Goal: Answer question/provide support

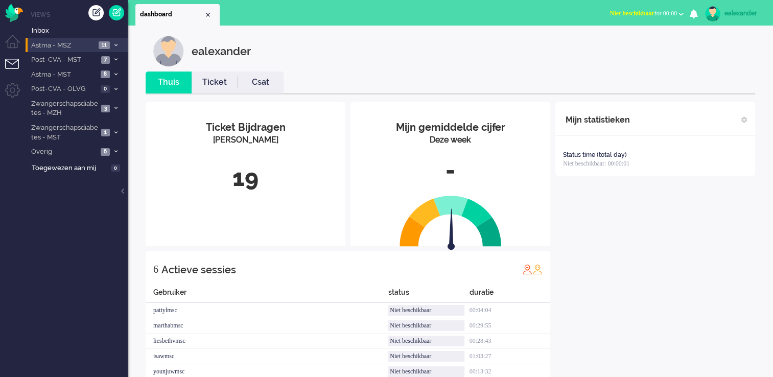
click at [110, 45] on li "Astma - MSZ 11" at bounding box center [77, 45] width 102 height 15
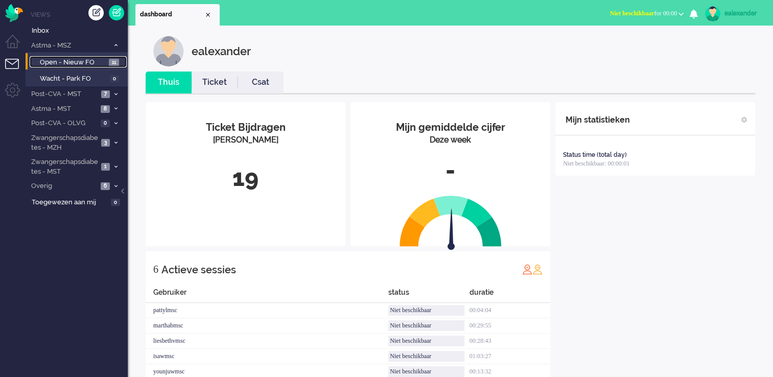
click at [113, 64] on span "11" at bounding box center [114, 63] width 10 height 8
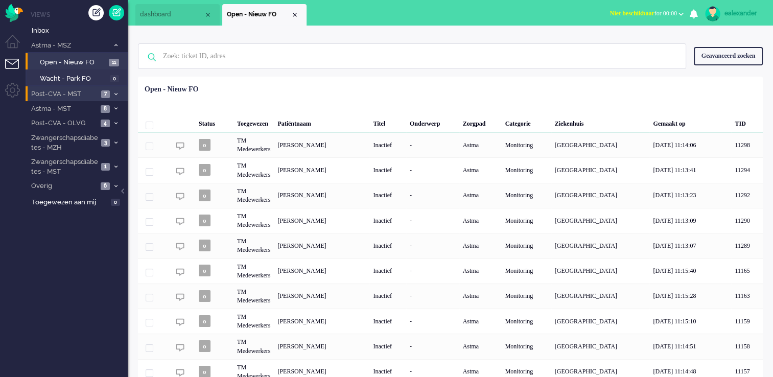
click at [109, 94] on span "7" at bounding box center [105, 94] width 9 height 8
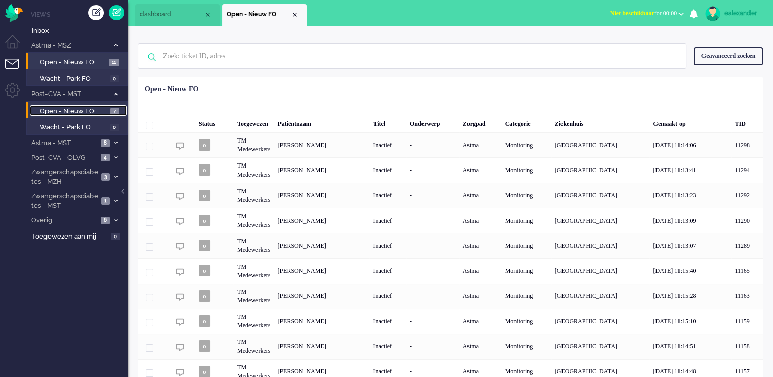
click at [112, 110] on span "7" at bounding box center [114, 112] width 9 height 8
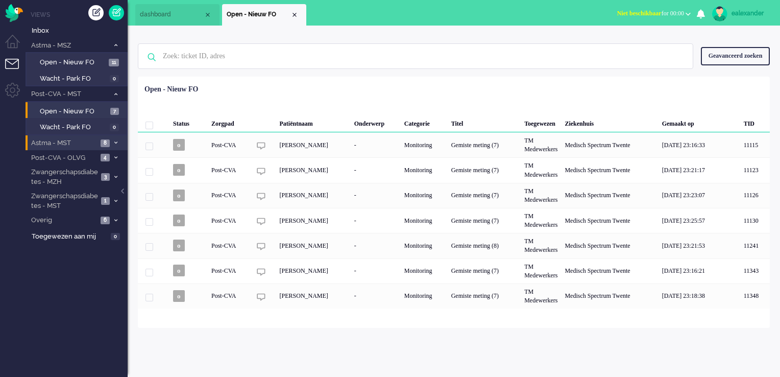
click at [106, 143] on span "8" at bounding box center [105, 143] width 9 height 8
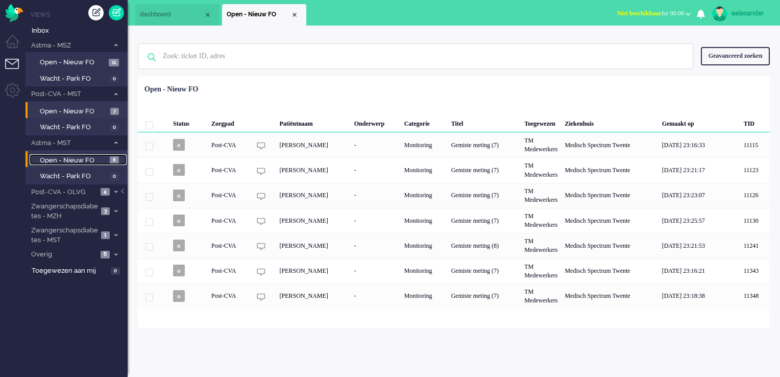
click at [111, 160] on span "8" at bounding box center [114, 160] width 9 height 8
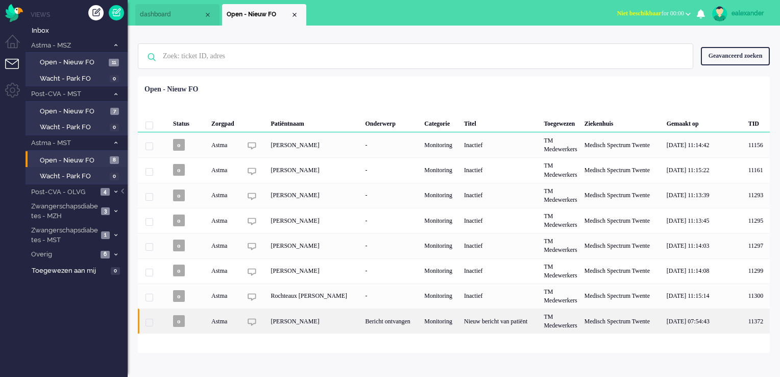
click at [463, 319] on div "Nieuw bericht van patiënt" at bounding box center [501, 320] width 80 height 25
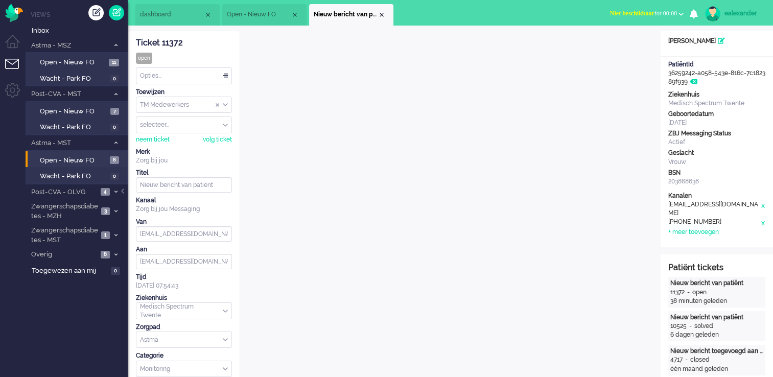
click at [226, 77] on div "Opties..." at bounding box center [183, 76] width 95 height 16
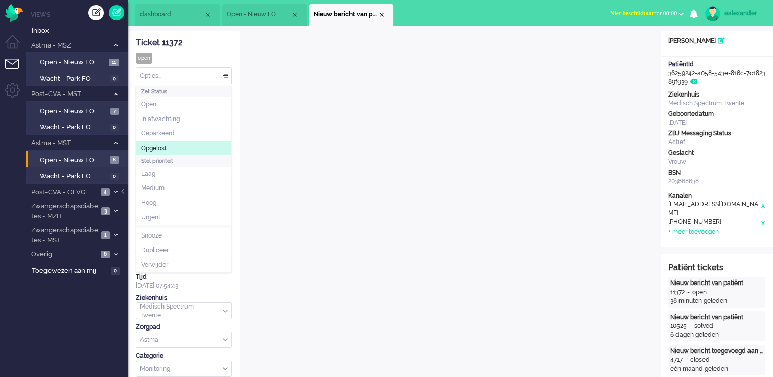
click at [186, 147] on li "Opgelost" at bounding box center [183, 148] width 95 height 15
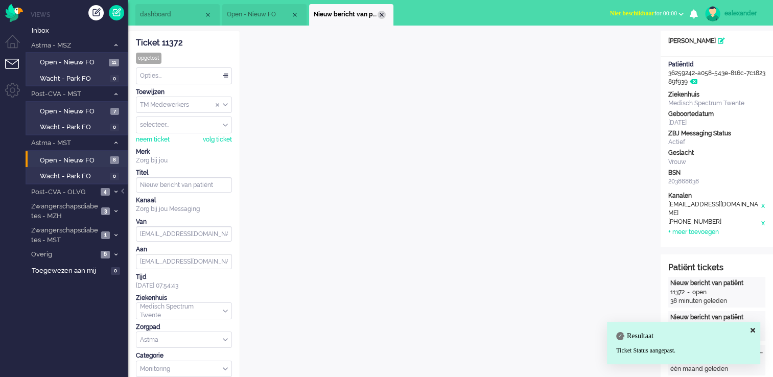
click at [380, 15] on div "Close tab" at bounding box center [381, 15] width 8 height 8
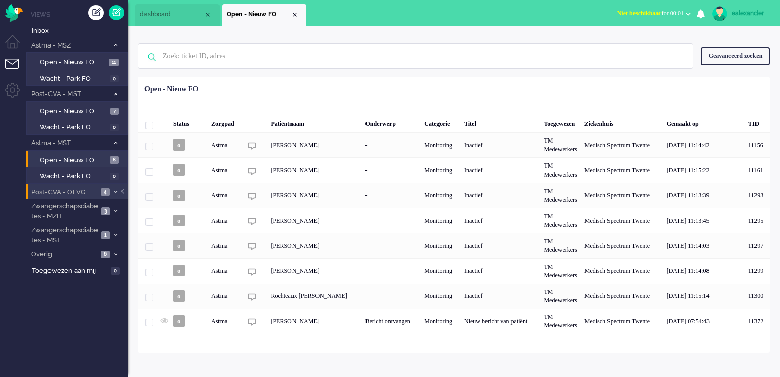
click at [112, 189] on span at bounding box center [116, 192] width 8 height 6
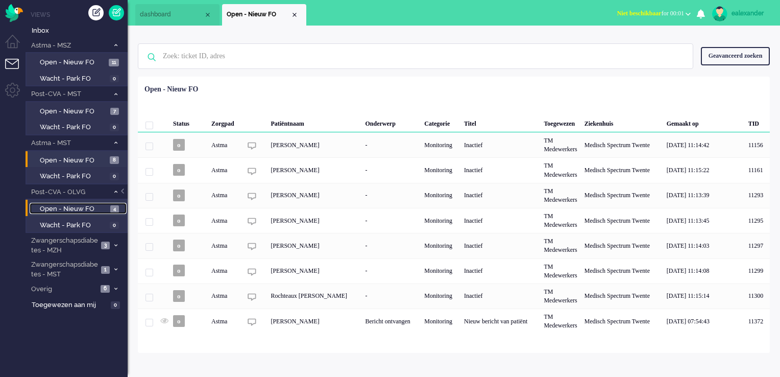
click at [85, 204] on span "Open - Nieuw FO" at bounding box center [74, 209] width 68 height 10
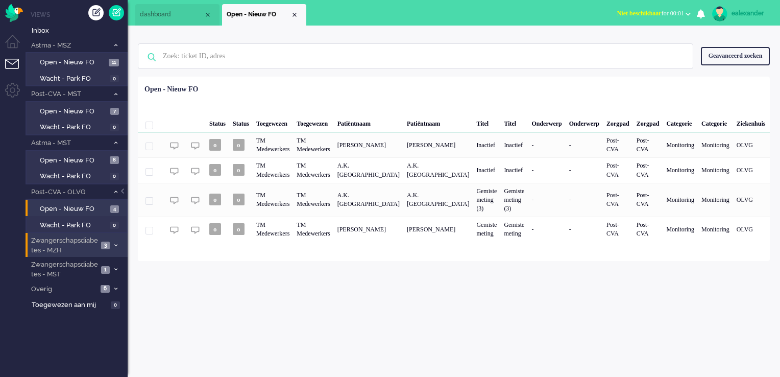
click at [77, 240] on span "Zwangerschapsdiabetes - MZH" at bounding box center [64, 245] width 68 height 19
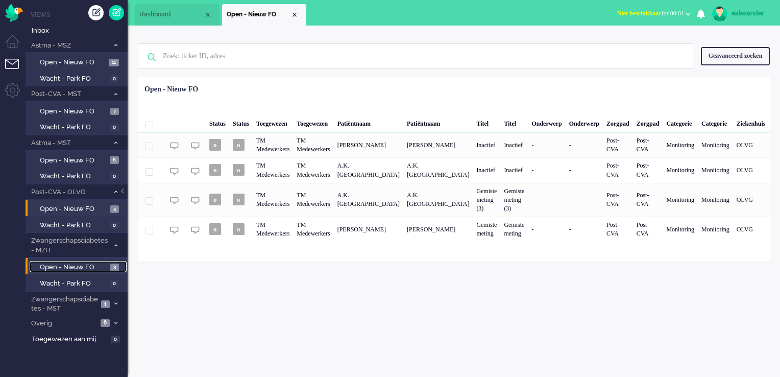
click at [113, 268] on span "3" at bounding box center [114, 267] width 9 height 8
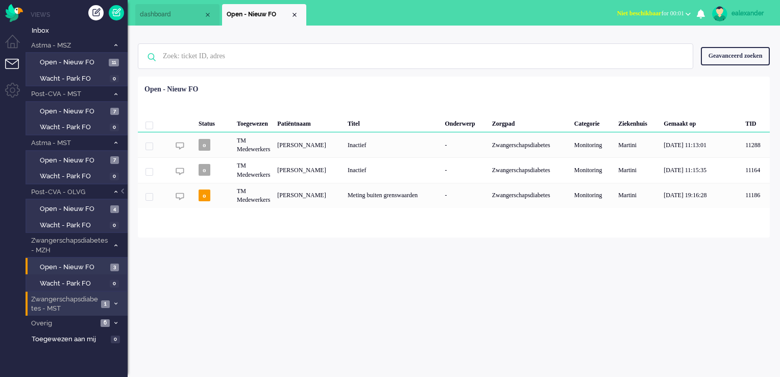
click at [109, 300] on span "1" at bounding box center [105, 304] width 9 height 8
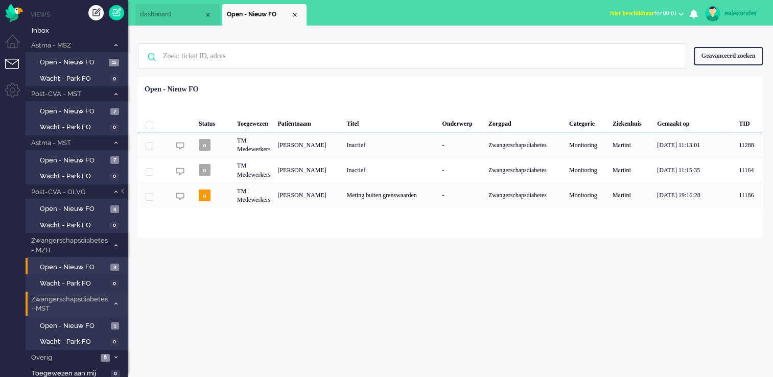
scroll to position [1, 0]
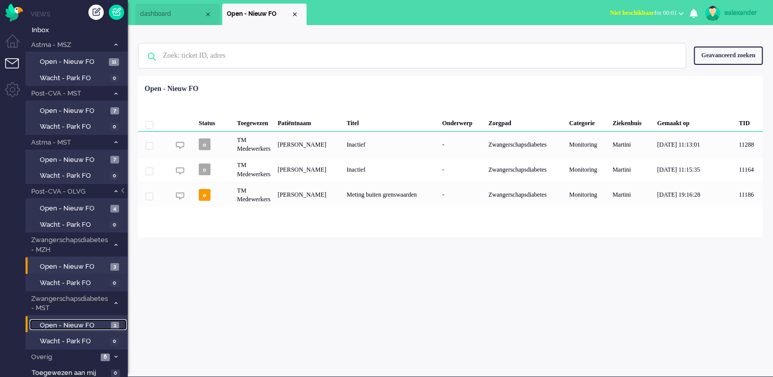
click at [104, 322] on span "Open - Nieuw FO" at bounding box center [74, 326] width 68 height 10
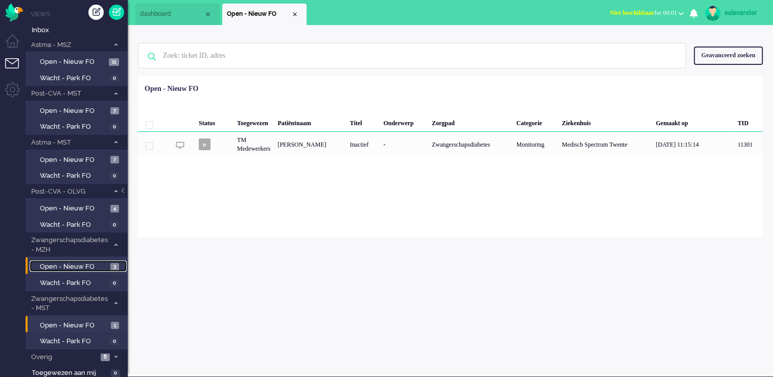
click at [100, 262] on span "Open - Nieuw FO" at bounding box center [74, 267] width 68 height 10
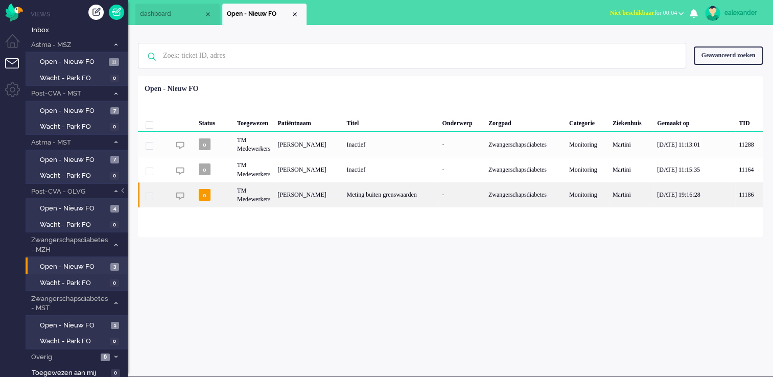
click at [480, 194] on div "-" at bounding box center [461, 194] width 46 height 25
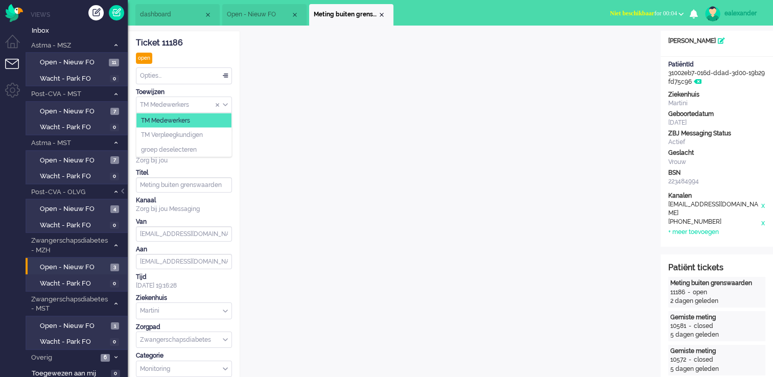
click at [225, 103] on div "TM Medewerkers" at bounding box center [183, 105] width 95 height 16
click at [217, 139] on li "TM Verpleegkundigen" at bounding box center [183, 135] width 95 height 15
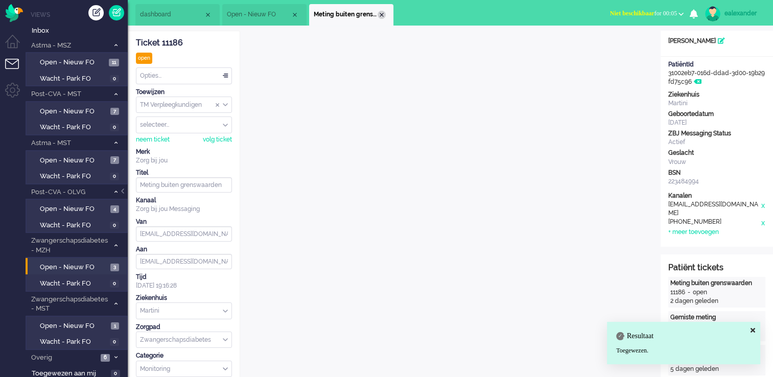
click at [382, 11] on div "Close tab" at bounding box center [381, 15] width 8 height 8
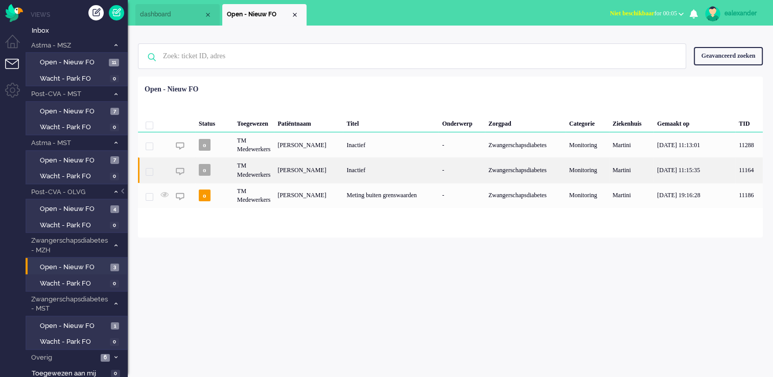
click at [528, 171] on div "Zwangerschapsdiabetes" at bounding box center [525, 169] width 81 height 25
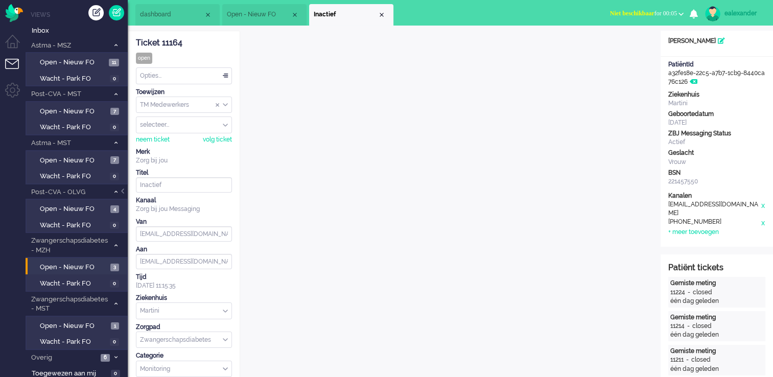
click at [227, 104] on div "TM Medewerkers" at bounding box center [183, 105] width 95 height 16
click at [218, 138] on li "TM Verpleegkundigen" at bounding box center [183, 135] width 95 height 15
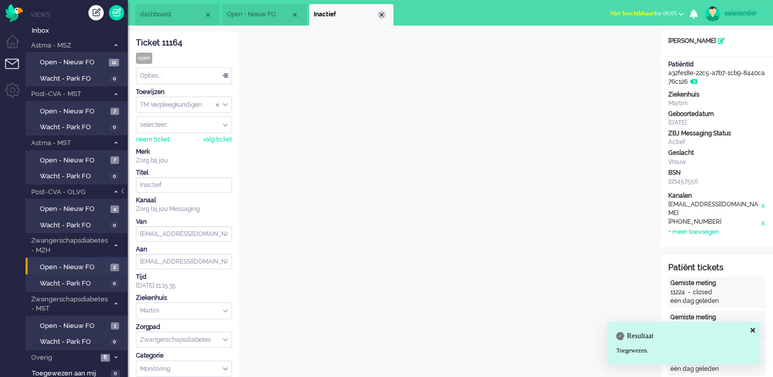
click at [383, 14] on div "Close tab" at bounding box center [381, 15] width 8 height 8
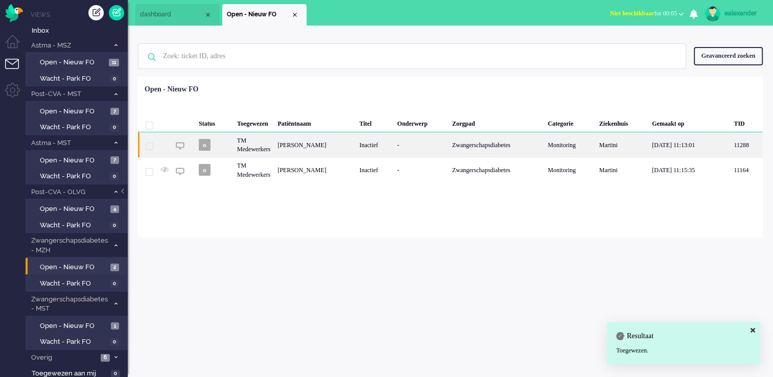
click at [502, 151] on div "Zwangerschapsdiabetes" at bounding box center [495, 144] width 95 height 25
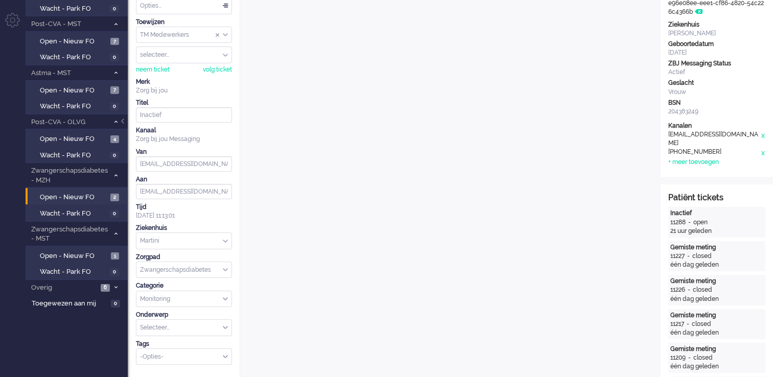
scroll to position [11, 0]
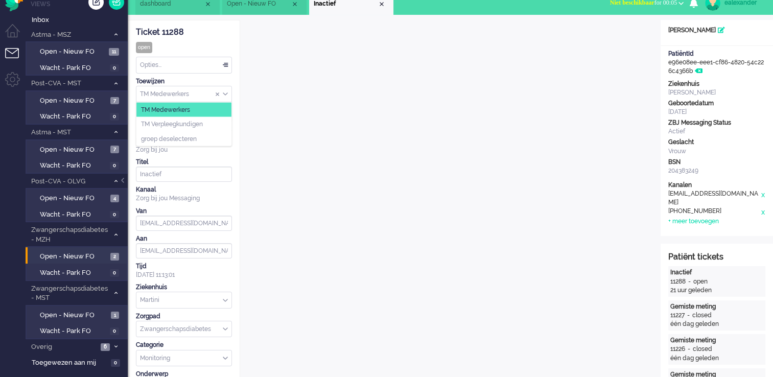
click at [228, 94] on input "Assign Group" at bounding box center [183, 94] width 95 height 16
click at [224, 124] on li "TM Verpleegkundigen" at bounding box center [183, 124] width 95 height 15
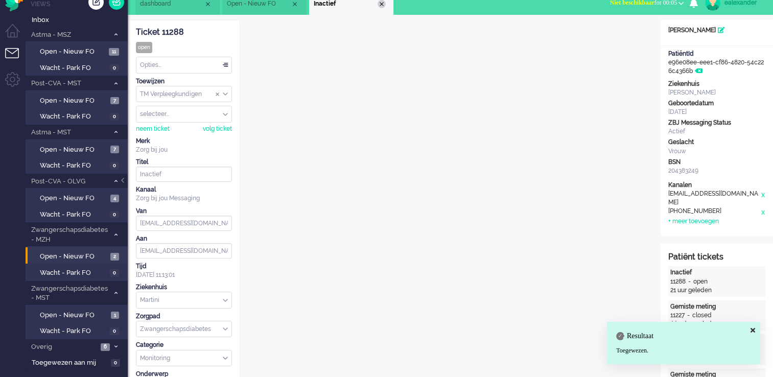
click at [383, 4] on div "Close tab" at bounding box center [381, 4] width 8 height 8
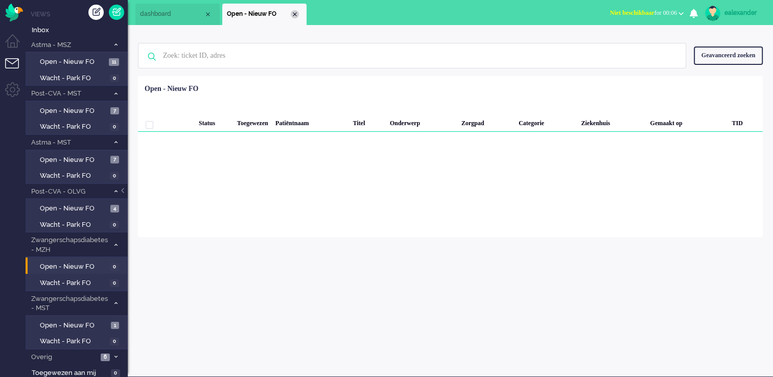
click at [293, 16] on div "Close tab" at bounding box center [295, 14] width 8 height 8
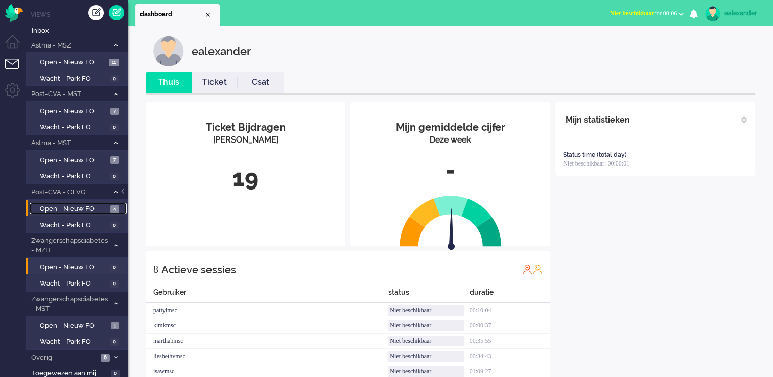
click at [94, 203] on link "Open - Nieuw FO 4" at bounding box center [78, 208] width 97 height 11
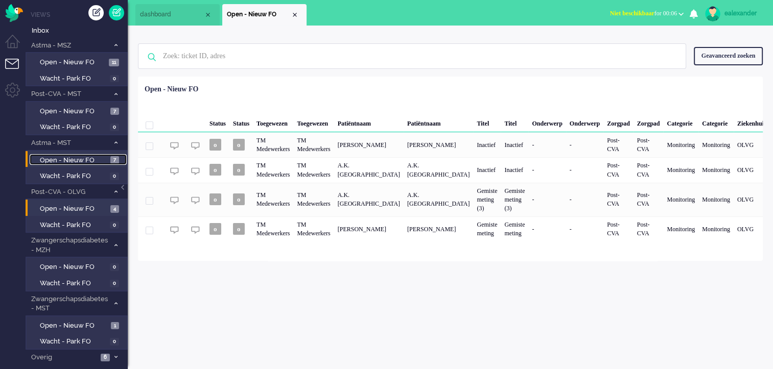
click at [93, 157] on span "Open - Nieuw FO" at bounding box center [74, 161] width 68 height 10
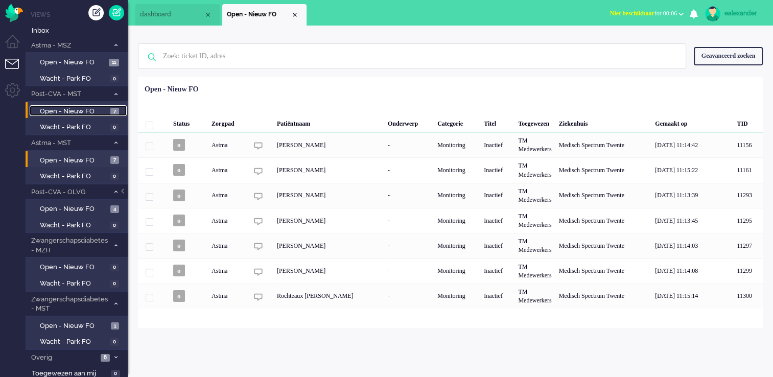
click at [96, 109] on span "Open - Nieuw FO" at bounding box center [74, 112] width 68 height 10
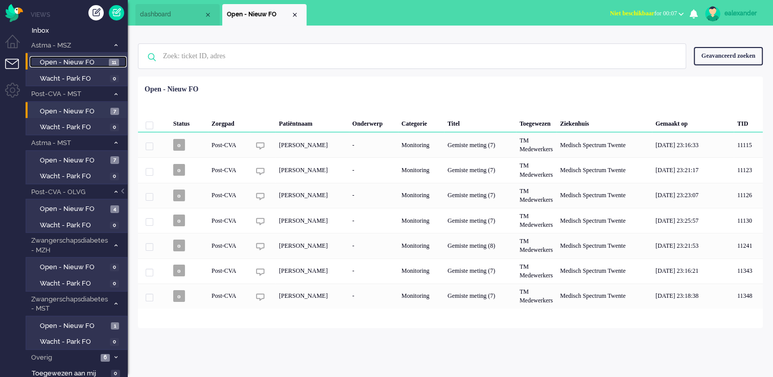
click at [104, 64] on span "Open - Nieuw FO" at bounding box center [73, 63] width 66 height 10
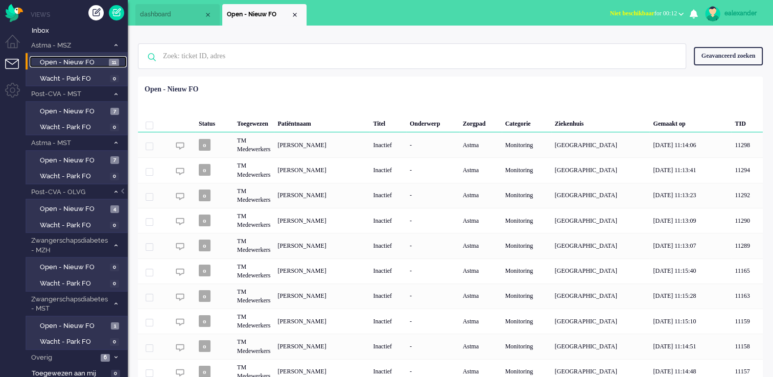
click at [158, 17] on span "dashboard" at bounding box center [172, 14] width 64 height 9
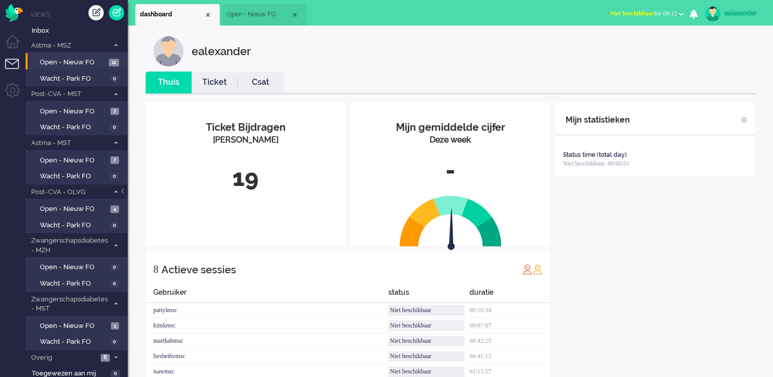
click at [643, 9] on button "Niet beschikbaar for 00:12" at bounding box center [647, 13] width 86 height 15
drag, startPoint x: 624, startPoint y: 45, endPoint x: 597, endPoint y: 46, distance: 27.1
click at [623, 45] on label "Online" at bounding box center [640, 45] width 81 height 9
click at [257, 15] on span "Open - Nieuw FO" at bounding box center [259, 14] width 64 height 9
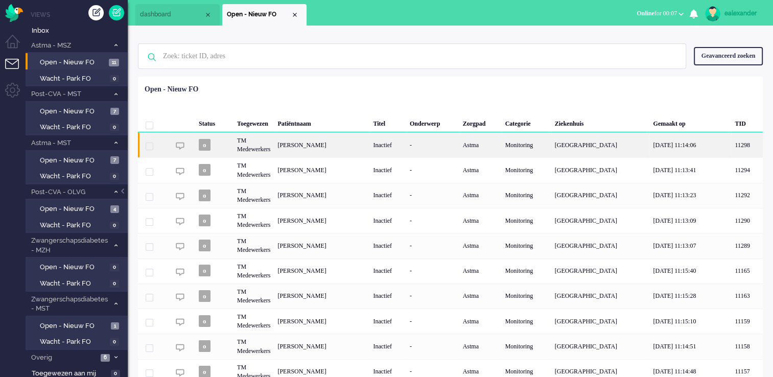
click at [489, 152] on div "Astma" at bounding box center [480, 144] width 42 height 25
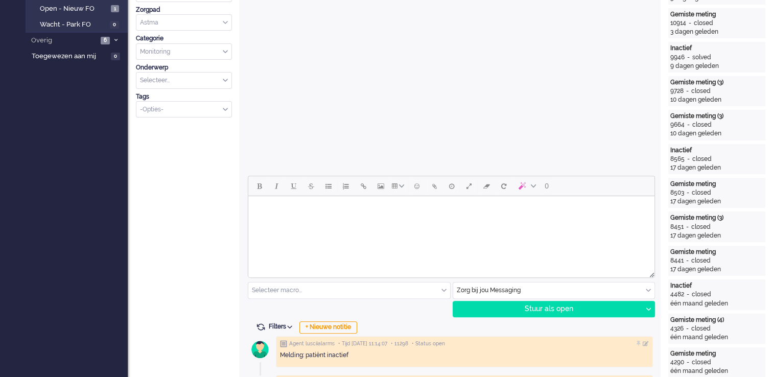
scroll to position [113, 0]
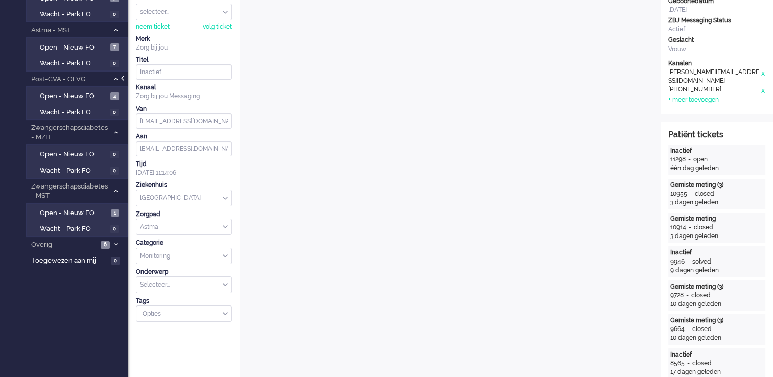
click at [125, 79] on div at bounding box center [123, 83] width 5 height 15
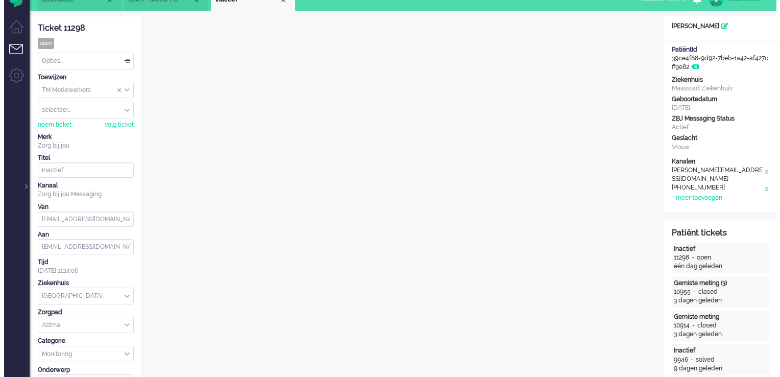
scroll to position [0, 0]
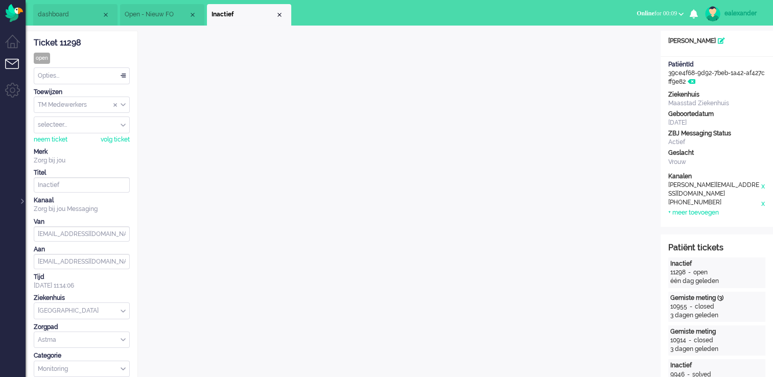
click at [168, 17] on span "Open - Nieuw FO" at bounding box center [157, 14] width 64 height 9
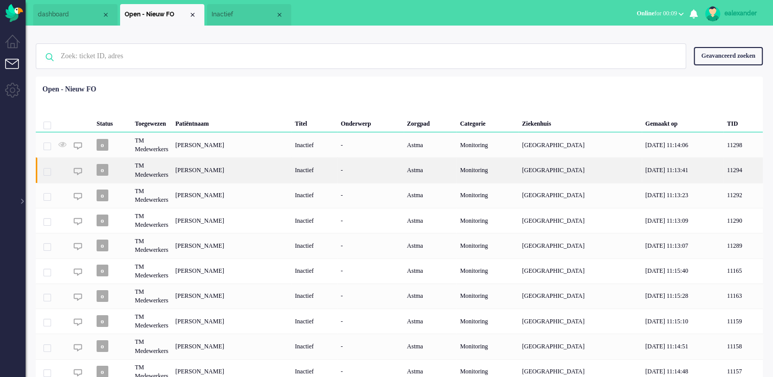
click at [200, 178] on div "Arjand Bamarni" at bounding box center [231, 169] width 119 height 25
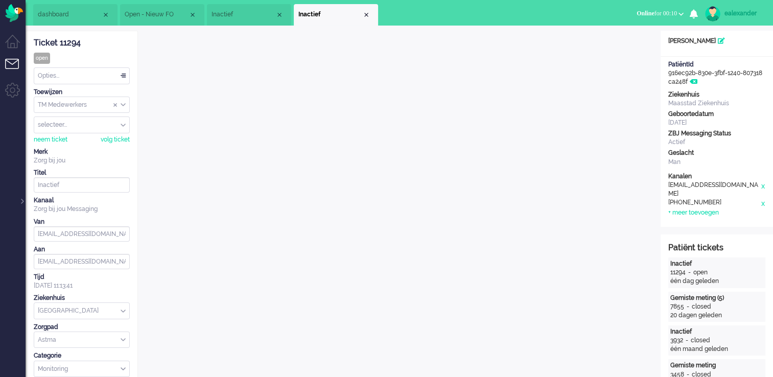
drag, startPoint x: 83, startPoint y: 42, endPoint x: 35, endPoint y: 43, distance: 48.5
click at [35, 43] on div "Ticket 11294" at bounding box center [82, 43] width 96 height 12
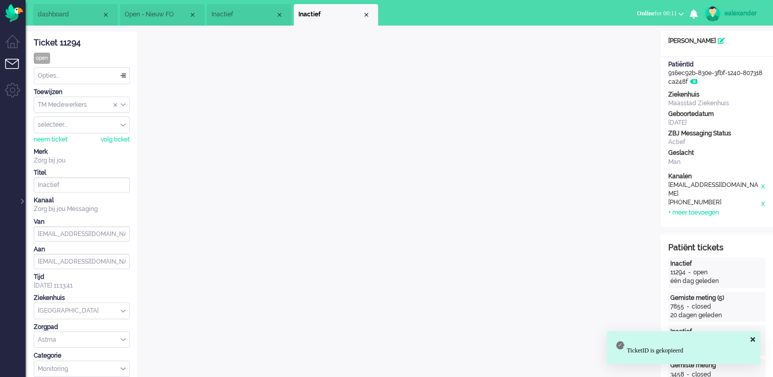
copy div "Ticket 11294"
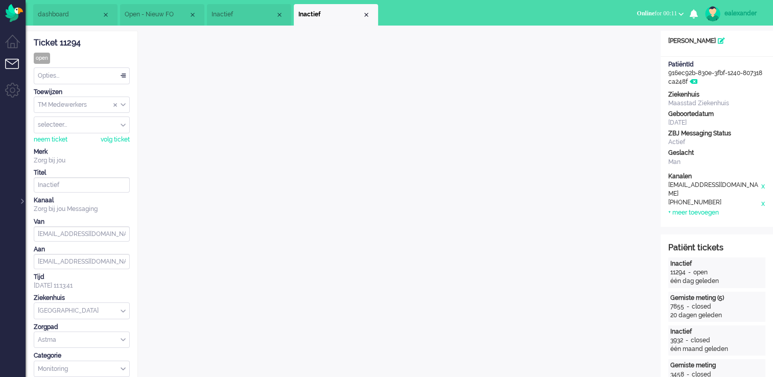
click at [121, 75] on div "Opties..." at bounding box center [81, 76] width 95 height 16
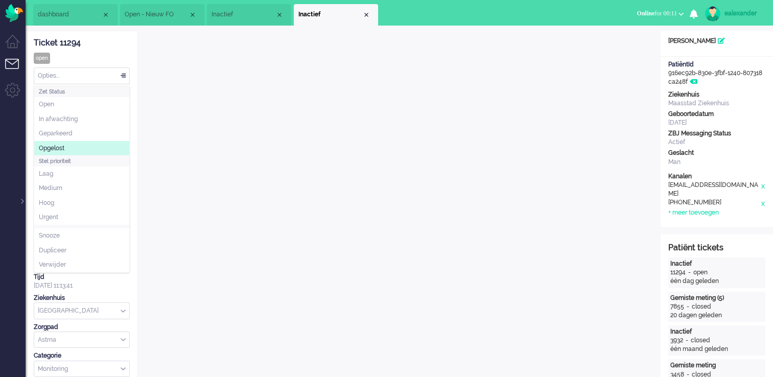
click at [115, 152] on li "Opgelost" at bounding box center [81, 148] width 95 height 15
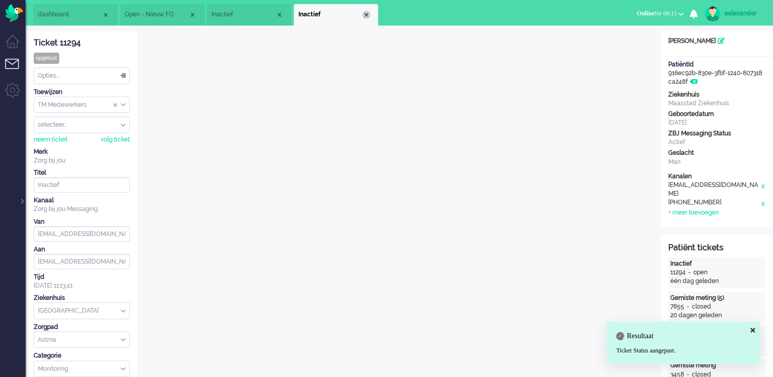
click at [368, 16] on div "Close tab" at bounding box center [366, 15] width 8 height 8
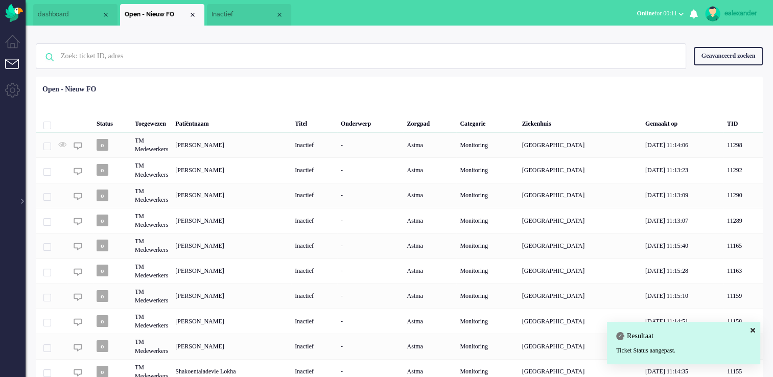
click at [210, 20] on li "Inactief" at bounding box center [249, 14] width 84 height 21
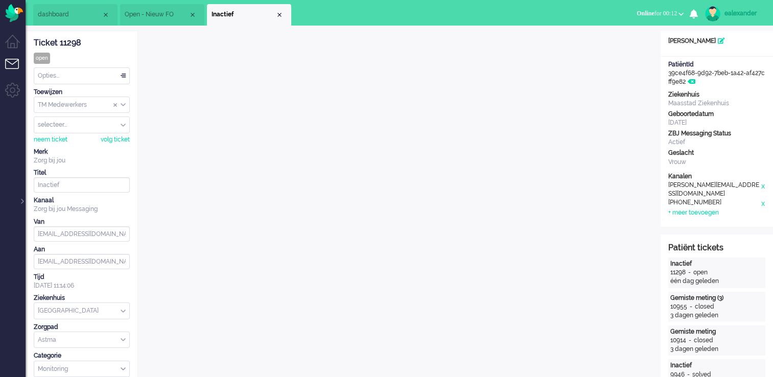
drag, startPoint x: 82, startPoint y: 42, endPoint x: 33, endPoint y: 43, distance: 48.5
click at [34, 43] on div "Ticket 11298" at bounding box center [82, 43] width 96 height 12
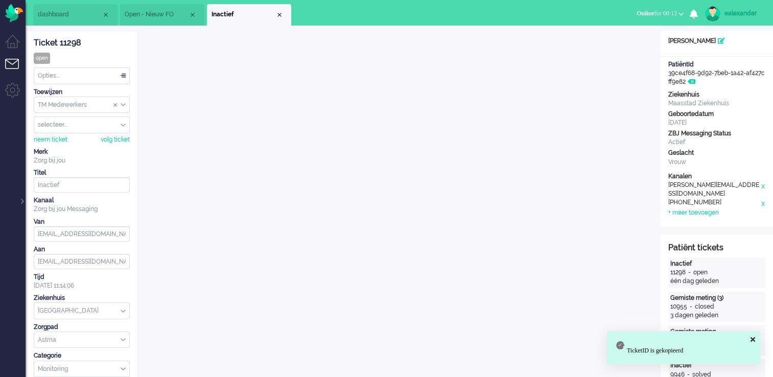
copy div "Ticket 11298"
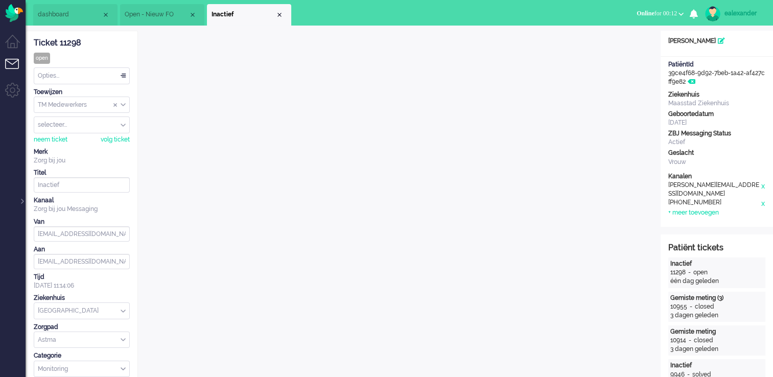
click at [278, 11] on div "Close tab" at bounding box center [279, 15] width 8 height 8
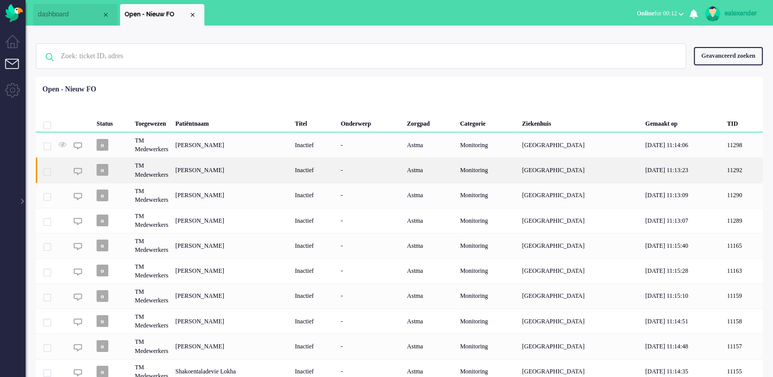
click at [243, 176] on div "Chanin Charely Shisha Khan" at bounding box center [231, 169] width 119 height 25
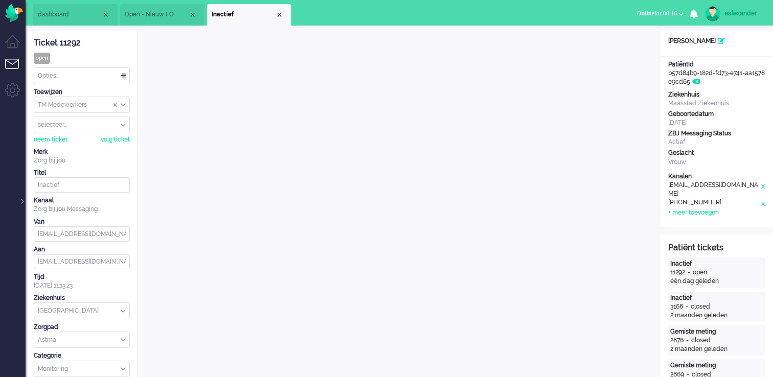
click at [121, 77] on div "Opties..." at bounding box center [81, 76] width 95 height 16
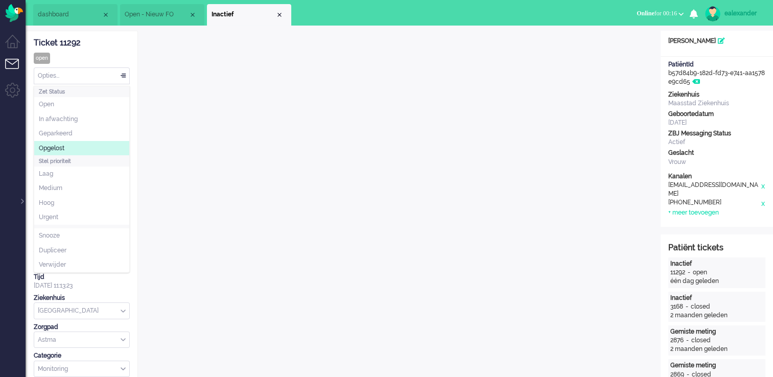
click at [76, 147] on li "Opgelost" at bounding box center [81, 148] width 95 height 15
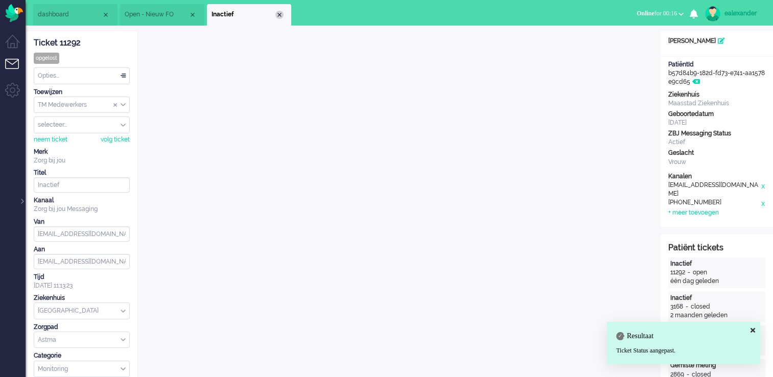
click at [280, 17] on div "Close tab" at bounding box center [279, 15] width 8 height 8
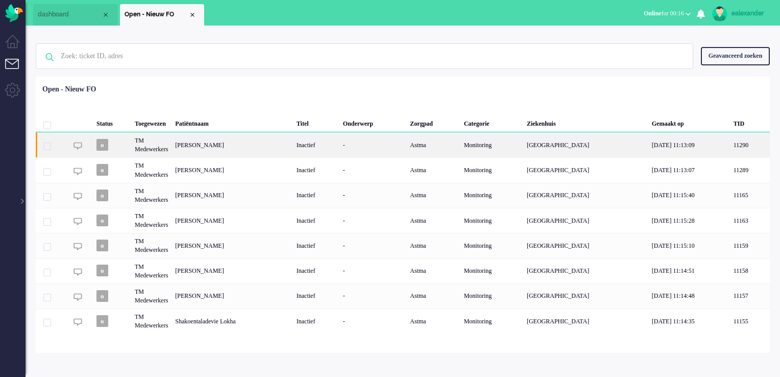
click at [215, 150] on div "maartje Damsma" at bounding box center [232, 144] width 121 height 25
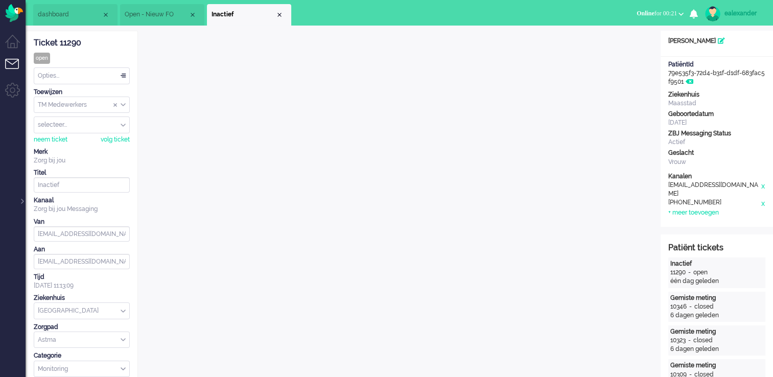
drag, startPoint x: 79, startPoint y: 44, endPoint x: 35, endPoint y: 46, distance: 44.5
click at [35, 46] on div "Ticket 11290" at bounding box center [82, 43] width 96 height 12
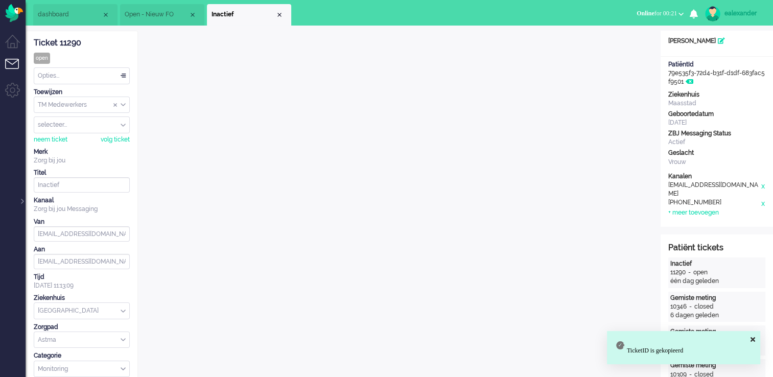
copy div "Ticket 11290"
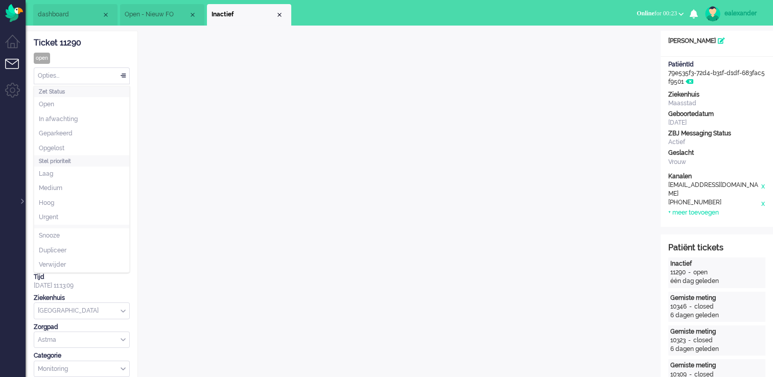
click at [122, 75] on div "Opties..." at bounding box center [81, 76] width 95 height 16
click at [97, 145] on li "Opgelost" at bounding box center [81, 148] width 95 height 15
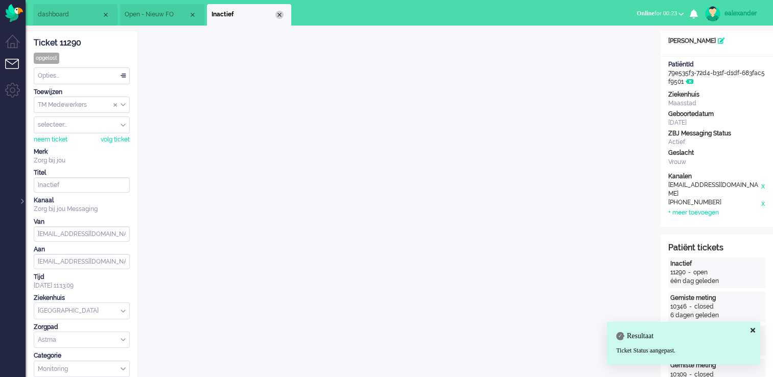
click at [283, 14] on div "Close tab" at bounding box center [279, 15] width 8 height 8
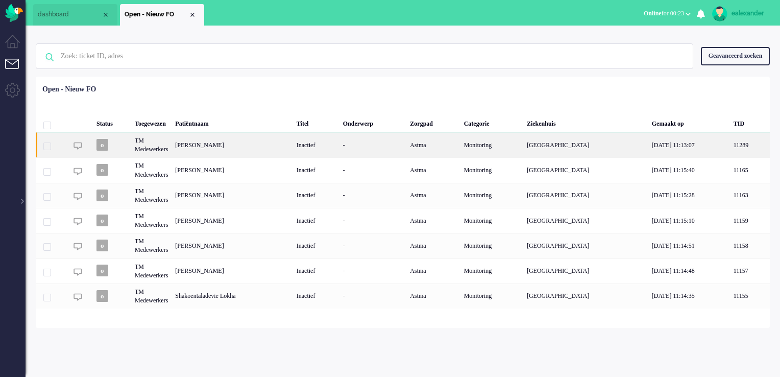
click at [211, 145] on div "Janine Maria Beem" at bounding box center [232, 144] width 121 height 25
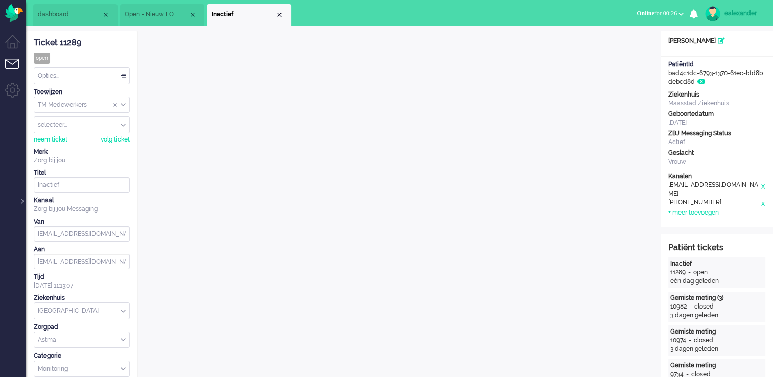
drag, startPoint x: 88, startPoint y: 44, endPoint x: 32, endPoint y: 44, distance: 56.7
copy div "Ticket 11289"
click at [123, 78] on div "Opties..." at bounding box center [81, 76] width 95 height 16
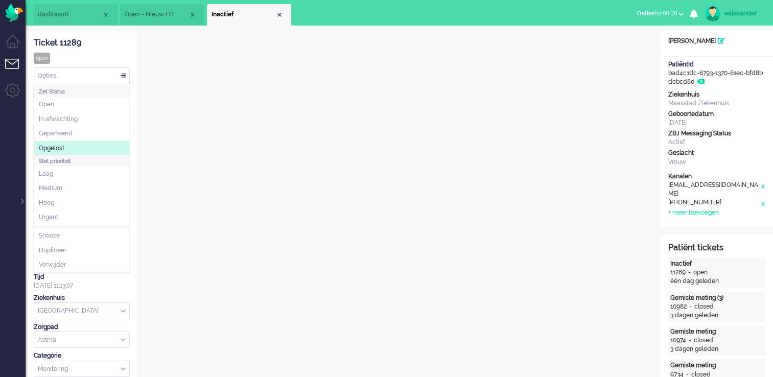
click at [92, 152] on li "Opgelost" at bounding box center [81, 148] width 95 height 15
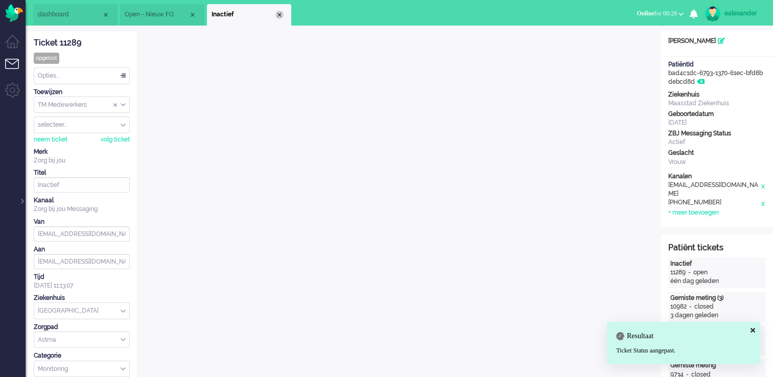
click at [277, 13] on div "Close tab" at bounding box center [279, 15] width 8 height 8
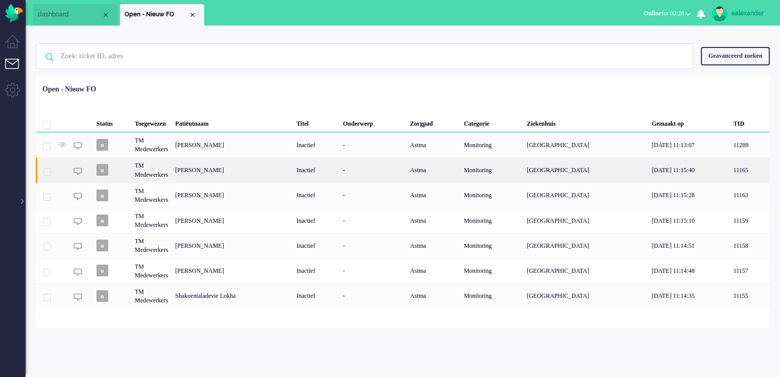
click at [245, 167] on div "R Ollefers" at bounding box center [232, 169] width 121 height 25
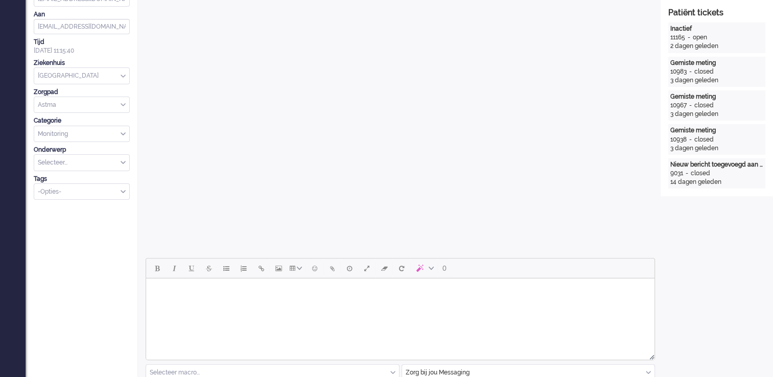
scroll to position [286, 0]
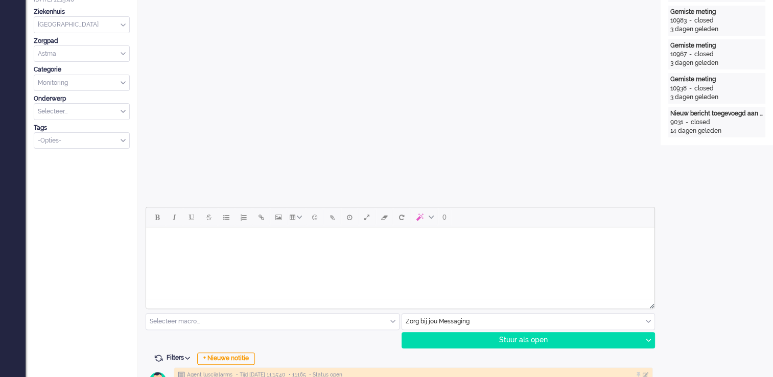
click at [454, 253] on html at bounding box center [400, 240] width 508 height 26
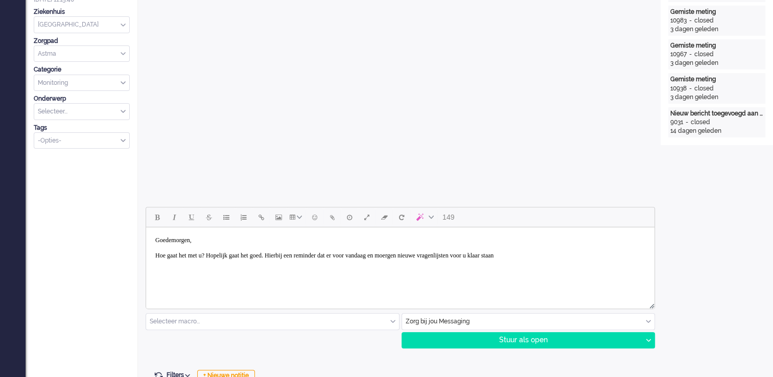
drag, startPoint x: 448, startPoint y: 256, endPoint x: 456, endPoint y: 253, distance: 8.9
click at [449, 256] on body "Goedemorgen, Hoe gaat het met u? Hopelijk gaat het goed. Hierbij een reminder d…" at bounding box center [400, 247] width 500 height 33
click at [592, 253] on body "Goedemorgen, Hoe gaat het met u? Hopelijk gaat het goed. Hierbij een reminder d…" at bounding box center [400, 247] width 500 height 33
click at [537, 336] on div "Stuur als open" at bounding box center [522, 339] width 240 height 15
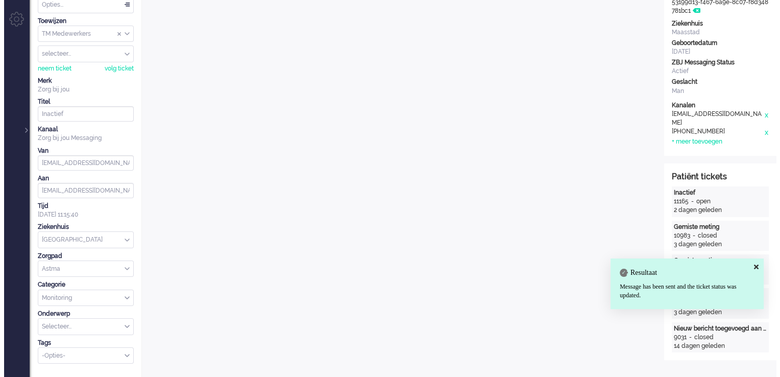
scroll to position [0, 0]
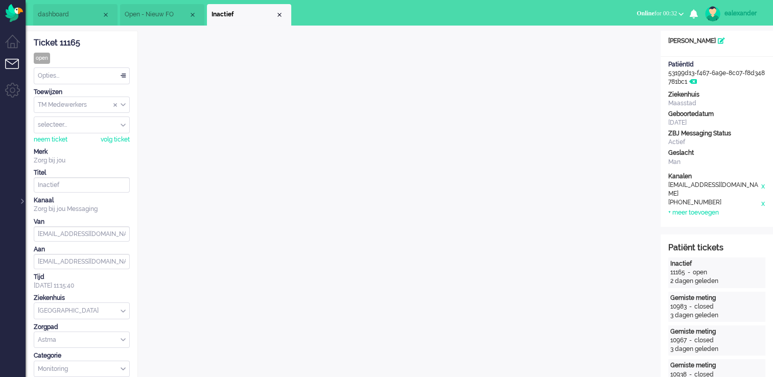
click at [122, 76] on div "Opties..." at bounding box center [81, 76] width 95 height 16
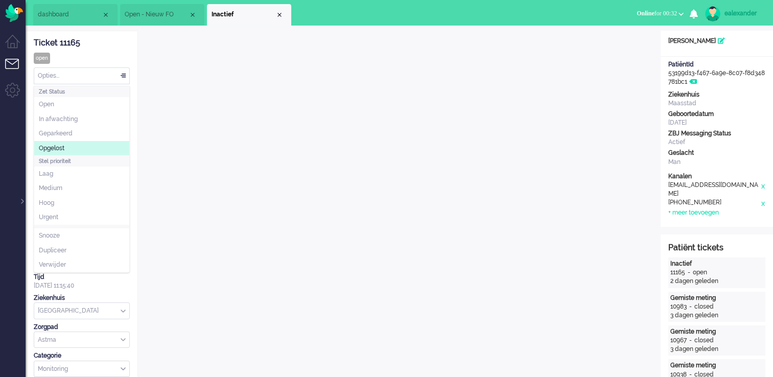
click at [76, 147] on li "Opgelost" at bounding box center [81, 148] width 95 height 15
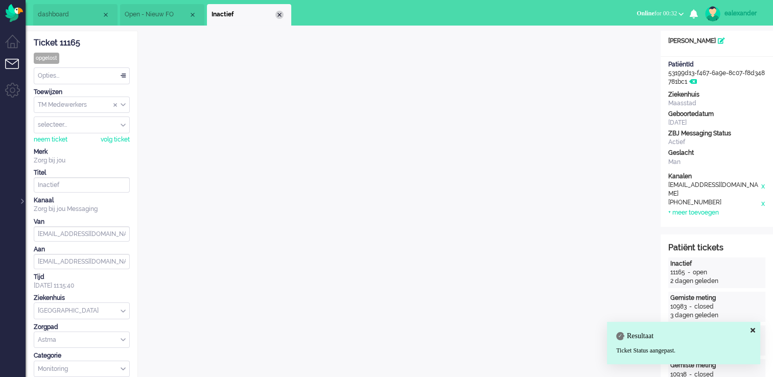
click at [283, 13] on div "Close tab" at bounding box center [279, 15] width 8 height 8
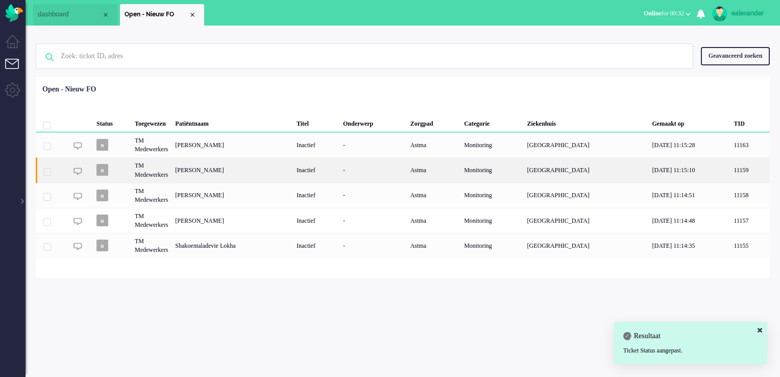
click at [237, 174] on div "Wijmpje Eveline van Diermen" at bounding box center [233, 169] width 122 height 25
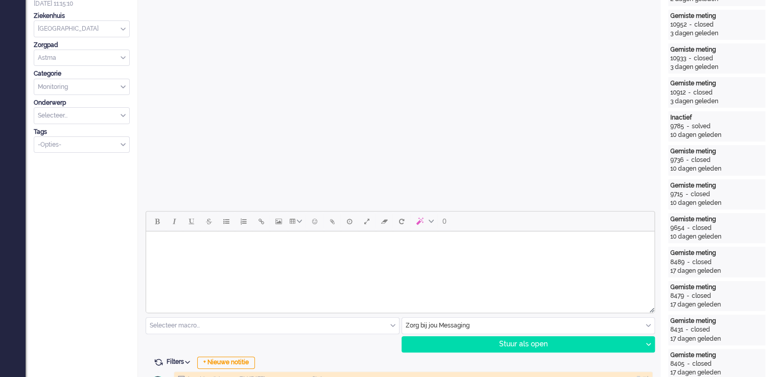
scroll to position [306, 0]
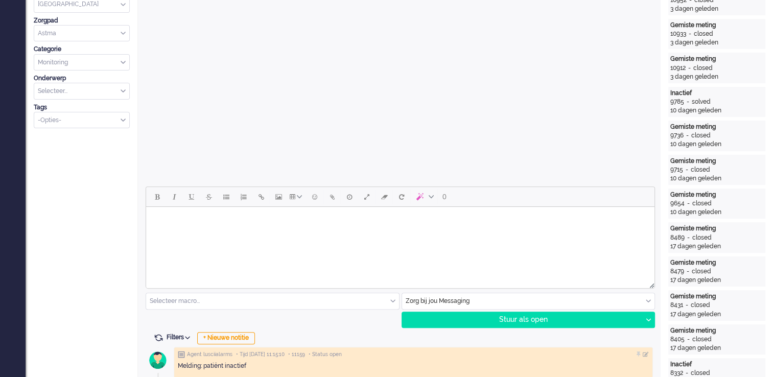
click at [541, 228] on html at bounding box center [400, 220] width 508 height 26
click at [168, 234] on body "Goedemorgen," at bounding box center [400, 227] width 500 height 33
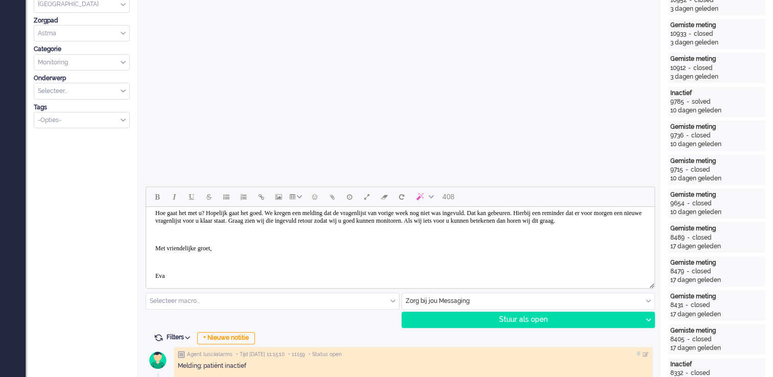
scroll to position [5, 0]
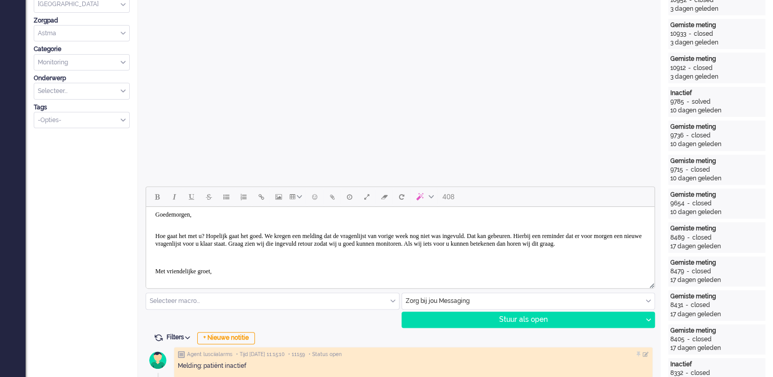
click at [205, 261] on p "Rich Text Area. Press ALT-0 for help." at bounding box center [400, 258] width 490 height 8
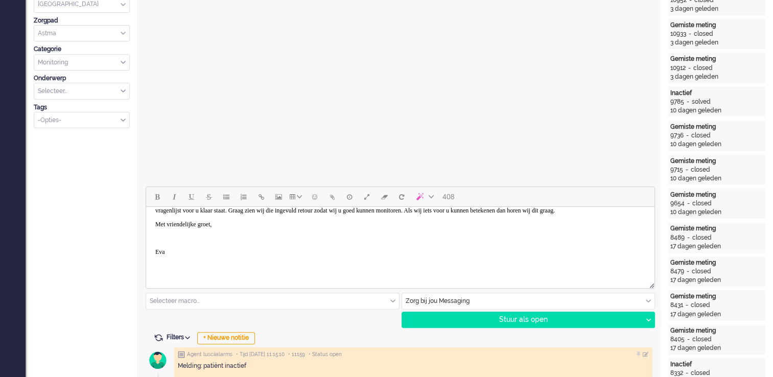
click at [169, 237] on p "Rich Text Area. Press ALT-0 for help." at bounding box center [400, 238] width 490 height 8
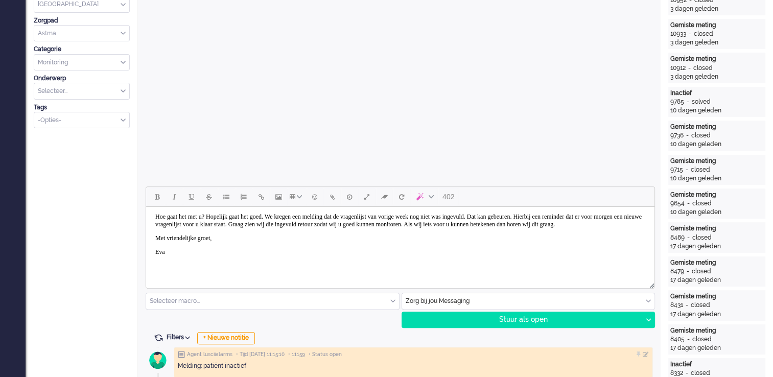
click at [175, 259] on body "Goedemorgen, Hoe gaat het met u? Hopelijk gaat het goed. We kregen een melding …" at bounding box center [400, 230] width 500 height 88
click at [171, 254] on p "Eva" at bounding box center [400, 252] width 490 height 8
click at [194, 286] on div at bounding box center [400, 283] width 508 height 9
click at [189, 279] on div at bounding box center [400, 283] width 508 height 9
click at [184, 274] on body "Goedemorgen, Hoe gaat het met u? Hopelijk gaat het goed. We kregen een melding …" at bounding box center [400, 230] width 500 height 88
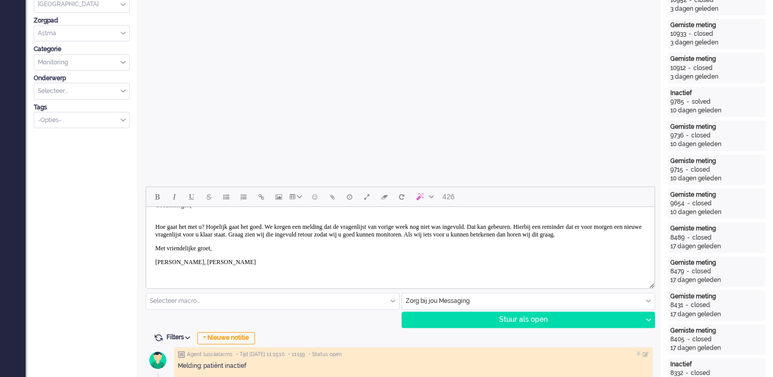
scroll to position [22, 0]
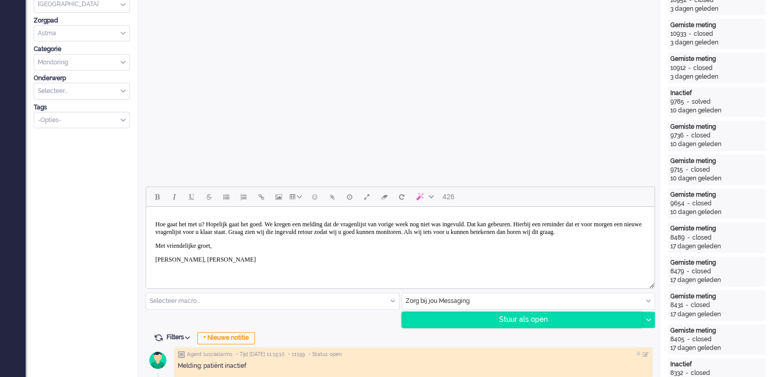
click at [518, 320] on div "Stuur als open" at bounding box center [522, 319] width 240 height 15
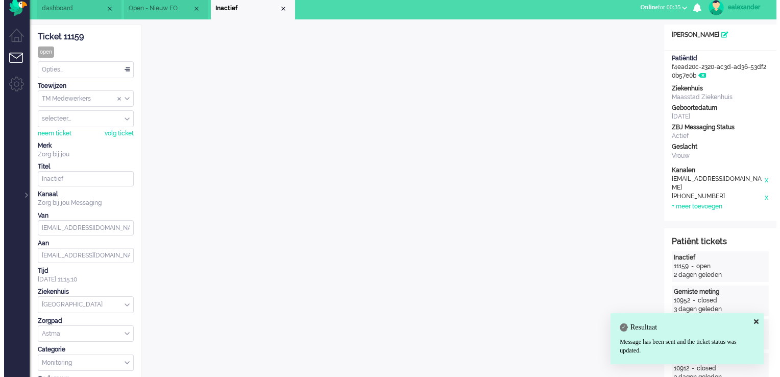
scroll to position [0, 0]
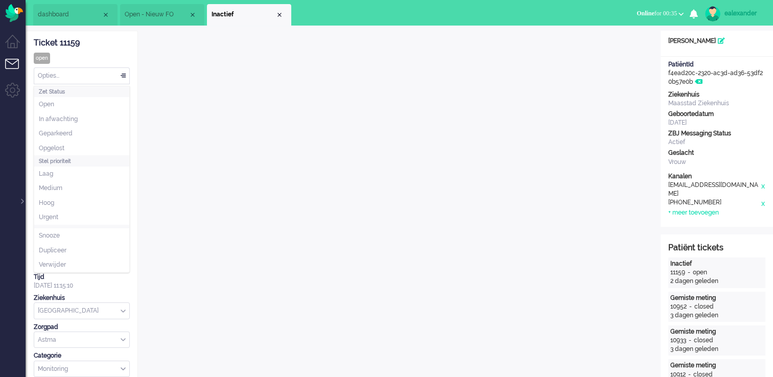
click at [122, 76] on div "Opties..." at bounding box center [81, 76] width 95 height 16
click at [92, 145] on li "Opgelost" at bounding box center [81, 148] width 95 height 15
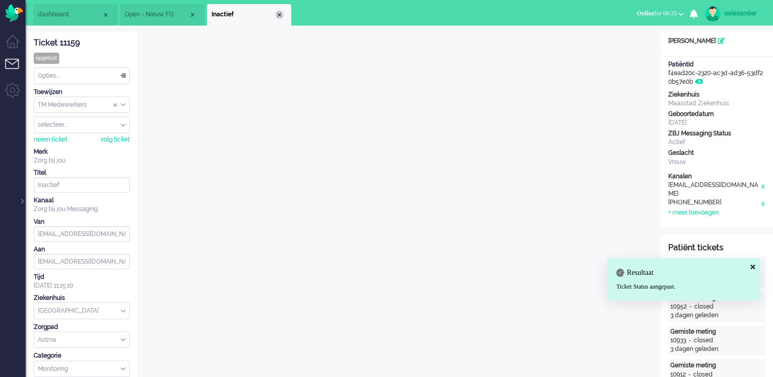
click at [279, 15] on div "Close tab" at bounding box center [279, 15] width 8 height 8
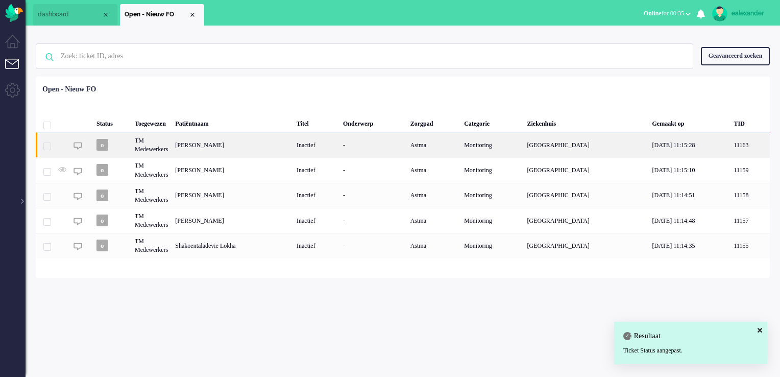
click at [212, 152] on div "Sonja Haidy Algoe Baladien" at bounding box center [233, 144] width 122 height 25
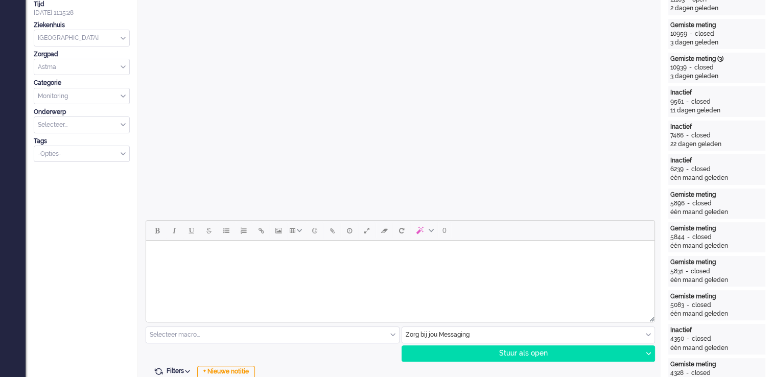
scroll to position [357, 0]
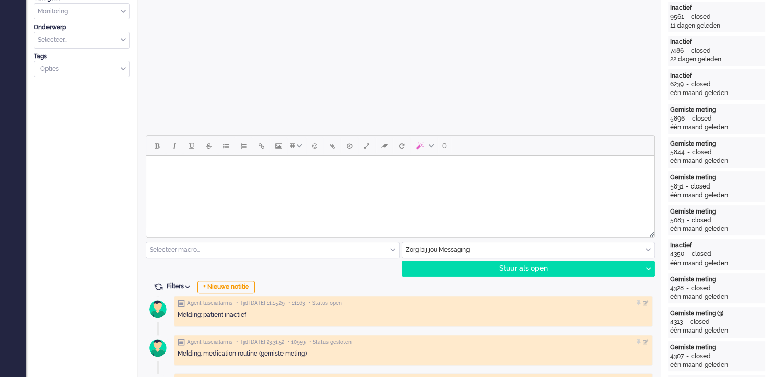
click at [495, 181] on html at bounding box center [400, 169] width 508 height 26
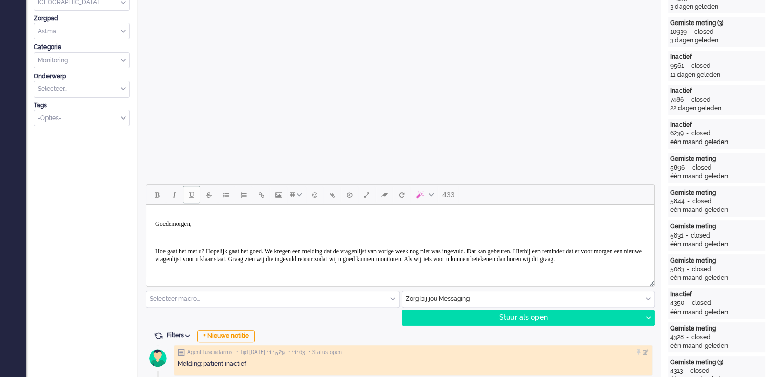
scroll to position [306, 0]
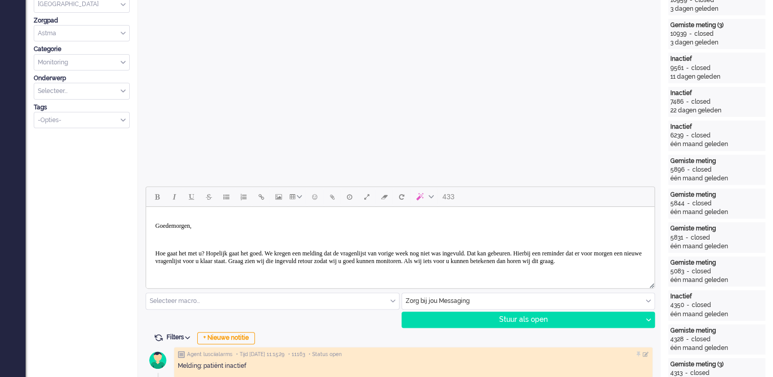
click at [175, 215] on body "Goedemorgen, Hoe gaat het met u? Hopelijk gaat het goed. We kregen een melding …" at bounding box center [400, 271] width 500 height 121
drag, startPoint x: 158, startPoint y: 213, endPoint x: 155, endPoint y: 225, distance: 12.1
click at [158, 213] on body "Goedemorgen, Hoe gaat het met u? Hopelijk gaat het goed. We kregen een melding …" at bounding box center [400, 271] width 500 height 121
drag, startPoint x: 155, startPoint y: 226, endPoint x: 213, endPoint y: 228, distance: 58.2
click at [156, 227] on span "Goedemorgen," at bounding box center [173, 225] width 36 height 7
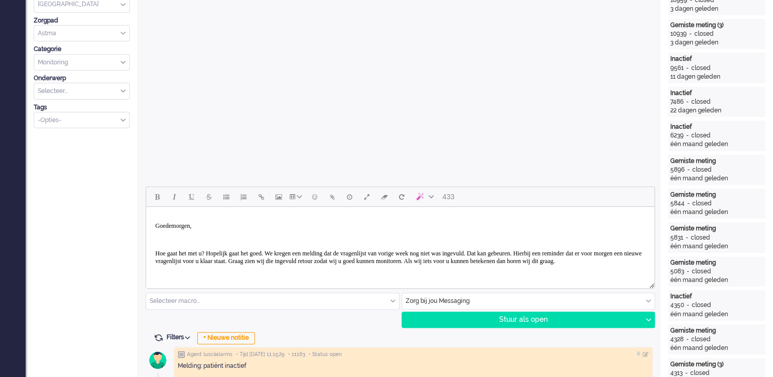
click at [163, 240] on p "Rich Text Area. Press ALT-0 for help." at bounding box center [400, 240] width 490 height 8
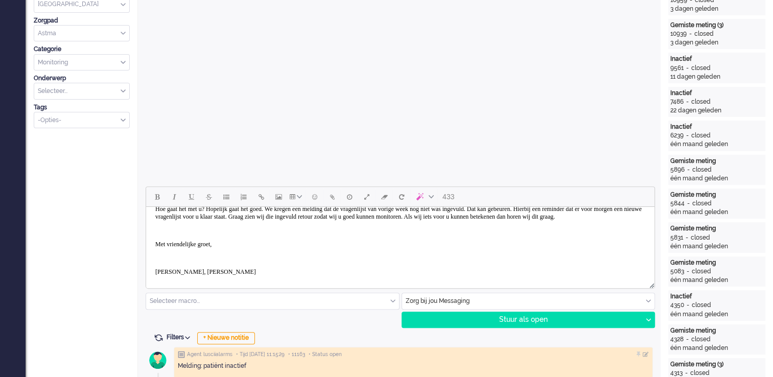
scroll to position [47, 0]
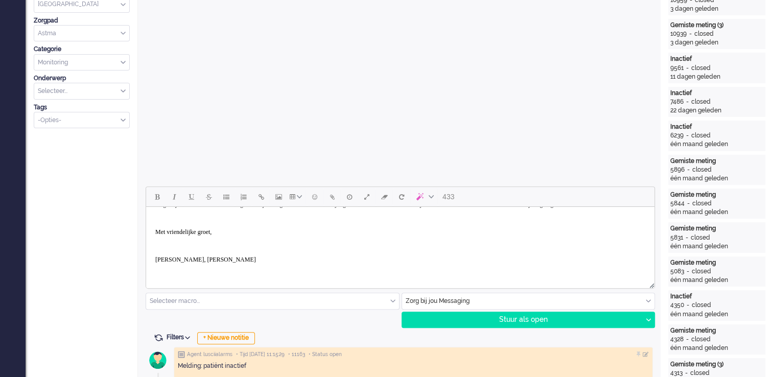
click at [170, 221] on p "Rich Text Area. Press ALT-0 for help." at bounding box center [400, 218] width 490 height 8
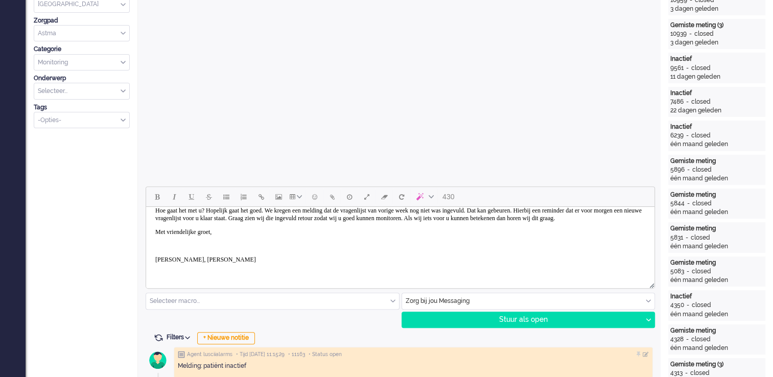
click at [170, 248] on p "Rich Text Area. Press ALT-0 for help." at bounding box center [400, 246] width 490 height 8
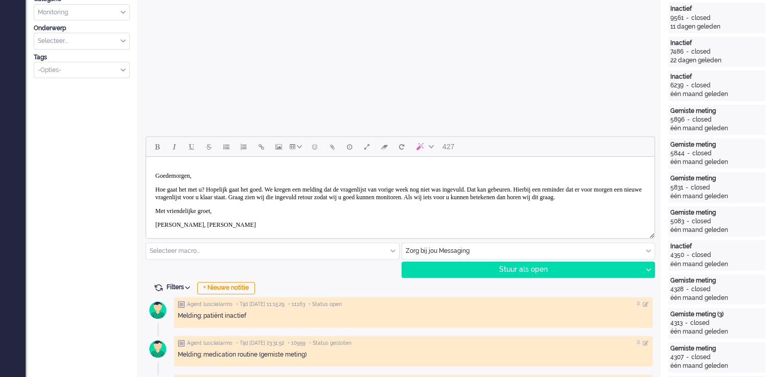
scroll to position [357, 0]
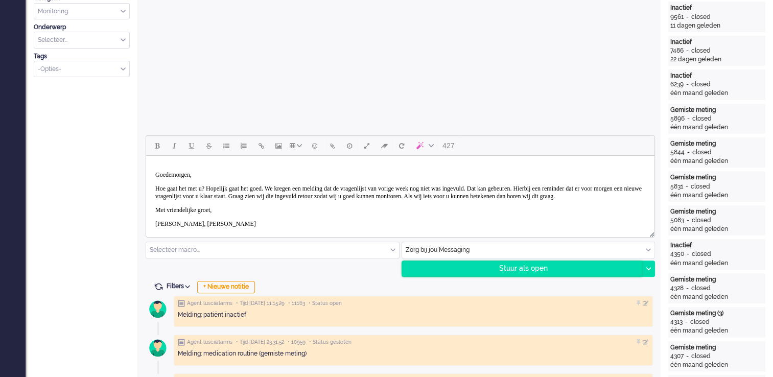
click at [543, 269] on div "Stuur als open" at bounding box center [522, 268] width 240 height 15
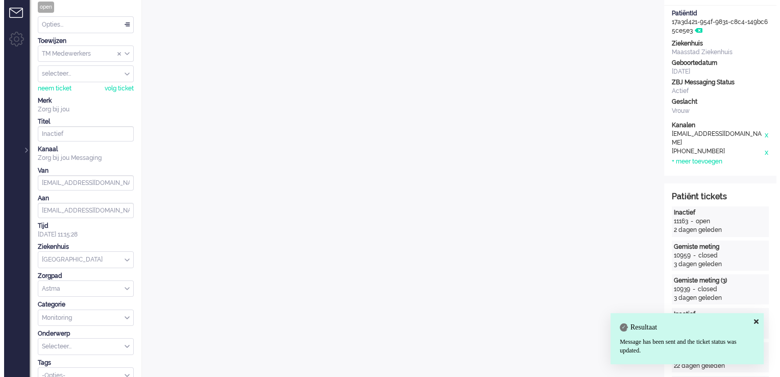
scroll to position [0, 0]
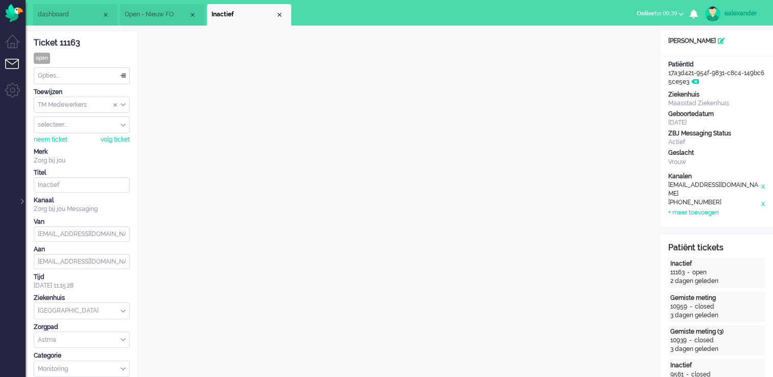
click at [125, 77] on div "Opties..." at bounding box center [81, 76] width 95 height 16
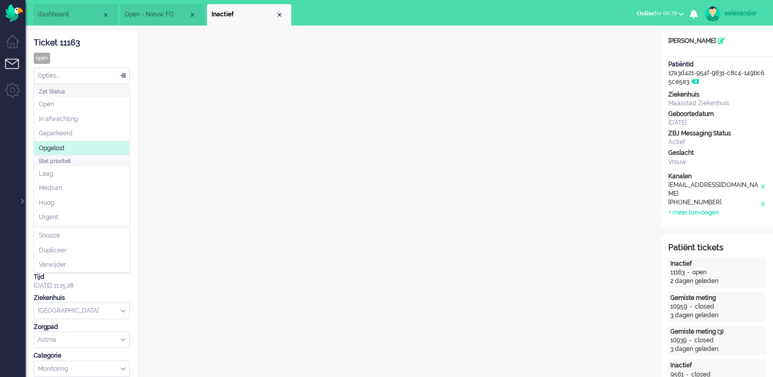
click at [105, 143] on li "Opgelost" at bounding box center [81, 148] width 95 height 15
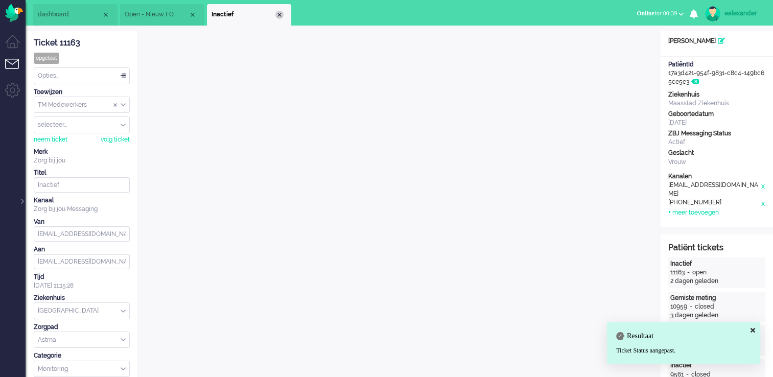
click at [275, 13] on div "Close tab" at bounding box center [279, 15] width 8 height 8
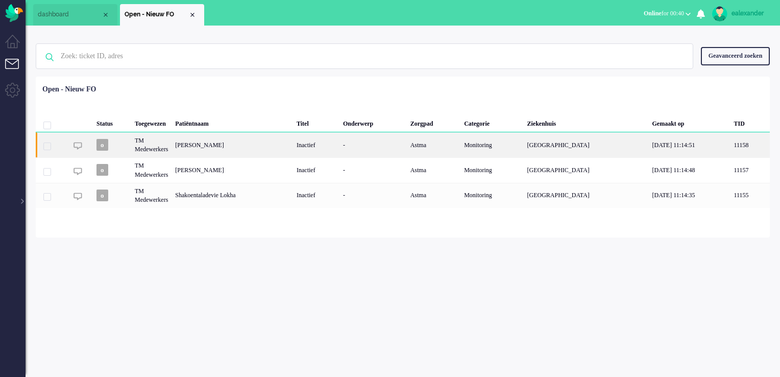
click at [226, 148] on div "J.H Geijn" at bounding box center [233, 144] width 122 height 25
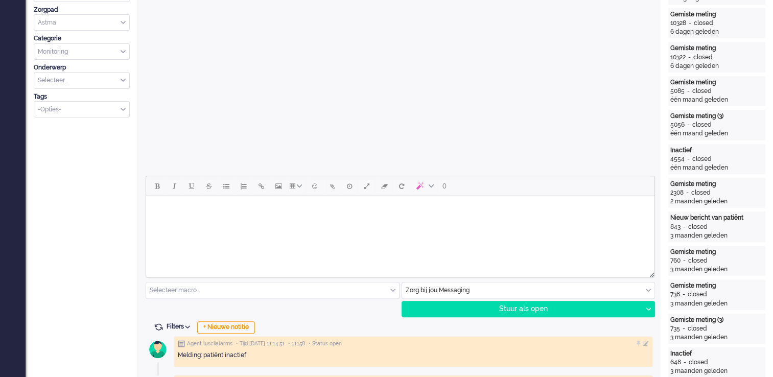
scroll to position [113, 0]
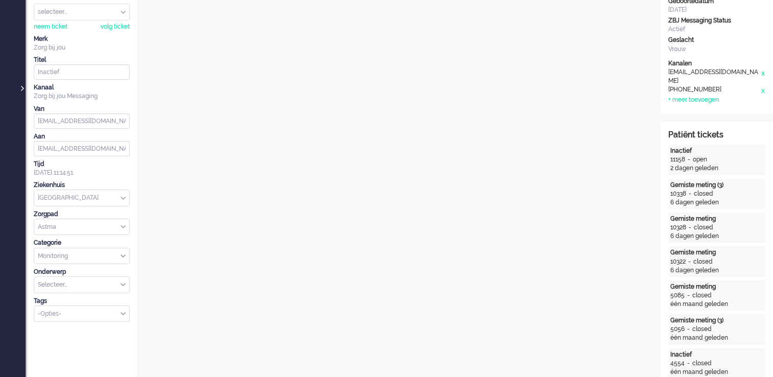
click at [21, 85] on div at bounding box center [21, 83] width 5 height 15
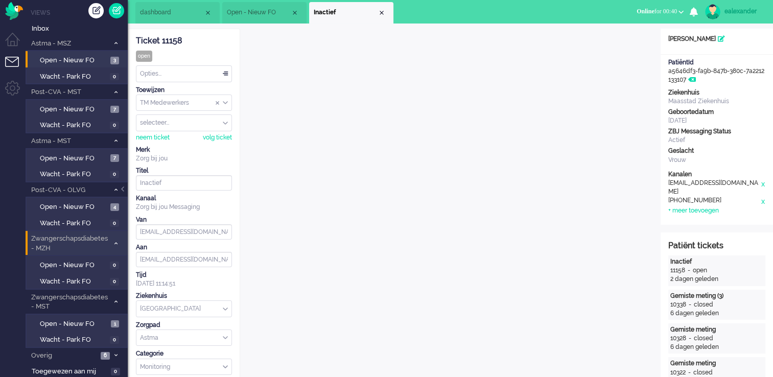
scroll to position [0, 0]
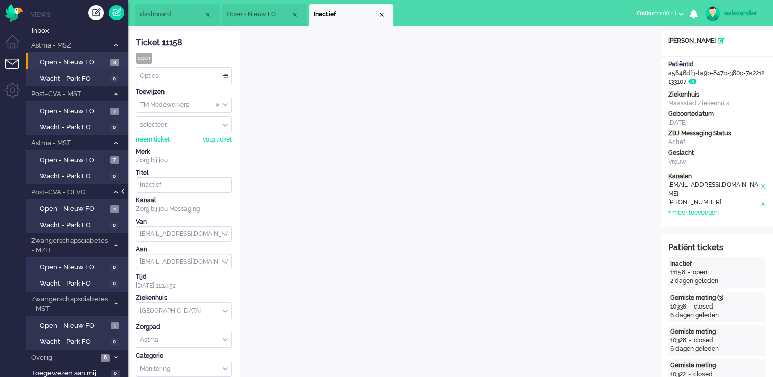
click at [124, 195] on div at bounding box center [123, 195] width 5 height 15
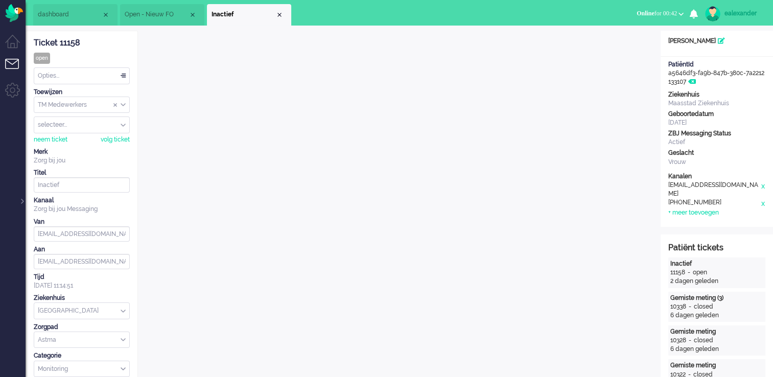
drag, startPoint x: 83, startPoint y: 42, endPoint x: 34, endPoint y: 42, distance: 48.5
click at [34, 42] on div "Ticket 11158" at bounding box center [82, 43] width 96 height 12
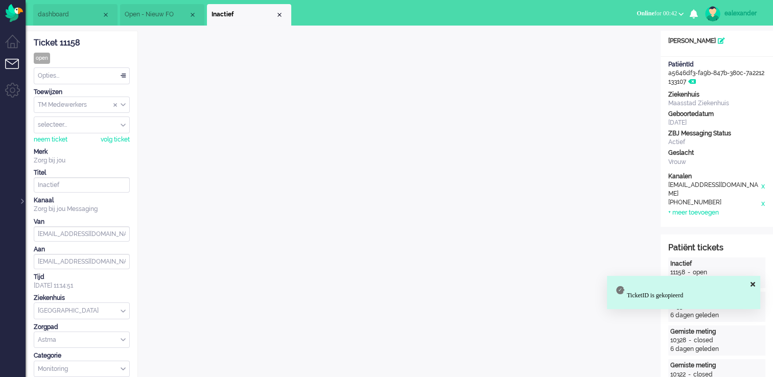
copy div "Ticket 11158"
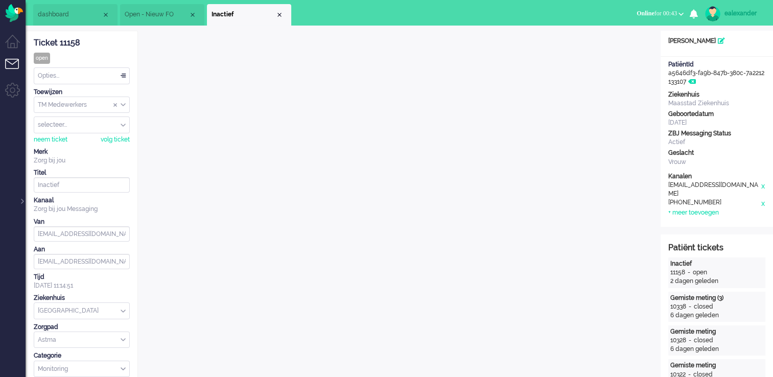
click at [124, 75] on div "Opties..." at bounding box center [81, 76] width 95 height 16
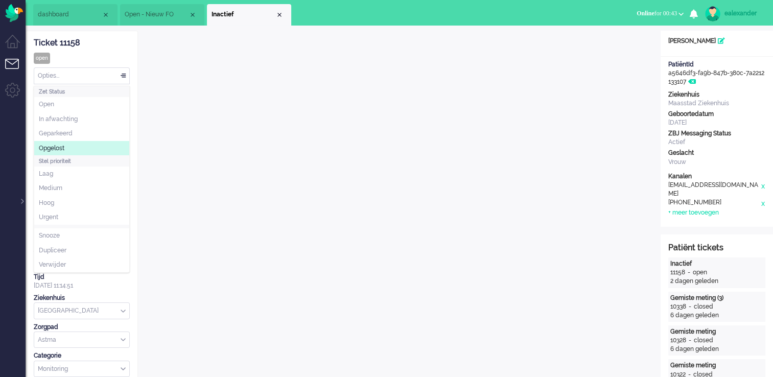
click at [83, 148] on li "Opgelost" at bounding box center [81, 148] width 95 height 15
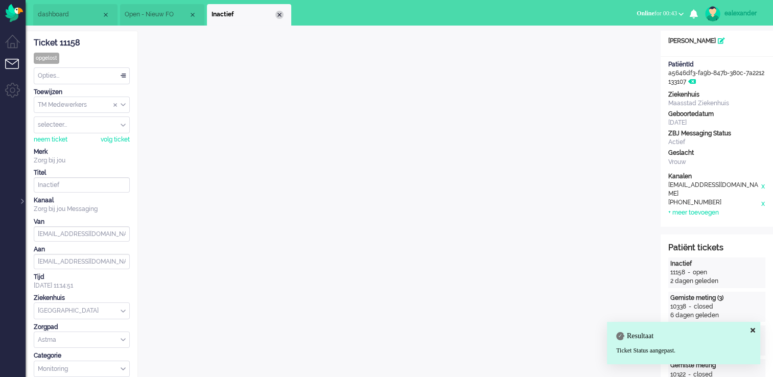
click at [278, 13] on div "Close tab" at bounding box center [279, 15] width 8 height 8
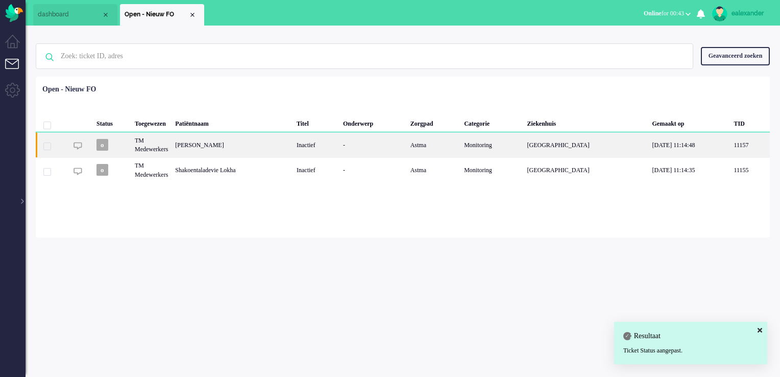
click at [210, 156] on div "Nick Legierse" at bounding box center [233, 144] width 122 height 25
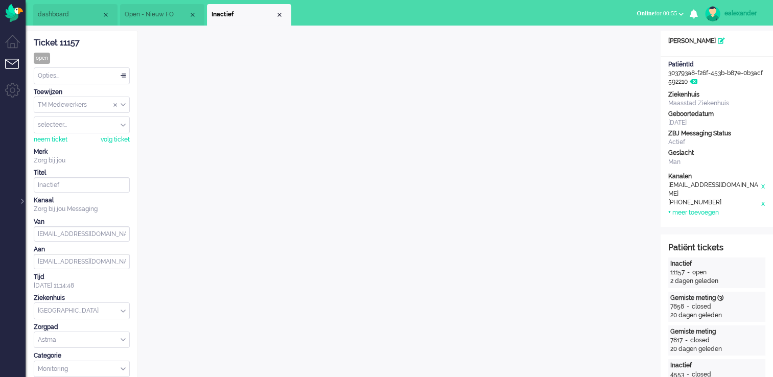
click at [123, 105] on div "TM Medewerkers" at bounding box center [81, 105] width 95 height 16
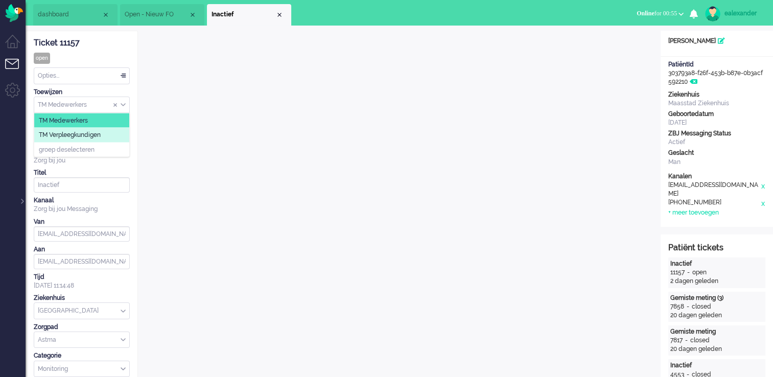
click at [117, 138] on li "TM Verpleegkundigen" at bounding box center [81, 135] width 95 height 15
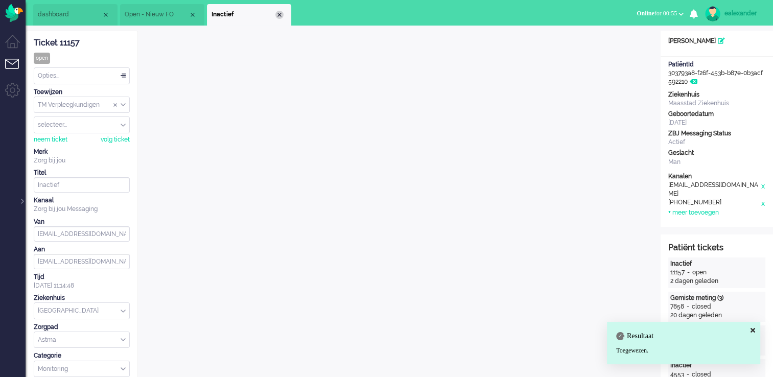
click at [280, 15] on div "Close tab" at bounding box center [279, 15] width 8 height 8
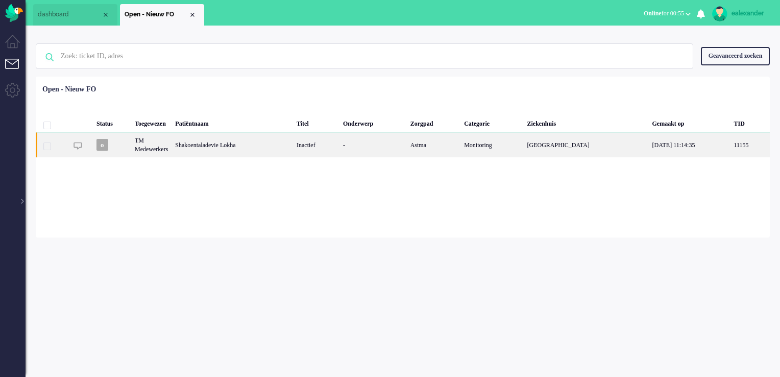
click at [270, 143] on div "Shakoentaladevie Lokha" at bounding box center [233, 144] width 122 height 25
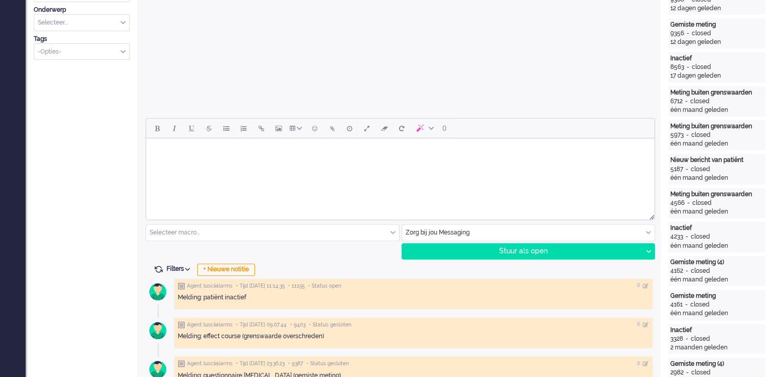
scroll to position [460, 0]
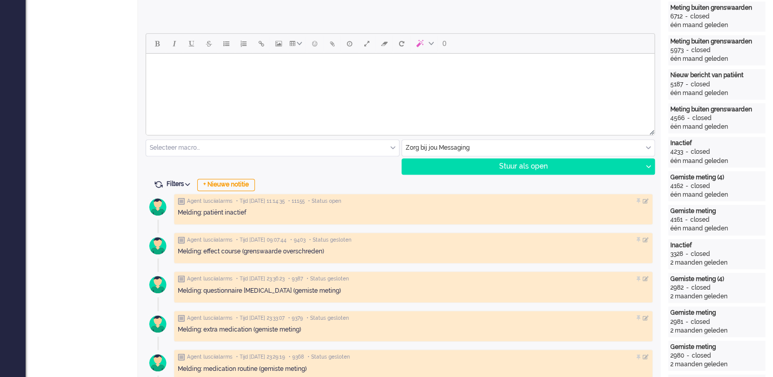
click at [496, 80] on html at bounding box center [400, 67] width 508 height 26
click at [186, 90] on html "Goedemorgen," at bounding box center [400, 74] width 508 height 41
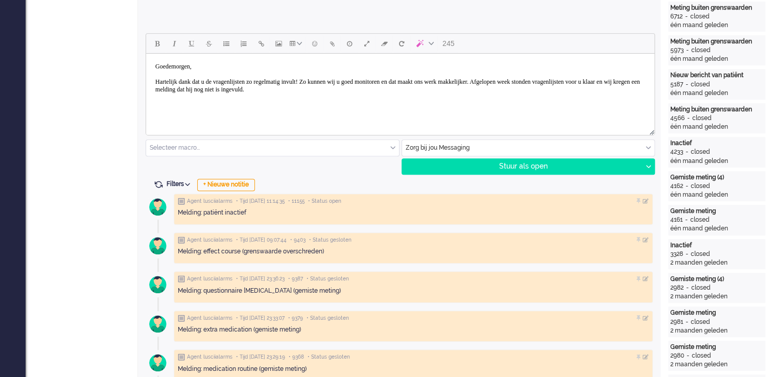
click at [427, 90] on body "Goedemorgen, Hartelijk dank dat u de vragenlijsten zo regelmatig invult! Zo kun…" at bounding box center [400, 78] width 500 height 41
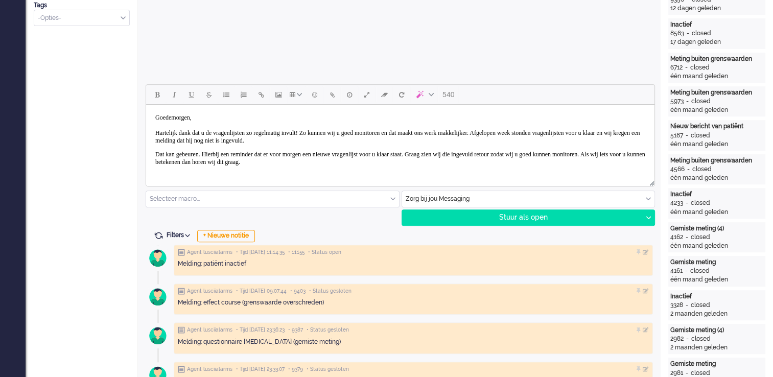
scroll to position [408, 0]
click at [156, 153] on span "Dat kan gebeuren. Hierbij een reminder dat er voor morgen een nieuwe vragenlijs…" at bounding box center [400, 158] width 490 height 15
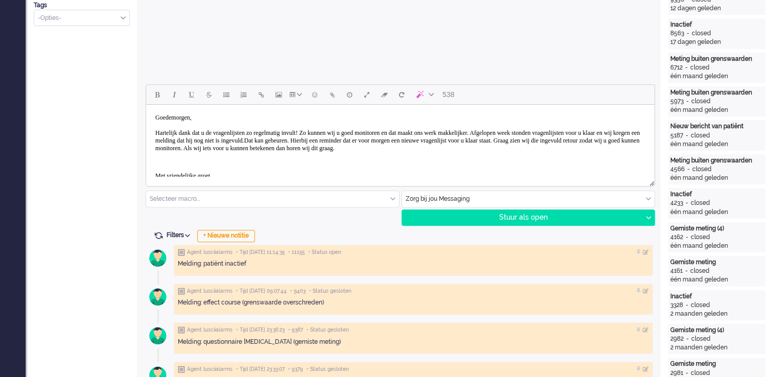
scroll to position [51, 0]
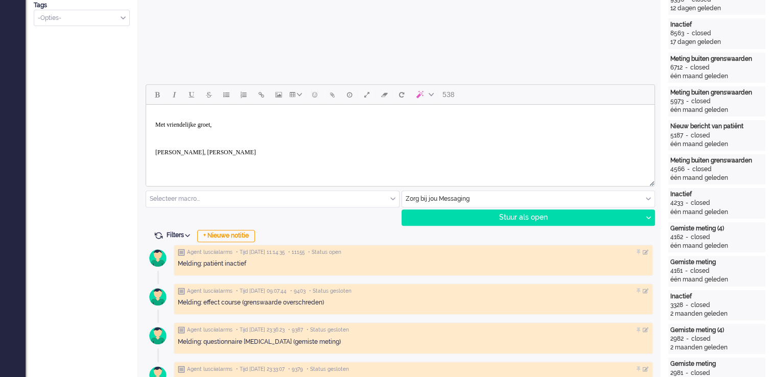
click at [173, 115] on p "Rich Text Area. Press ALT-0 for help." at bounding box center [400, 111] width 490 height 8
click at [160, 137] on p "Rich Text Area. Press ALT-0 for help." at bounding box center [400, 136] width 490 height 8
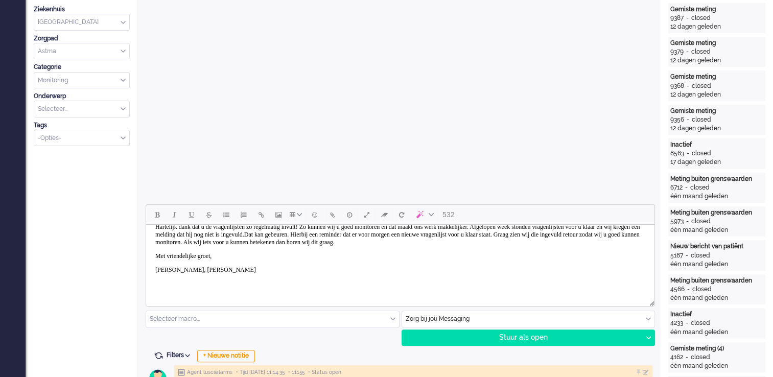
scroll to position [306, 0]
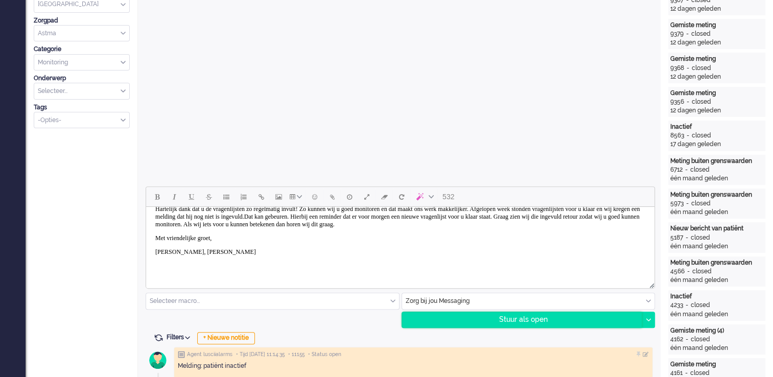
click at [540, 326] on div "Stuur als open" at bounding box center [522, 319] width 240 height 15
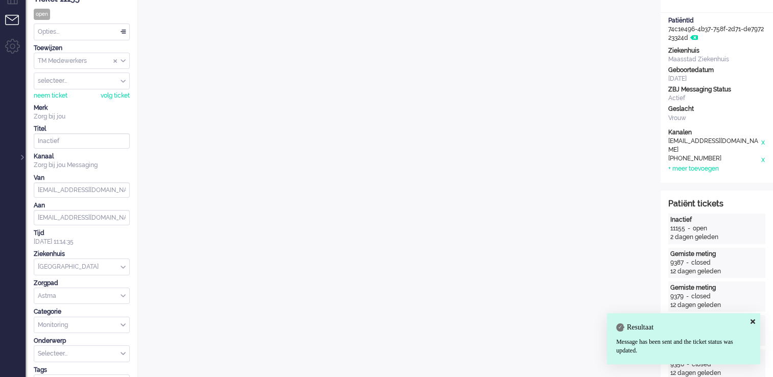
scroll to position [0, 0]
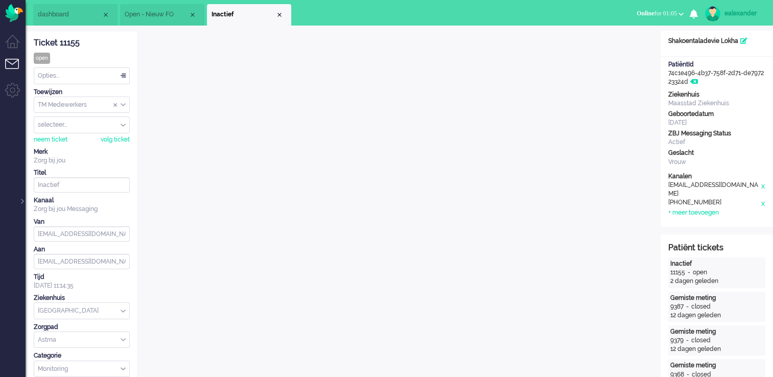
click at [121, 75] on div "Opties..." at bounding box center [81, 76] width 95 height 16
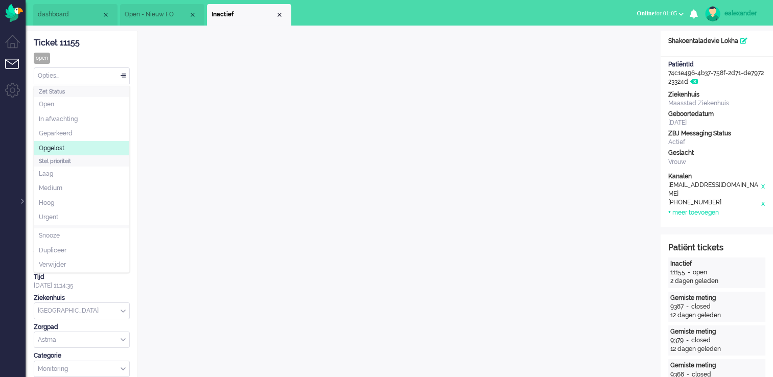
click at [96, 151] on li "Opgelost" at bounding box center [81, 148] width 95 height 15
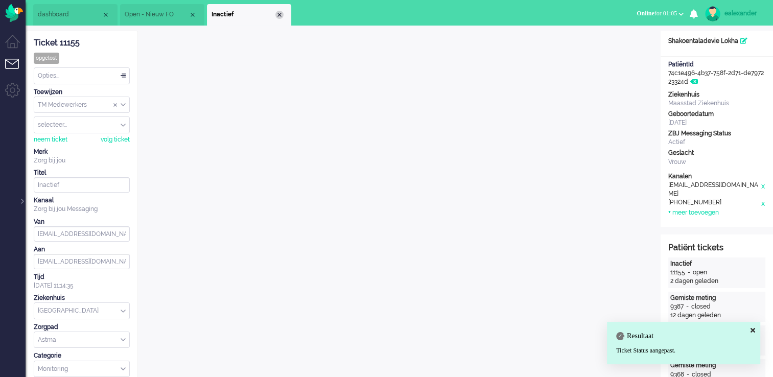
click at [278, 15] on div "Close tab" at bounding box center [279, 15] width 8 height 8
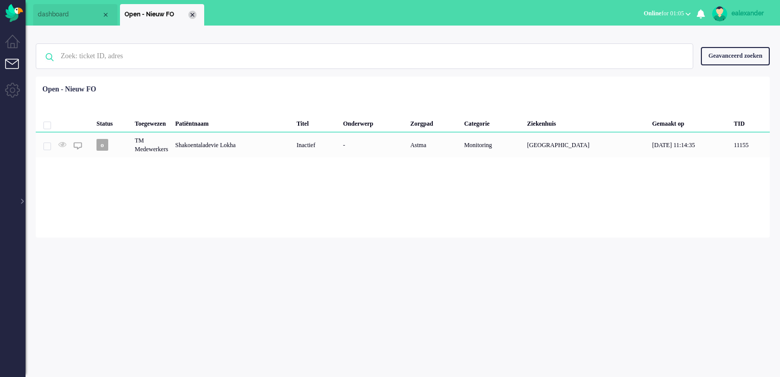
click at [190, 15] on div "Close tab" at bounding box center [192, 15] width 8 height 8
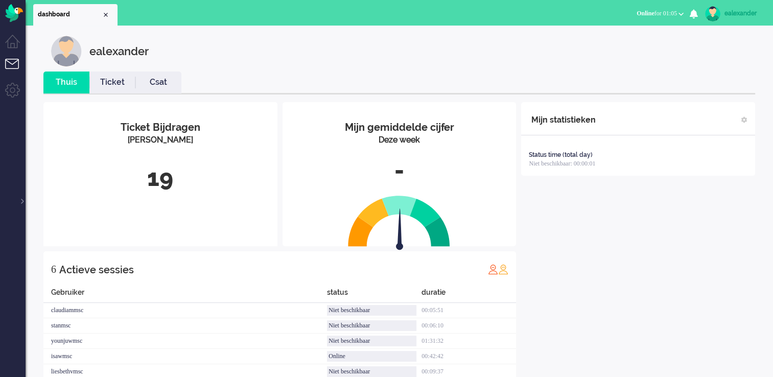
click at [22, 204] on ul "Menu" at bounding box center [13, 211] width 26 height 423
click at [22, 200] on div at bounding box center [21, 195] width 5 height 15
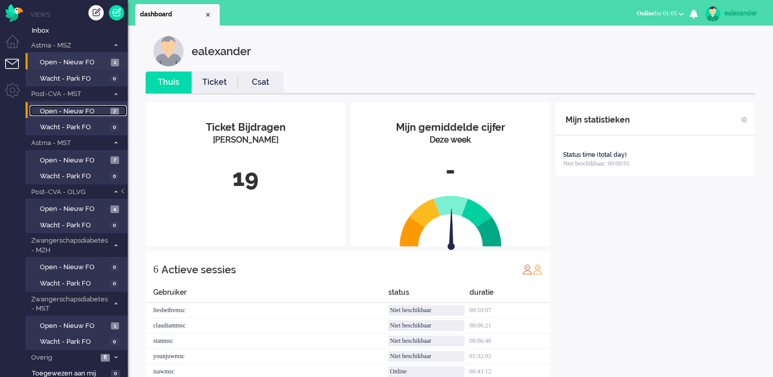
click at [87, 112] on span "Open - Nieuw FO" at bounding box center [74, 112] width 68 height 10
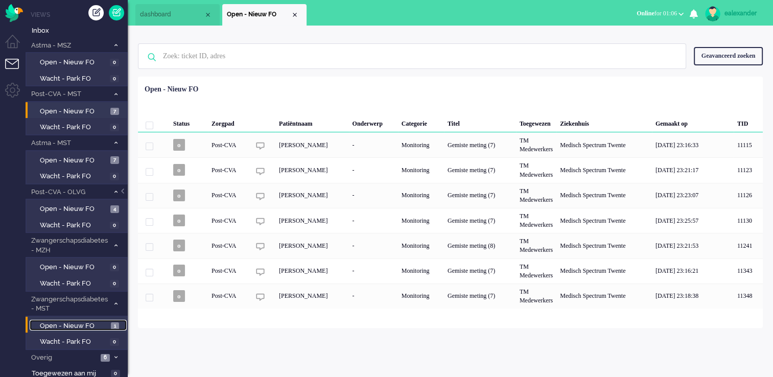
click at [91, 328] on span "Open - Nieuw FO" at bounding box center [74, 326] width 68 height 10
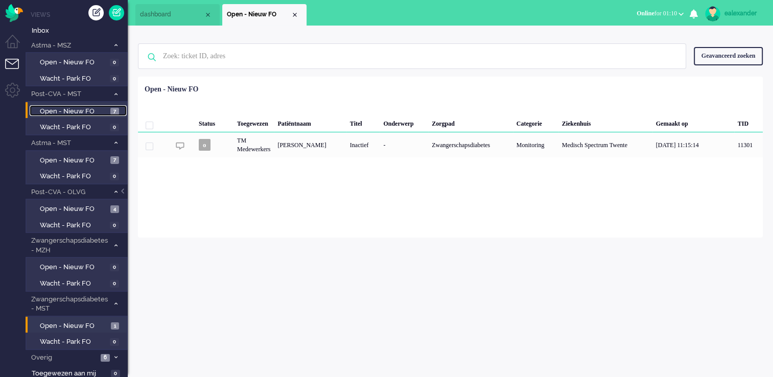
click at [55, 112] on span "Open - Nieuw FO" at bounding box center [74, 112] width 68 height 10
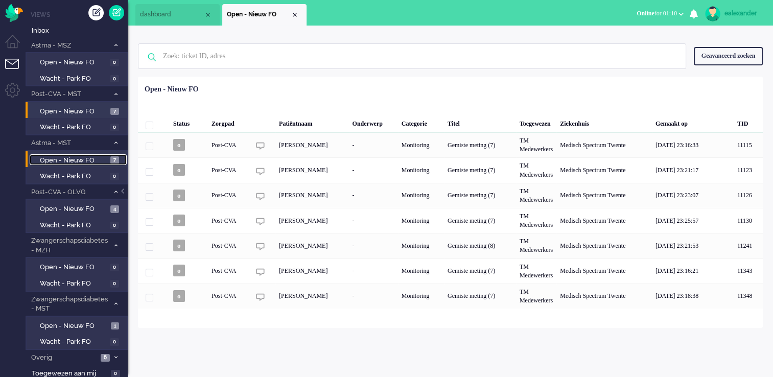
click at [94, 161] on span "Open - Nieuw FO" at bounding box center [74, 161] width 68 height 10
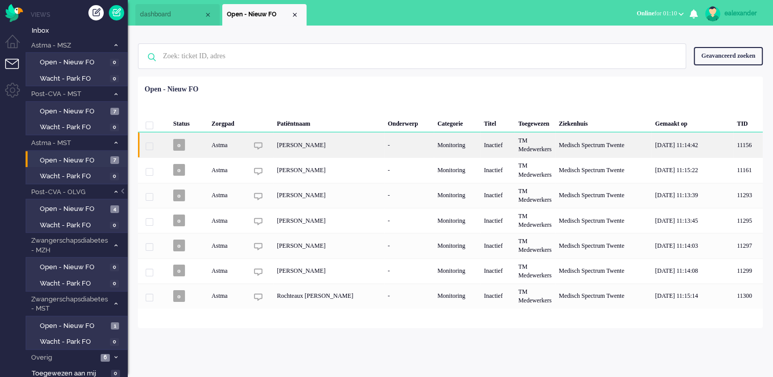
click at [292, 144] on div "[PERSON_NAME]" at bounding box center [328, 144] width 111 height 25
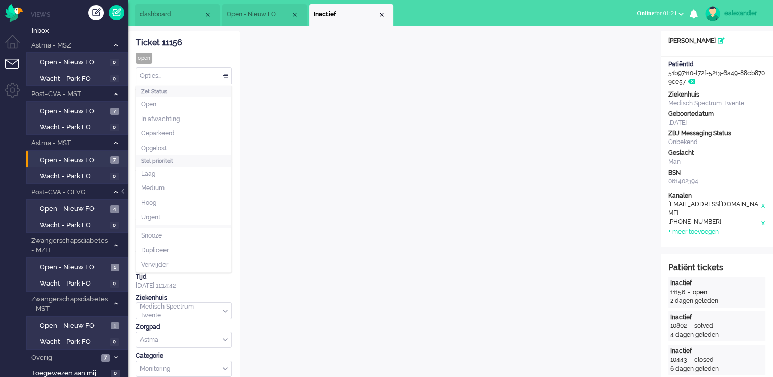
click at [225, 77] on div "Opties..." at bounding box center [183, 76] width 95 height 16
click at [193, 141] on li "Opgelost" at bounding box center [183, 148] width 95 height 15
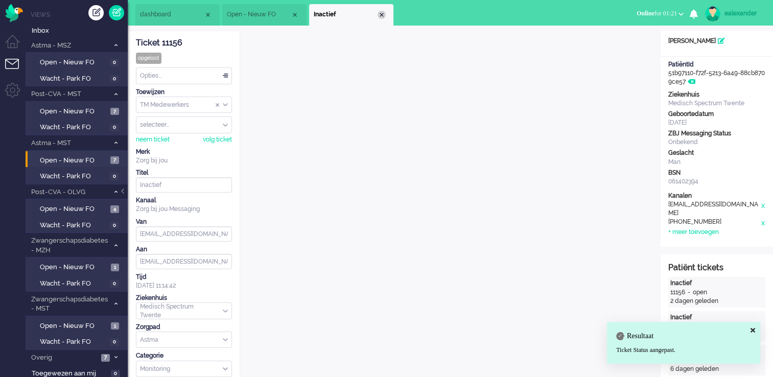
click at [384, 15] on div "Close tab" at bounding box center [381, 15] width 8 height 8
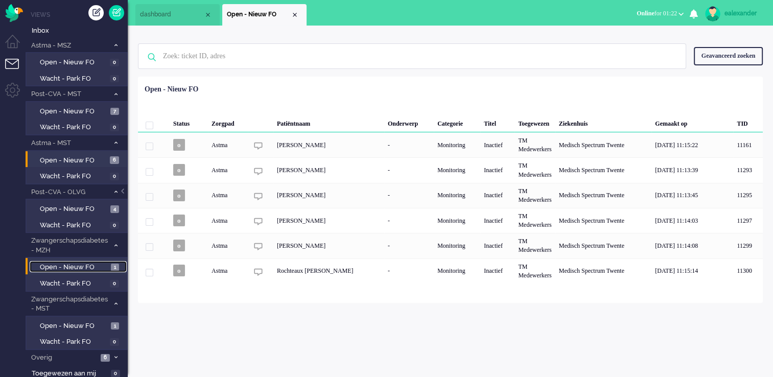
click at [100, 267] on span "Open - Nieuw FO" at bounding box center [74, 267] width 68 height 10
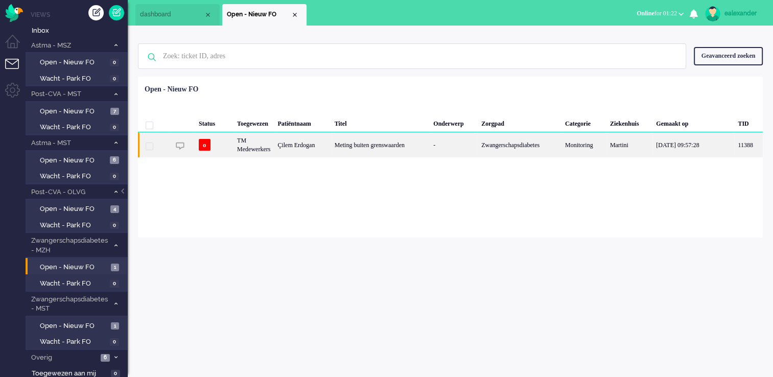
click at [453, 154] on div "-" at bounding box center [453, 144] width 48 height 25
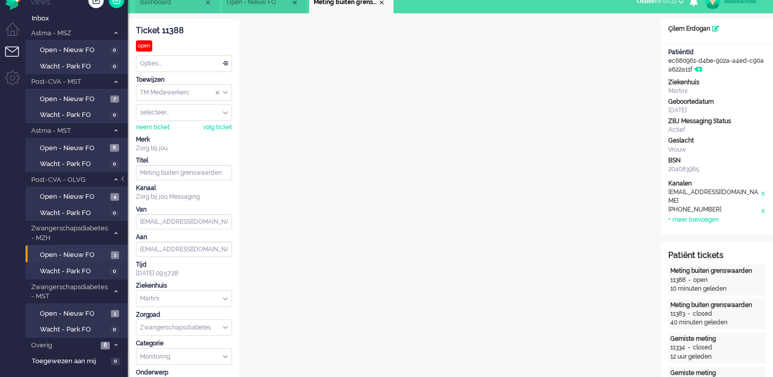
scroll to position [11, 0]
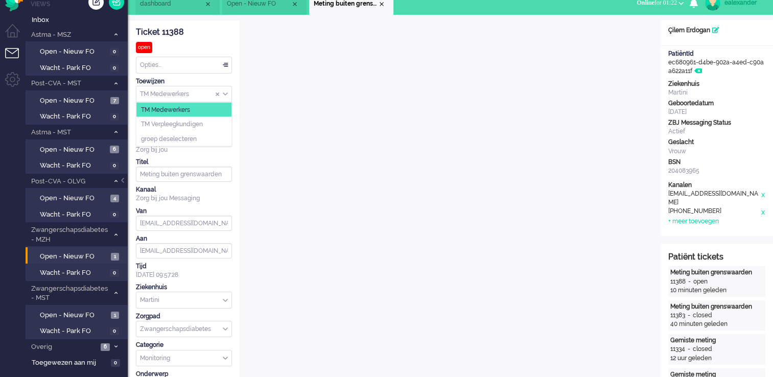
click at [225, 93] on div "TM Medewerkers" at bounding box center [183, 94] width 95 height 16
click at [225, 120] on li "TM Verpleegkundigen" at bounding box center [183, 124] width 95 height 15
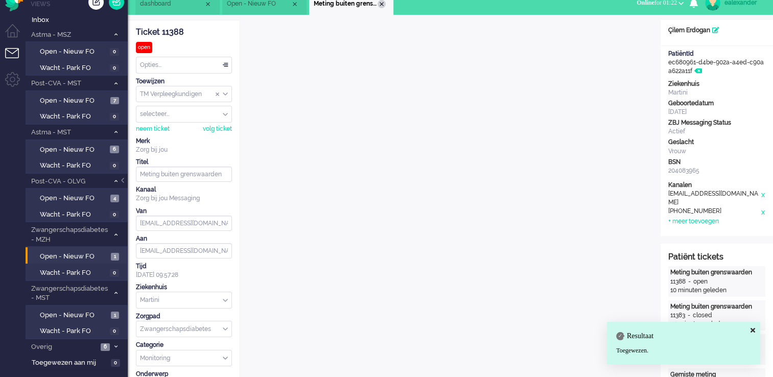
click at [382, 4] on div "Close tab" at bounding box center [381, 4] width 8 height 8
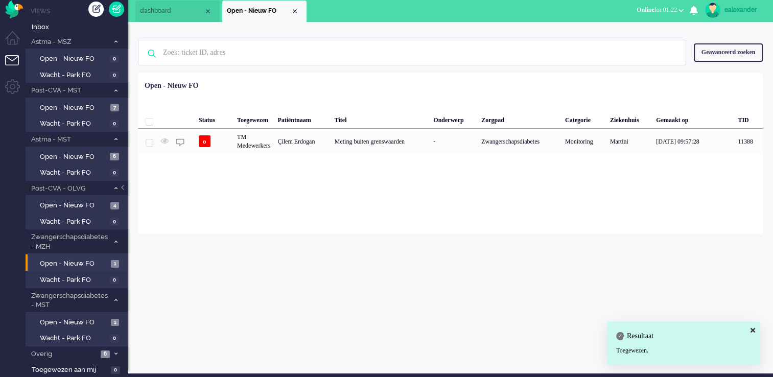
scroll to position [1, 0]
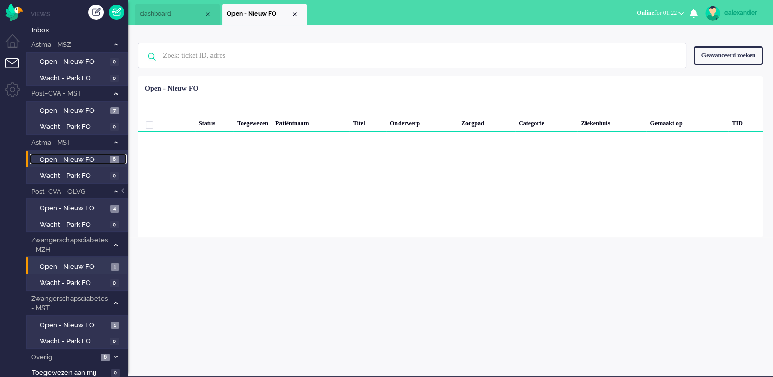
click at [112, 160] on span "6" at bounding box center [114, 160] width 9 height 8
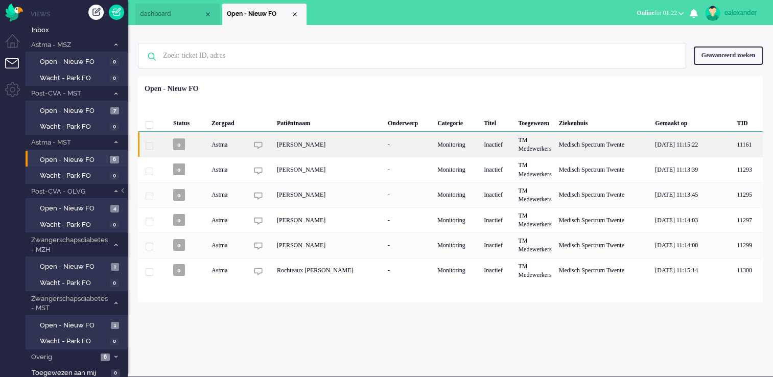
click at [456, 141] on div "Monitoring" at bounding box center [457, 144] width 46 height 25
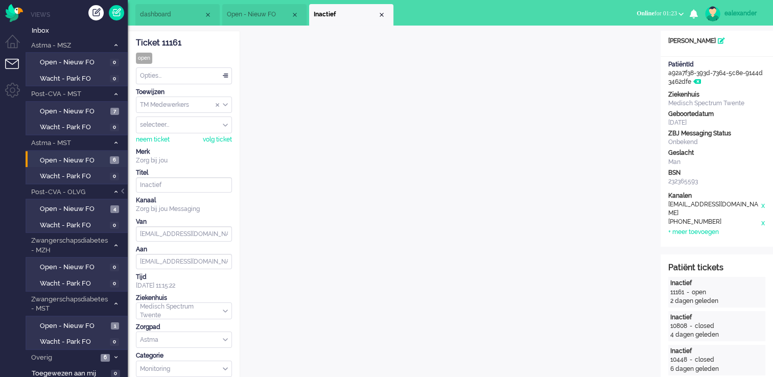
click at [225, 76] on div "Opties..." at bounding box center [183, 76] width 95 height 16
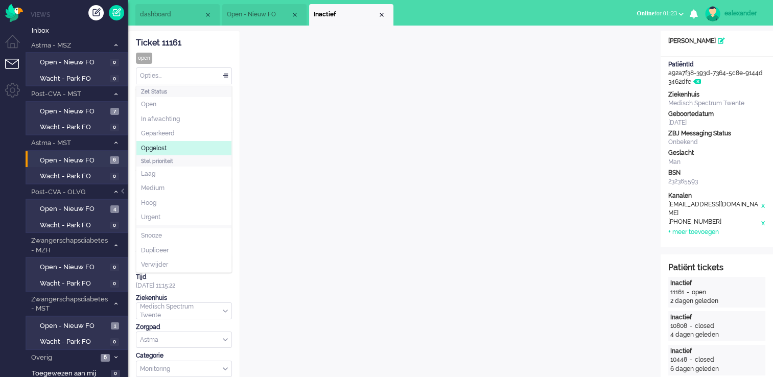
click at [208, 146] on li "Opgelost" at bounding box center [183, 148] width 95 height 15
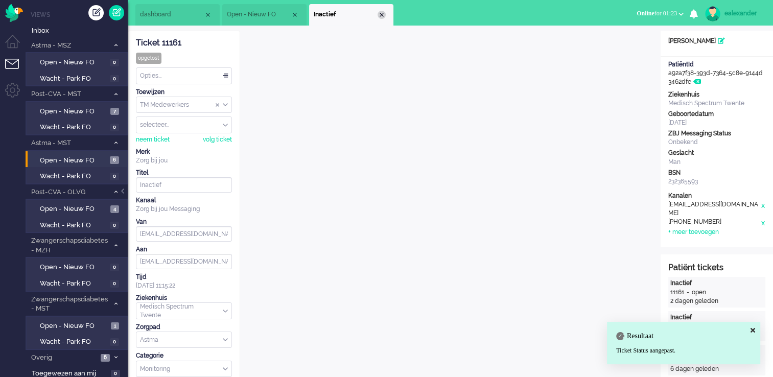
click at [382, 15] on div "Close tab" at bounding box center [381, 15] width 8 height 8
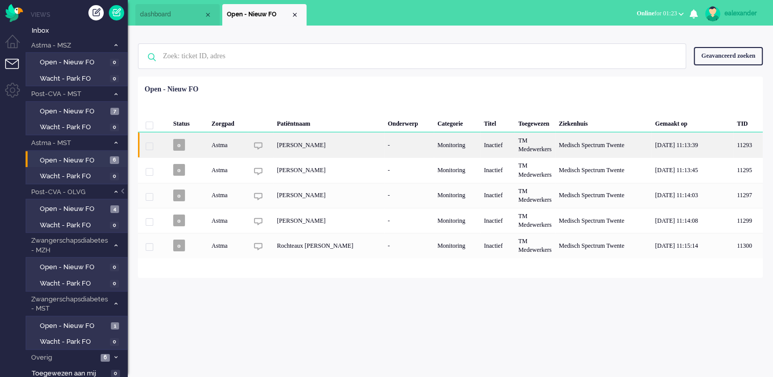
click at [340, 148] on div "[PERSON_NAME]" at bounding box center [328, 144] width 111 height 25
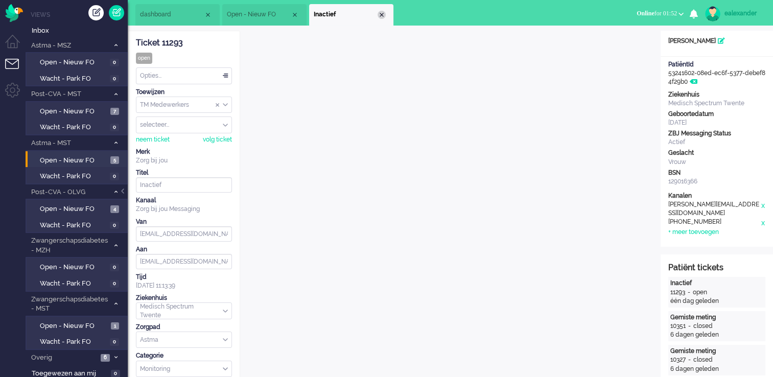
click at [380, 13] on div "Close tab" at bounding box center [381, 15] width 8 height 8
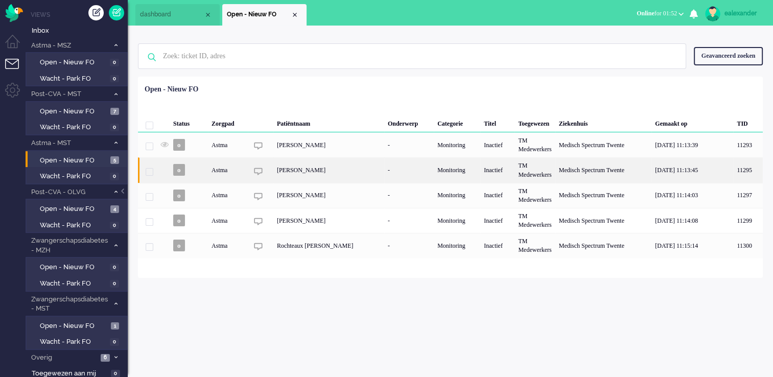
click at [355, 169] on div "[PERSON_NAME]" at bounding box center [328, 169] width 111 height 25
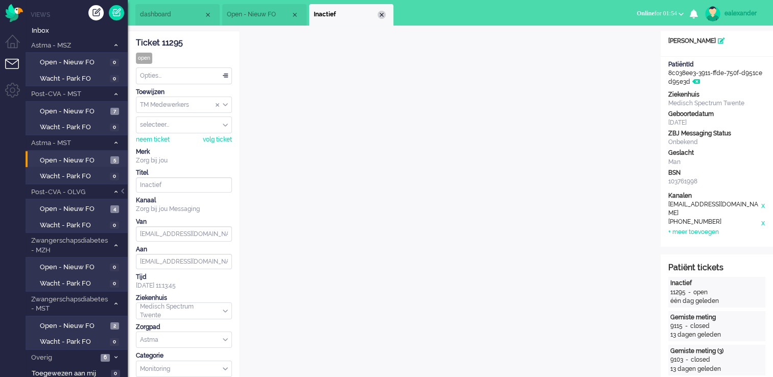
click at [385, 14] on div "Close tab" at bounding box center [381, 15] width 8 height 8
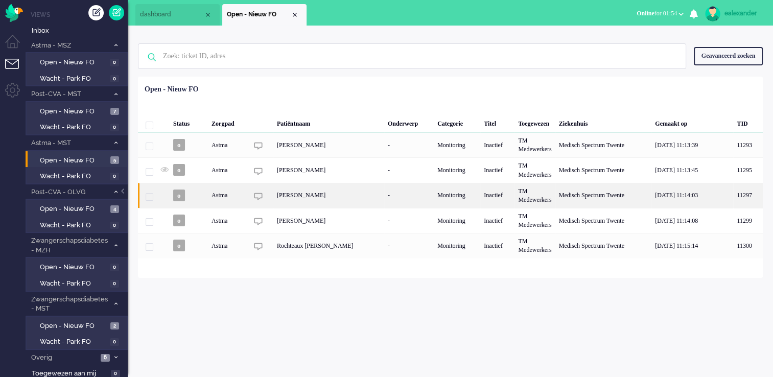
click at [329, 202] on div "Malou Lauri Warmerdam" at bounding box center [328, 195] width 111 height 25
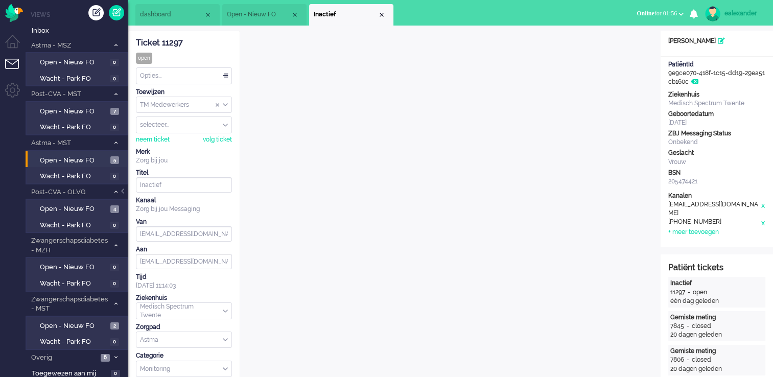
drag, startPoint x: 228, startPoint y: 79, endPoint x: 223, endPoint y: 81, distance: 5.5
click at [226, 79] on div "Opties..." at bounding box center [183, 76] width 95 height 16
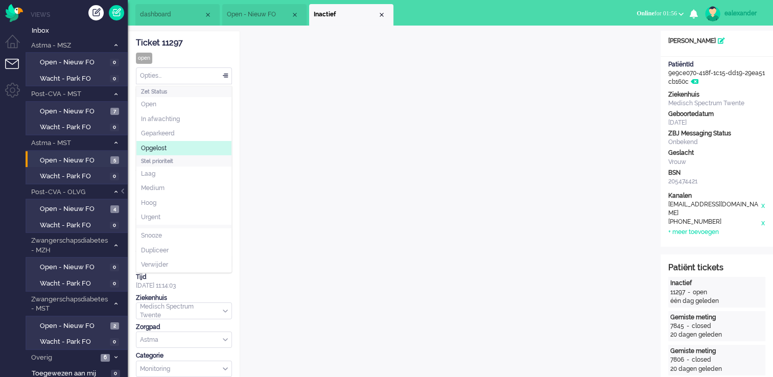
click at [194, 147] on li "Opgelost" at bounding box center [183, 148] width 95 height 15
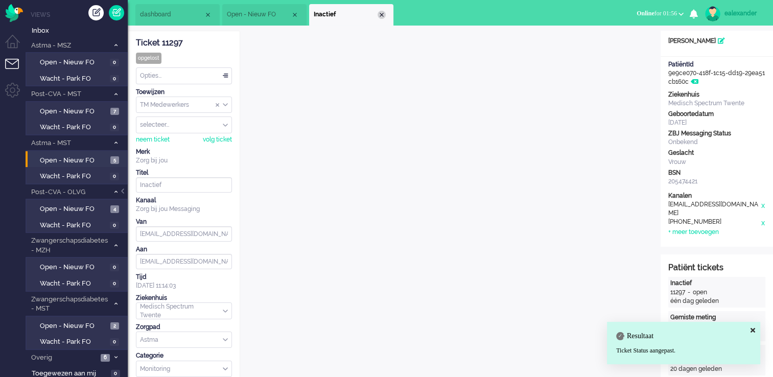
click at [384, 16] on div "Close tab" at bounding box center [381, 15] width 8 height 8
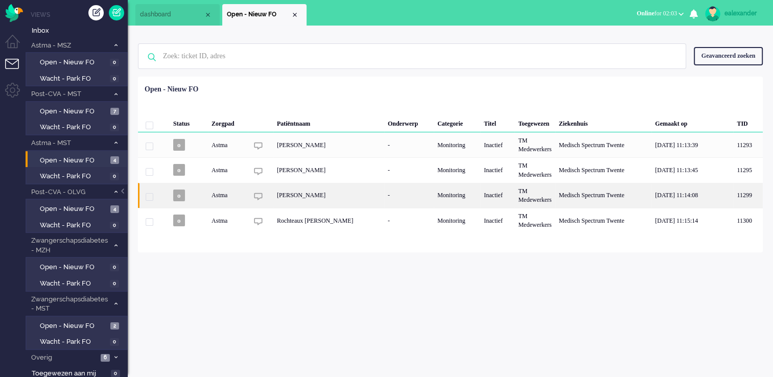
click at [302, 201] on div "Christel van Veen" at bounding box center [328, 195] width 111 height 25
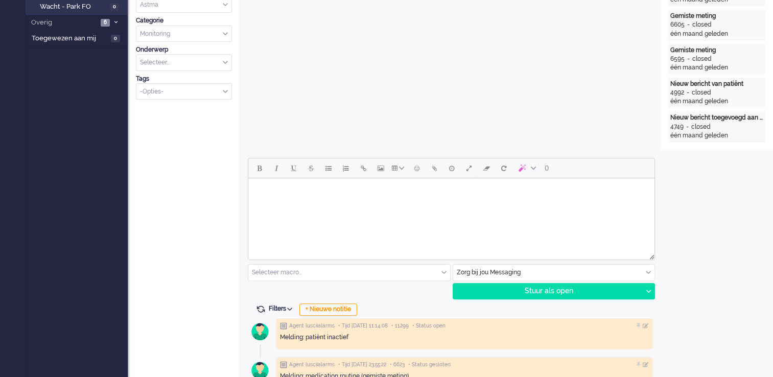
scroll to position [317, 0]
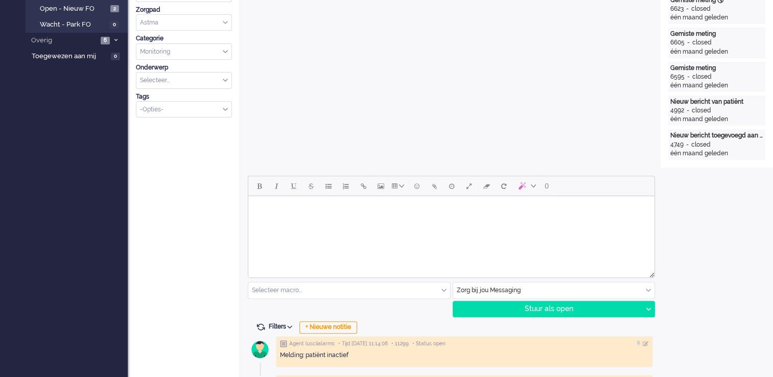
click at [537, 222] on html at bounding box center [451, 209] width 406 height 26
click at [445, 222] on html at bounding box center [451, 209] width 406 height 26
click at [287, 204] on body "Goedemorgen, Hoe gaat het met u? Hopelijk gaat het goed. Hierbij een reminder e…" at bounding box center [451, 209] width 398 height 121
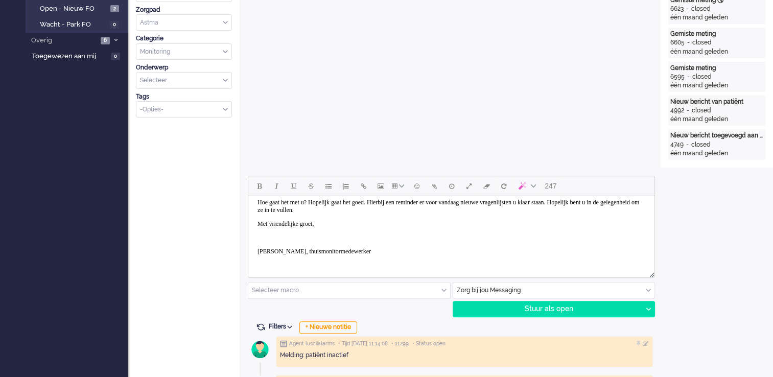
click at [278, 231] on body "Goedemorgen, Hoe gaat het met u? Hopelijk gaat het goed. Hierbij een reminder e…" at bounding box center [451, 213] width 398 height 107
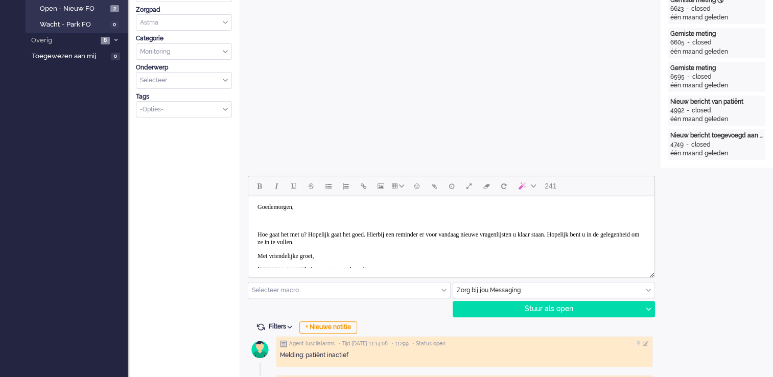
scroll to position [0, 0]
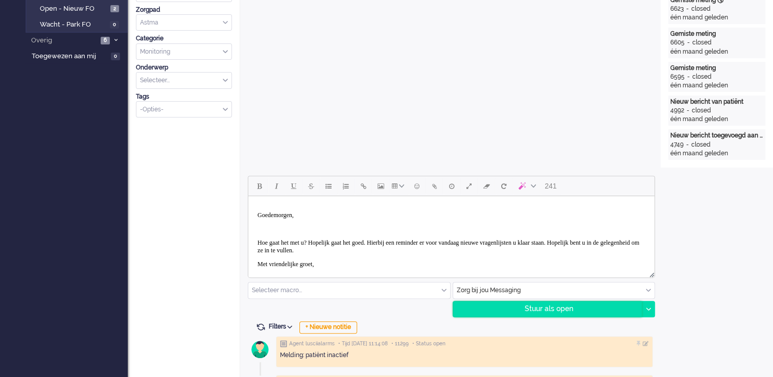
click at [572, 307] on div "Stuur als open" at bounding box center [547, 308] width 189 height 15
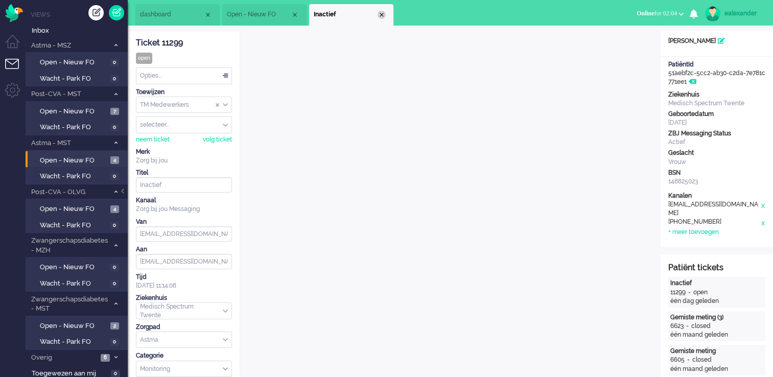
click at [379, 17] on div "Close tab" at bounding box center [381, 15] width 8 height 8
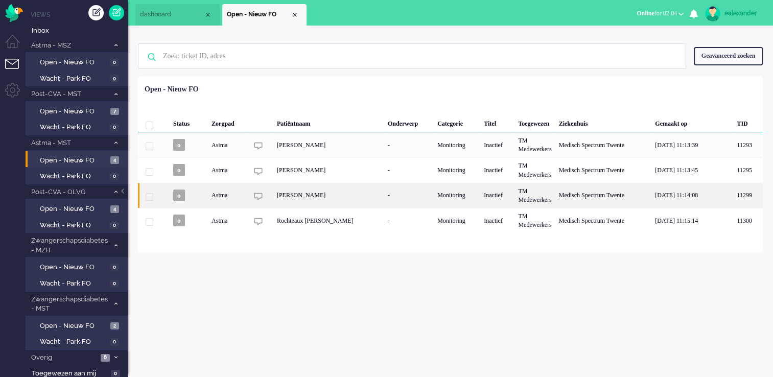
click at [311, 194] on div "Christel van Veen" at bounding box center [328, 195] width 111 height 25
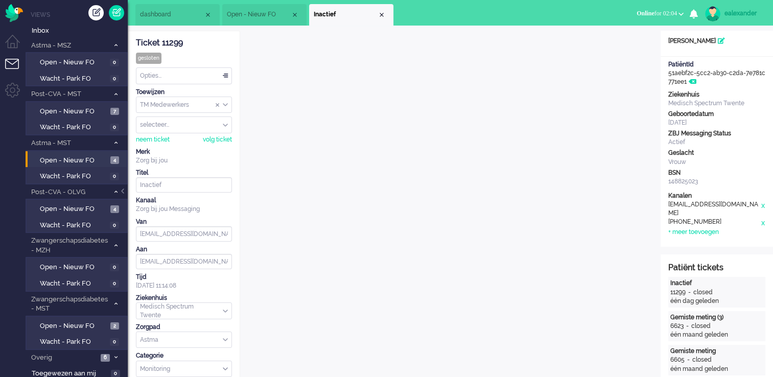
click at [222, 81] on div "Opties..." at bounding box center [183, 76] width 95 height 16
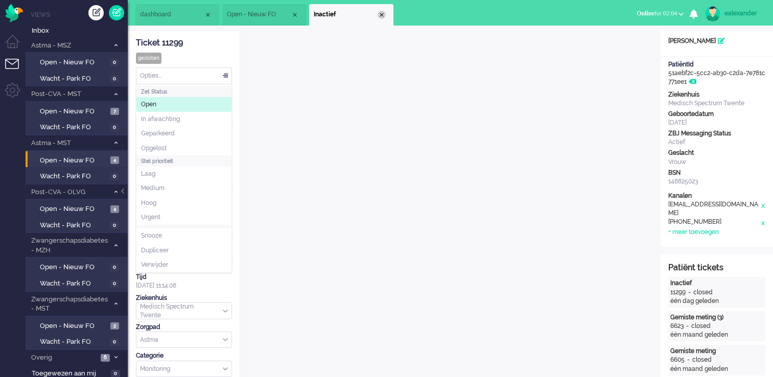
click at [383, 14] on div "Close tab" at bounding box center [381, 15] width 8 height 8
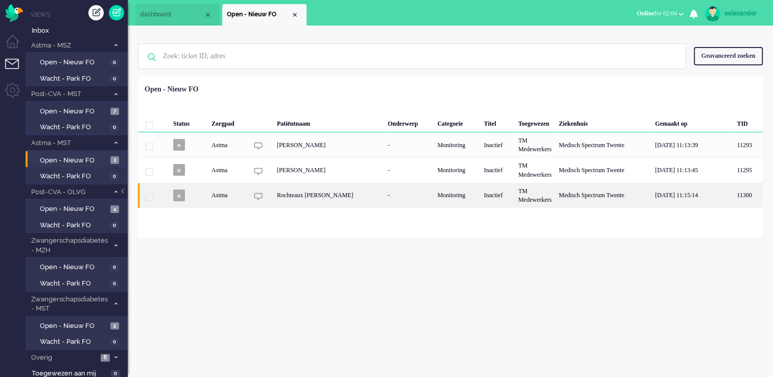
click at [384, 201] on div "-" at bounding box center [409, 195] width 50 height 25
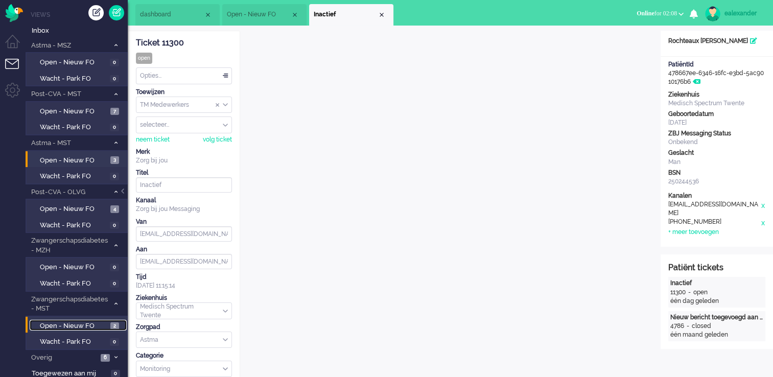
click at [112, 324] on span "2" at bounding box center [114, 326] width 9 height 8
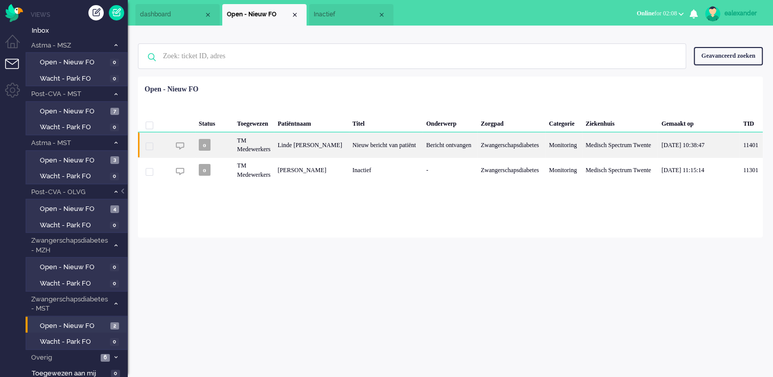
click at [449, 152] on div "Bericht ontvangen" at bounding box center [449, 144] width 55 height 25
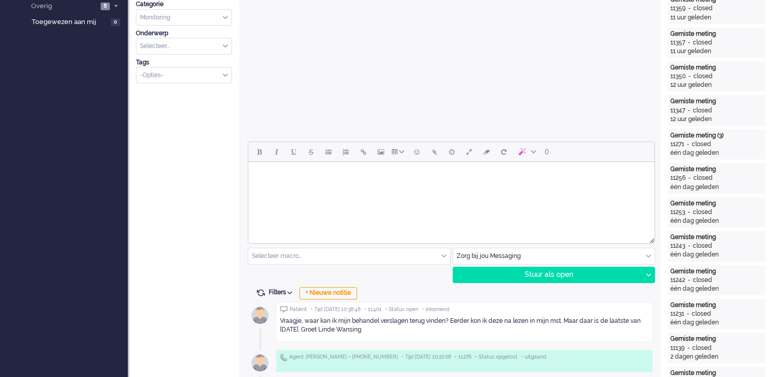
scroll to position [357, 0]
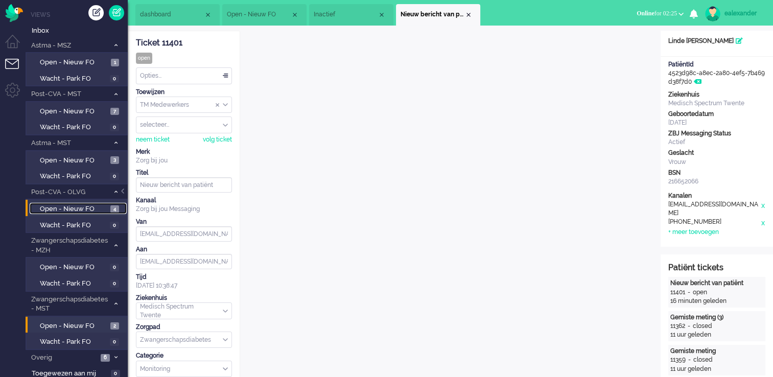
drag, startPoint x: 67, startPoint y: 206, endPoint x: 78, endPoint y: 206, distance: 10.7
click at [67, 206] on span "Open - Nieuw FO" at bounding box center [74, 209] width 68 height 10
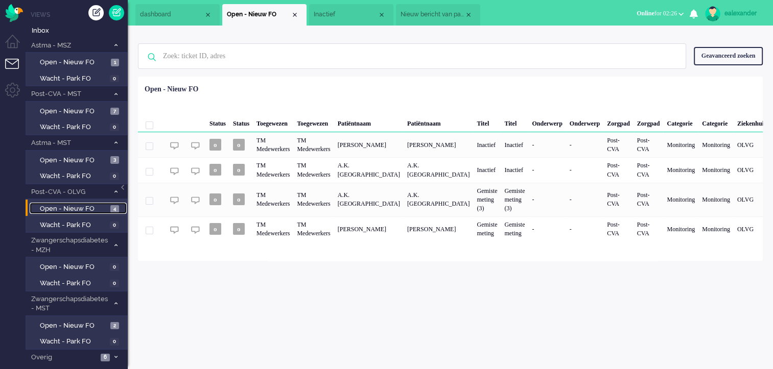
click at [431, 12] on span "Nieuw bericht van patiënt" at bounding box center [432, 14] width 64 height 9
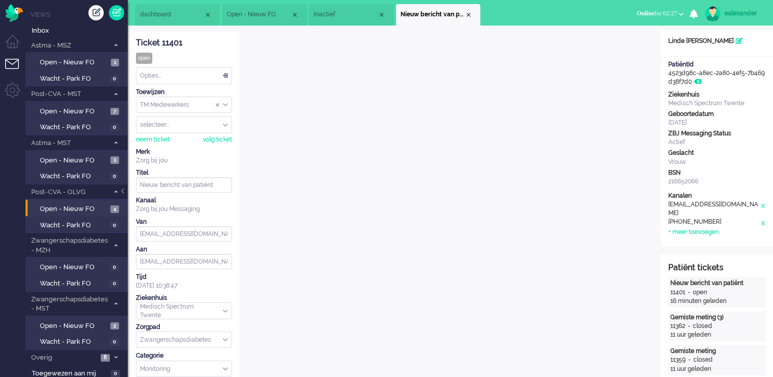
click at [227, 126] on div "selecteer..." at bounding box center [183, 125] width 95 height 16
type input "ea"
click at [197, 150] on li "ealexander" at bounding box center [183, 155] width 95 height 15
click at [257, 8] on li "Open - Nieuw FO" at bounding box center [264, 14] width 84 height 21
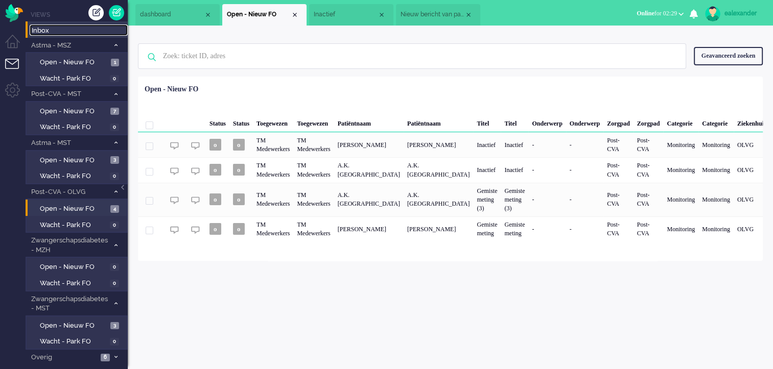
click at [47, 28] on span "Inbox" at bounding box center [80, 31] width 96 height 10
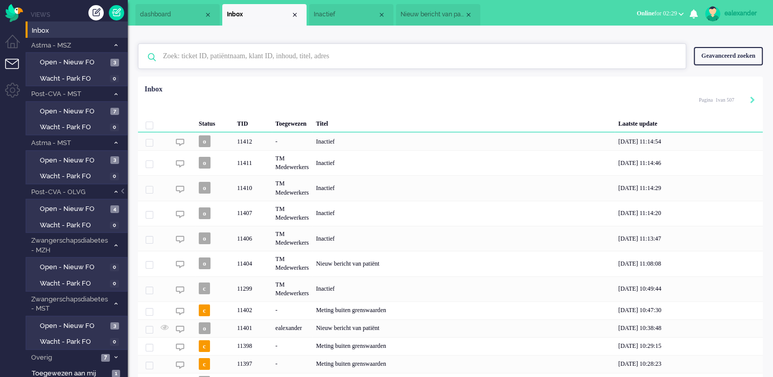
click at [331, 60] on input "text" at bounding box center [413, 56] width 516 height 25
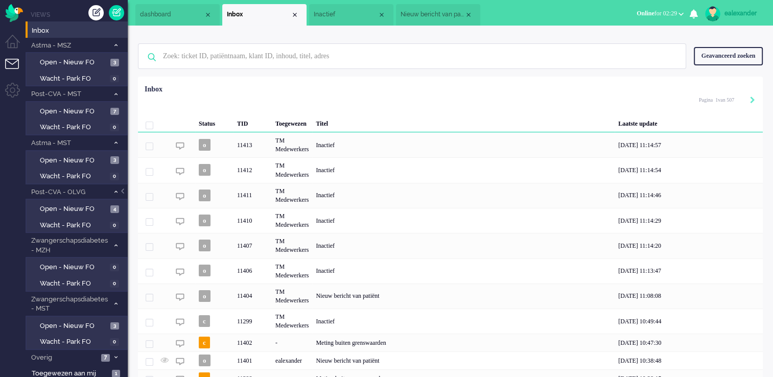
click at [737, 58] on div "Geavanceerd zoeken" at bounding box center [727, 56] width 69 height 18
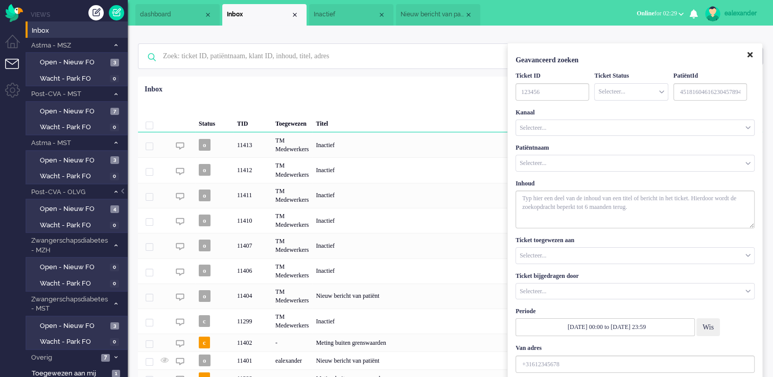
click at [749, 55] on icon "Close" at bounding box center [749, 55] width 5 height 8
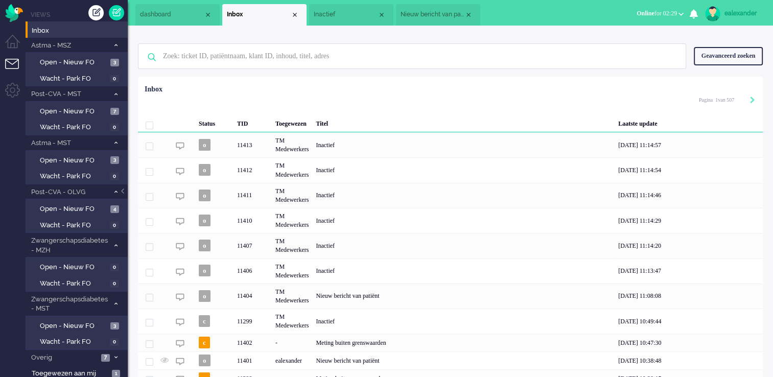
click at [733, 51] on div "Geavanceerd zoeken" at bounding box center [727, 56] width 69 height 18
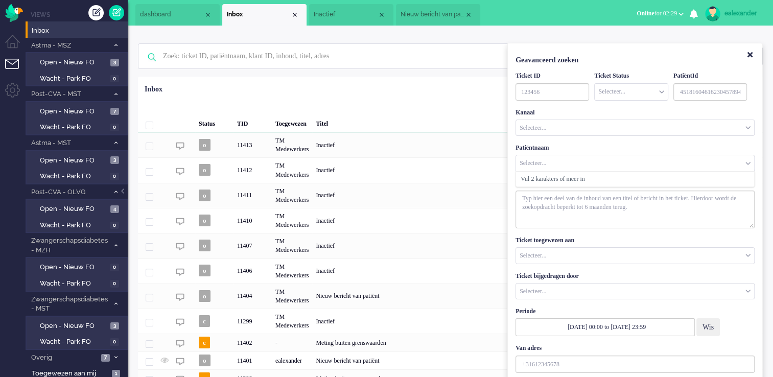
click at [545, 163] on input "Customer Name" at bounding box center [635, 163] width 238 height 16
click at [751, 55] on icon "Close" at bounding box center [749, 55] width 5 height 8
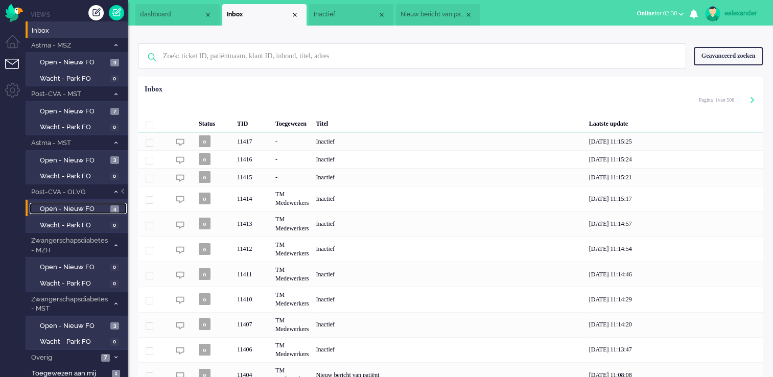
click at [88, 206] on span "Open - Nieuw FO" at bounding box center [74, 209] width 68 height 10
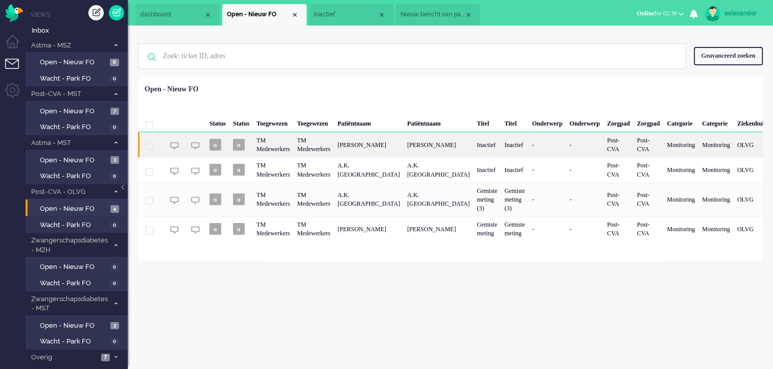
click at [394, 149] on div "[PERSON_NAME]" at bounding box center [368, 144] width 69 height 25
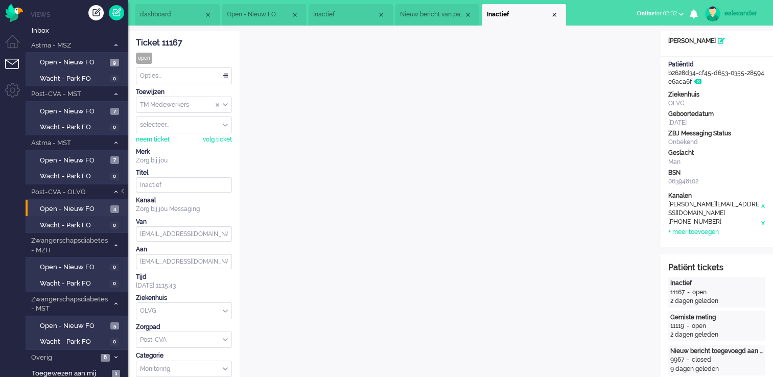
scroll to position [31, 0]
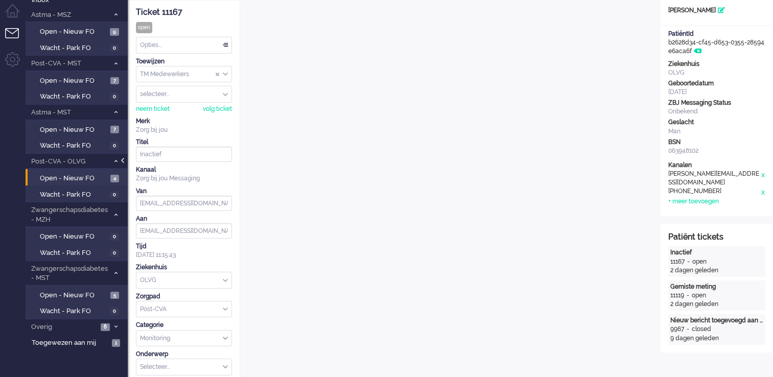
click at [125, 163] on div at bounding box center [123, 165] width 5 height 15
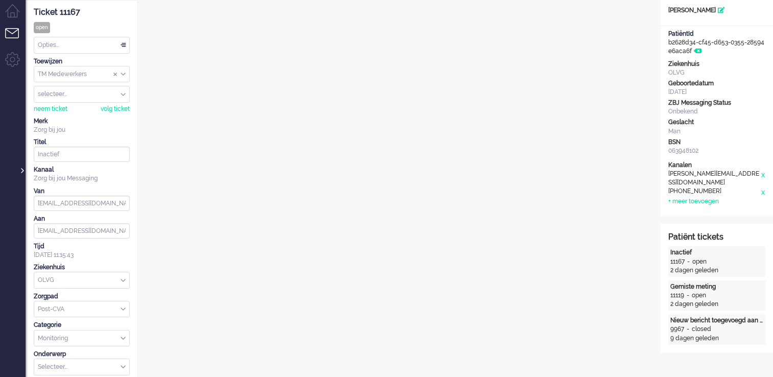
click at [22, 171] on div at bounding box center [21, 165] width 5 height 15
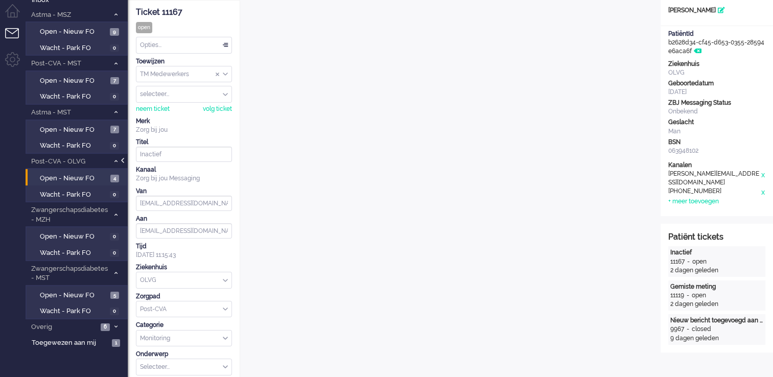
click at [125, 160] on div at bounding box center [123, 165] width 5 height 15
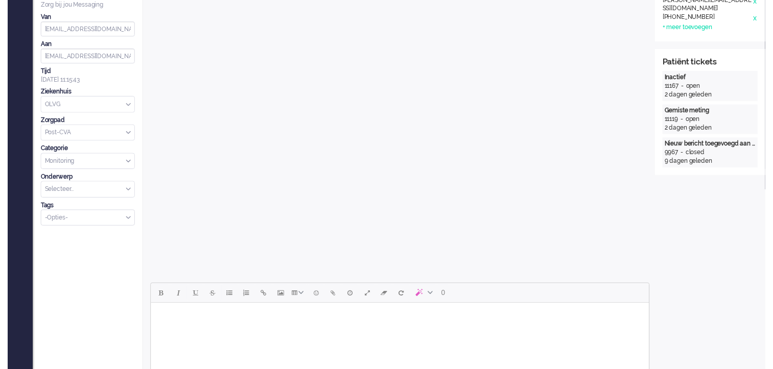
scroll to position [0, 0]
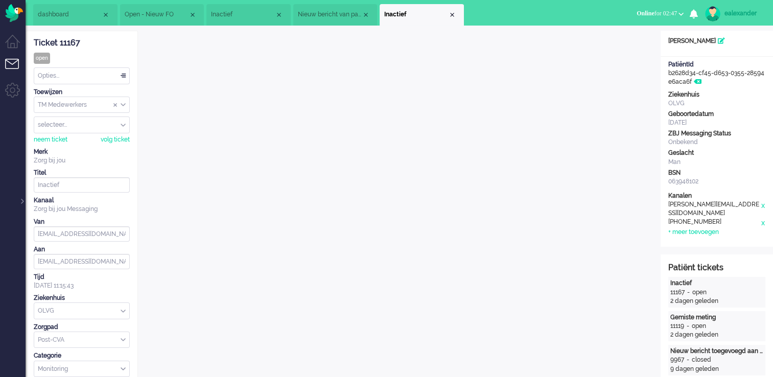
click at [137, 10] on li "Open - Nieuw FO" at bounding box center [162, 14] width 84 height 21
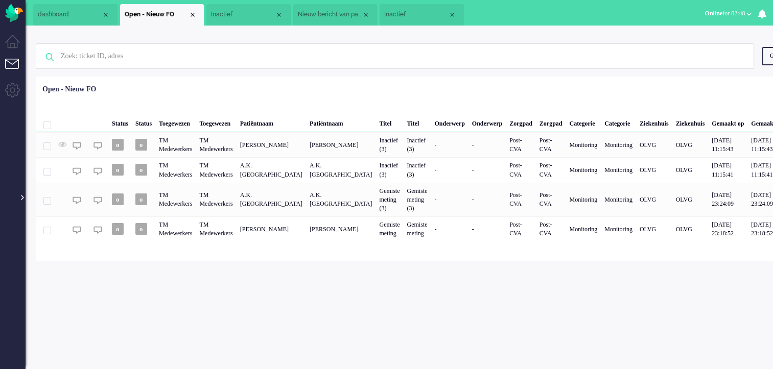
click at [22, 200] on div at bounding box center [21, 192] width 5 height 15
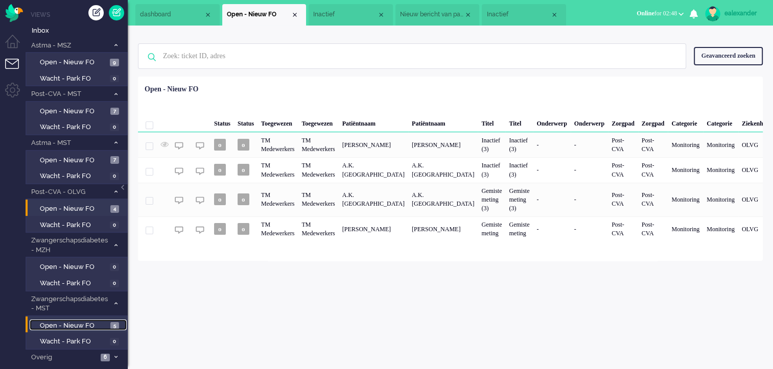
click at [111, 327] on span "5" at bounding box center [114, 326] width 9 height 8
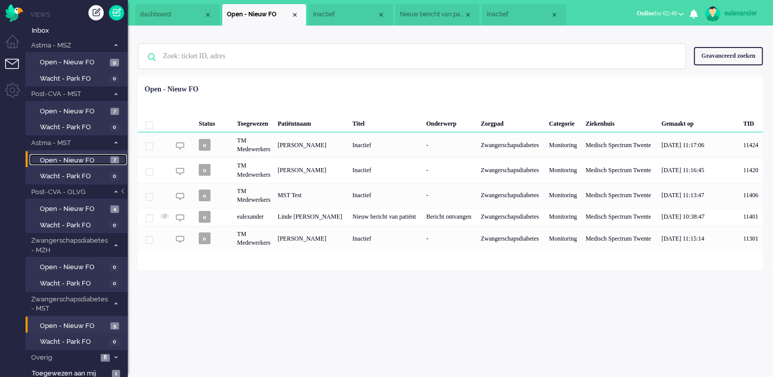
click at [103, 156] on span "Open - Nieuw FO" at bounding box center [74, 161] width 68 height 10
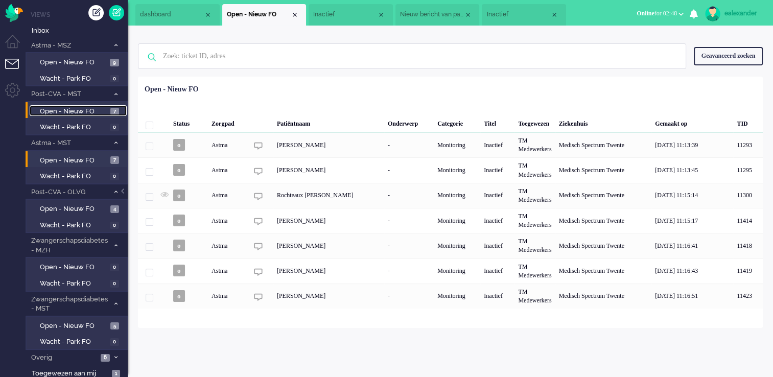
click at [101, 105] on link "Open - Nieuw FO 7" at bounding box center [78, 110] width 97 height 11
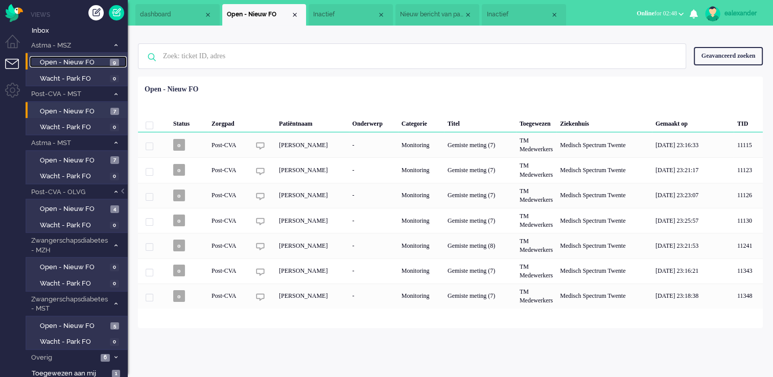
click at [102, 66] on span "Open - Nieuw FO" at bounding box center [73, 63] width 67 height 10
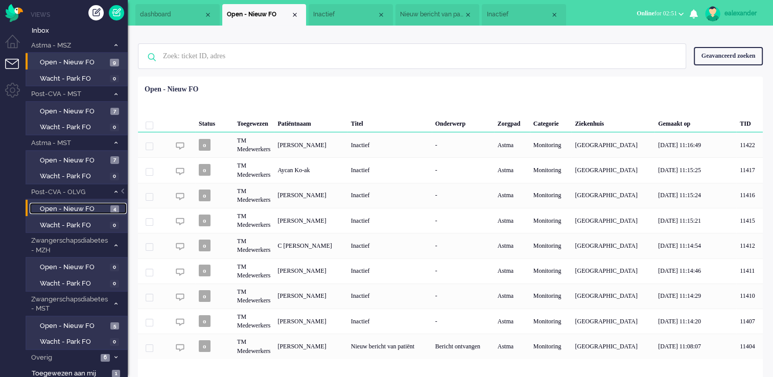
click at [75, 205] on span "Open - Nieuw FO" at bounding box center [74, 209] width 68 height 10
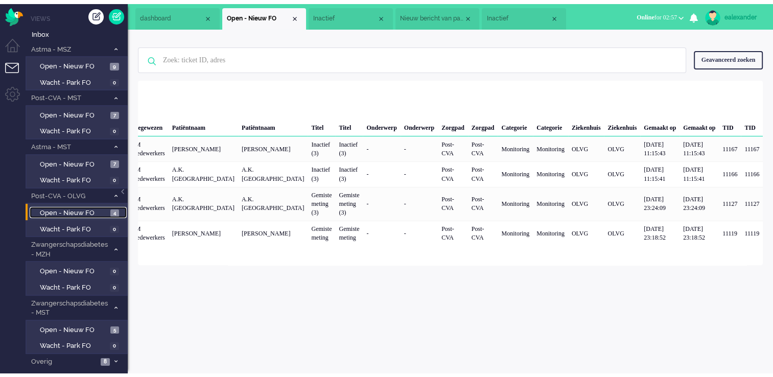
scroll to position [0, 247]
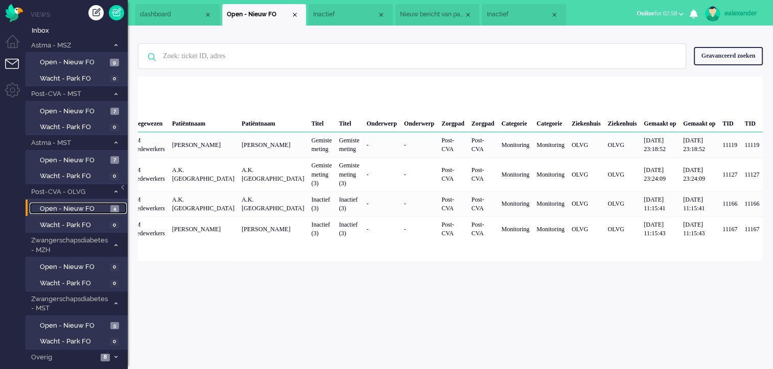
click at [518, 12] on span "Inactief" at bounding box center [518, 14] width 64 height 9
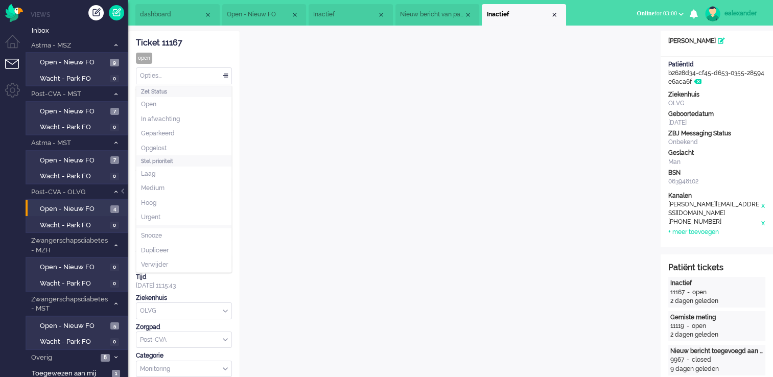
click at [229, 76] on div "Opties..." at bounding box center [183, 76] width 95 height 16
click at [220, 42] on div "Ticket 11167" at bounding box center [184, 43] width 96 height 12
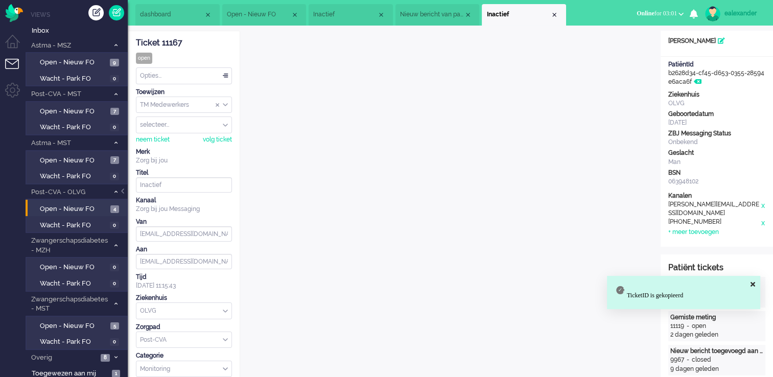
click at [258, 17] on span "Open - Nieuw FO" at bounding box center [259, 14] width 64 height 9
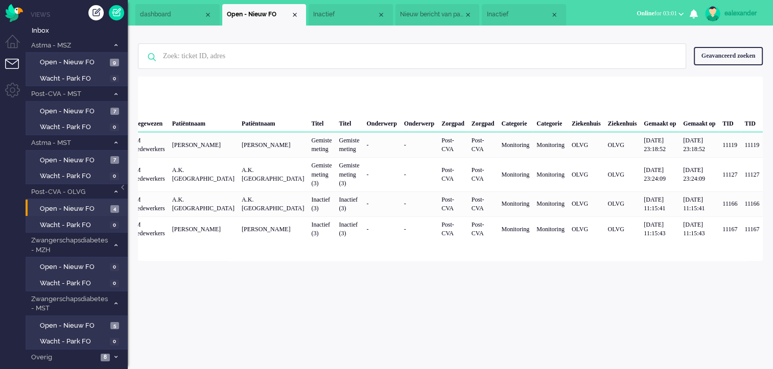
click at [525, 13] on span "Inactief" at bounding box center [518, 14] width 64 height 9
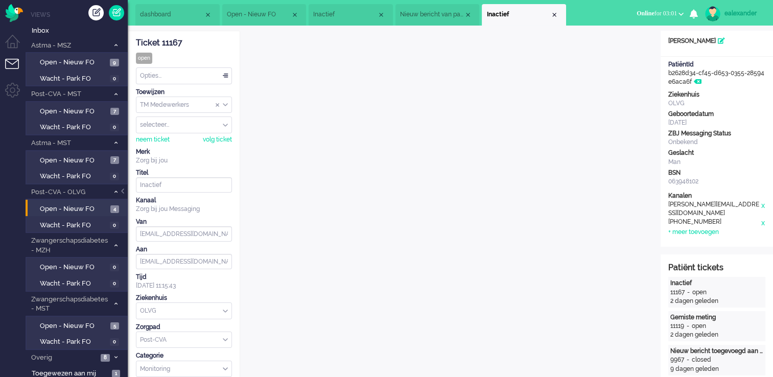
click at [223, 77] on div "Opties..." at bounding box center [183, 76] width 95 height 16
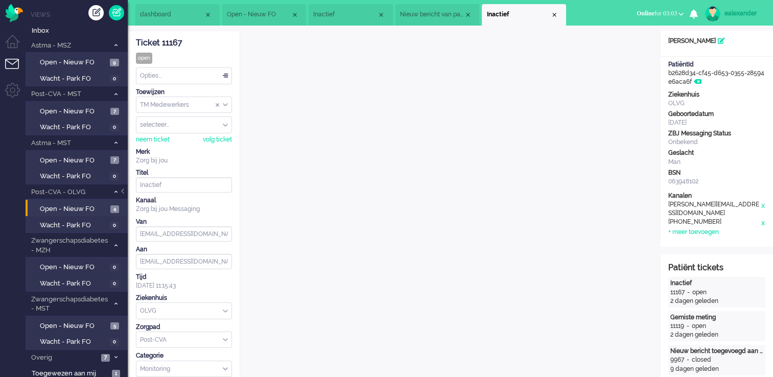
click at [227, 124] on div "selecteer..." at bounding box center [183, 125] width 95 height 16
click at [253, 14] on span "Open - Nieuw FO" at bounding box center [259, 14] width 64 height 9
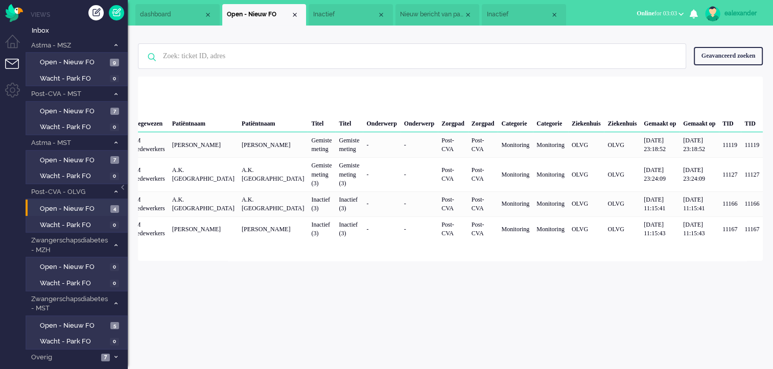
click at [517, 14] on span "Inactief" at bounding box center [518, 14] width 64 height 9
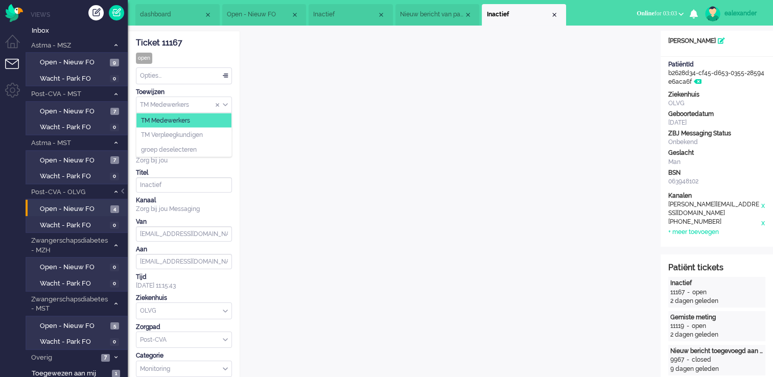
click at [227, 105] on div "TM Medewerkers" at bounding box center [183, 105] width 95 height 16
click at [270, 17] on span "Open - Nieuw FO" at bounding box center [259, 14] width 64 height 9
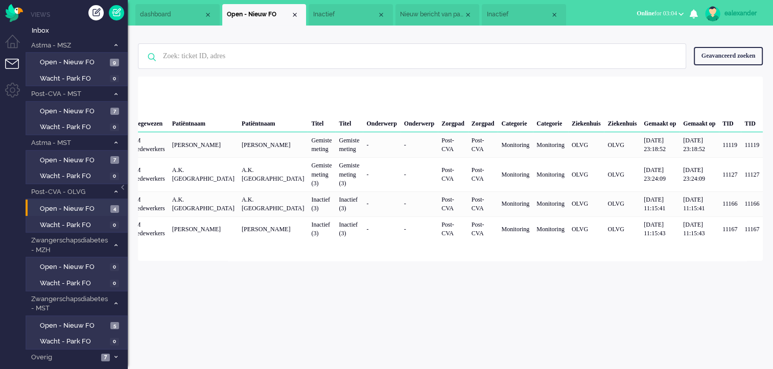
click at [510, 11] on span "Inactief" at bounding box center [518, 14] width 64 height 9
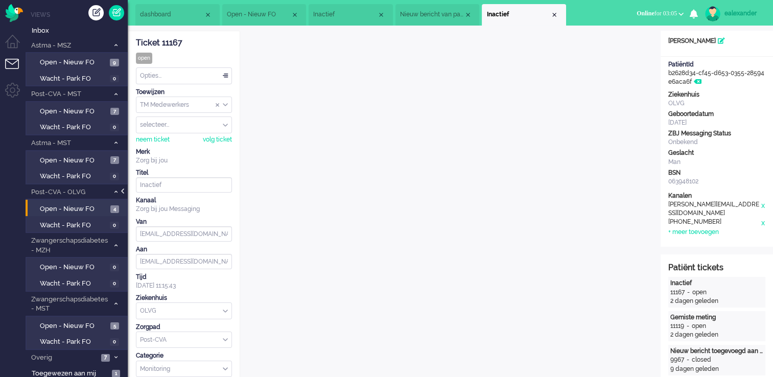
click at [124, 190] on div at bounding box center [123, 195] width 5 height 15
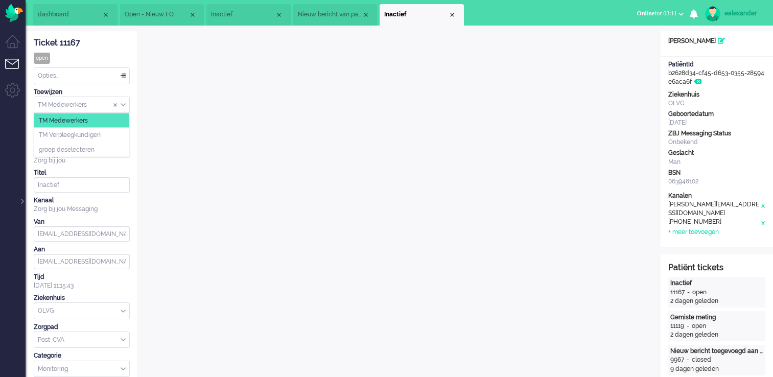
click at [126, 103] on input "Assign Group" at bounding box center [81, 105] width 95 height 16
click at [153, 18] on span "Open - Nieuw FO" at bounding box center [157, 14] width 64 height 9
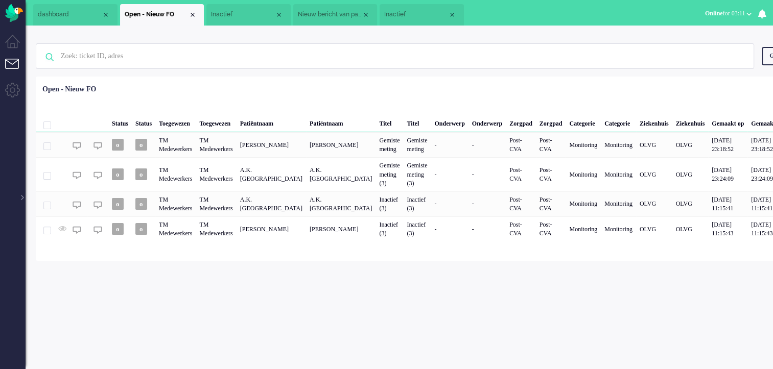
click at [25, 201] on ul "Menu" at bounding box center [13, 184] width 26 height 369
click at [22, 200] on div at bounding box center [21, 192] width 5 height 15
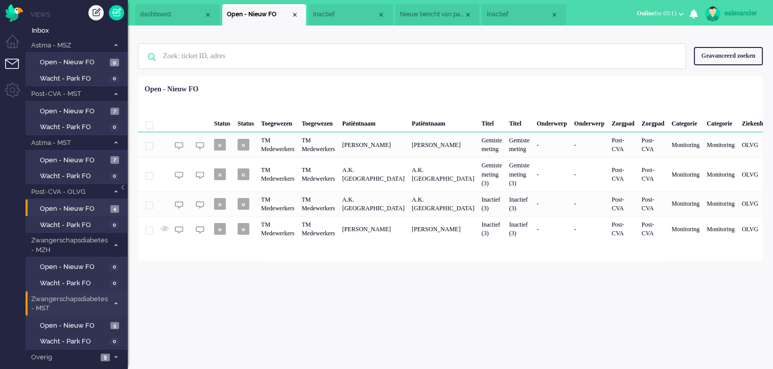
scroll to position [8, 0]
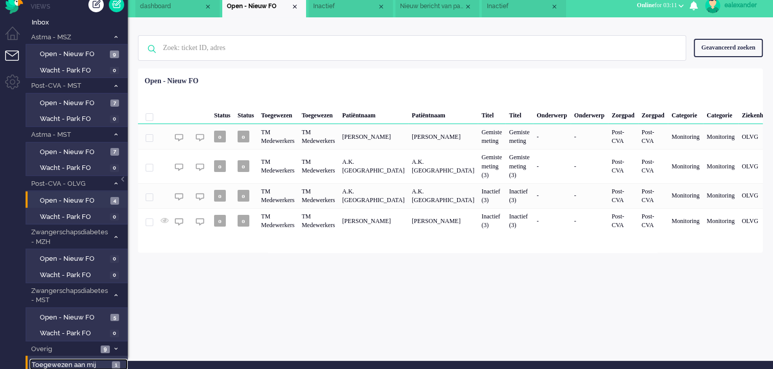
click at [75, 363] on span "Toegewezen aan mij" at bounding box center [70, 365] width 77 height 10
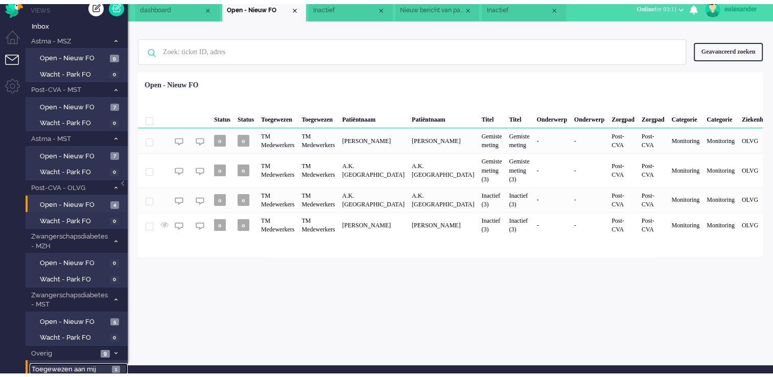
scroll to position [1, 0]
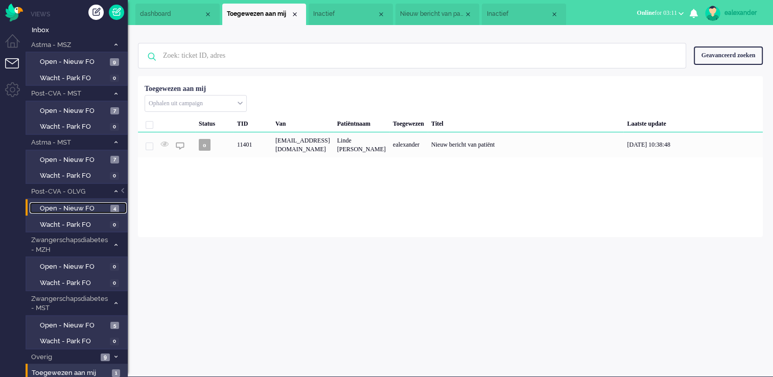
click at [107, 209] on link "Open - Nieuw FO 4" at bounding box center [78, 207] width 97 height 11
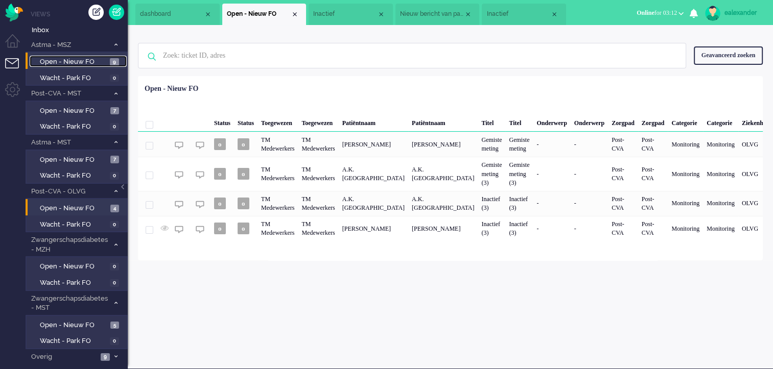
click at [92, 59] on span "Open - Nieuw FO" at bounding box center [73, 62] width 67 height 10
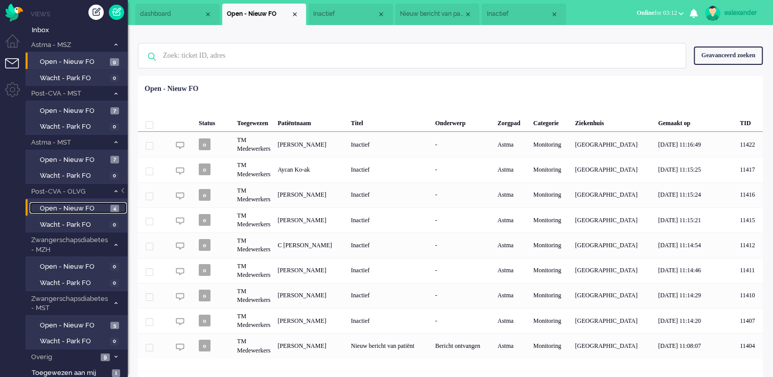
click at [85, 204] on span "Open - Nieuw FO" at bounding box center [74, 209] width 68 height 10
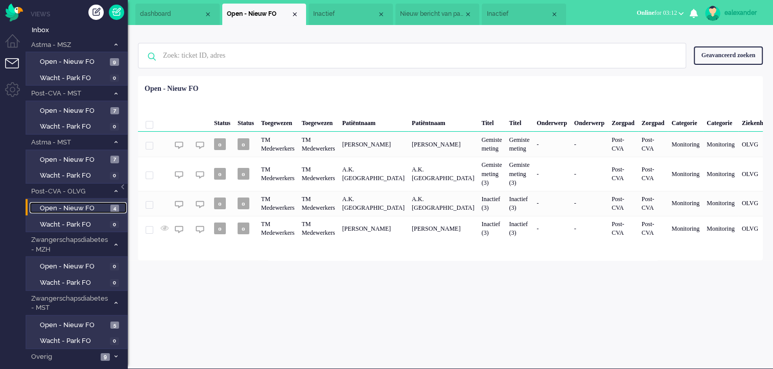
click at [501, 13] on span "Inactief" at bounding box center [518, 14] width 64 height 9
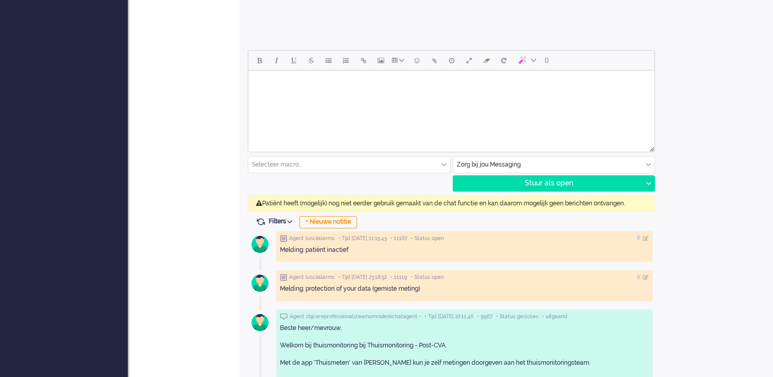
scroll to position [460, 0]
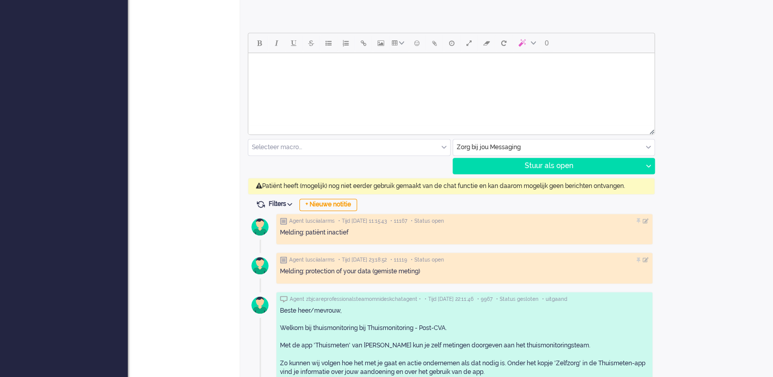
click at [476, 79] on html at bounding box center [451, 66] width 406 height 26
drag, startPoint x: 302, startPoint y: 72, endPoint x: 208, endPoint y: 71, distance: 94.5
click at [248, 71] on html "gdslkadasjk" at bounding box center [451, 66] width 406 height 26
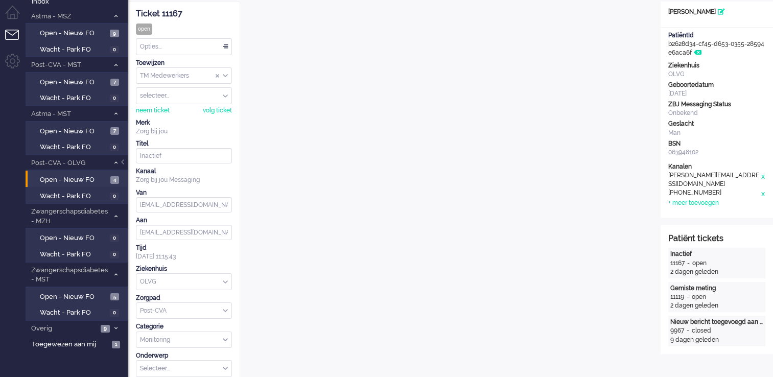
scroll to position [52, 0]
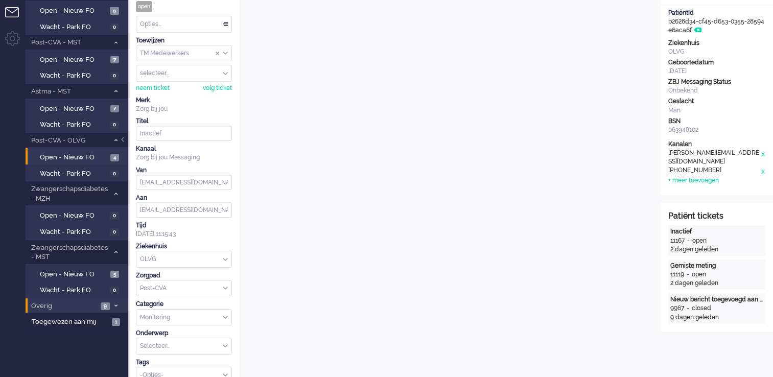
click at [112, 305] on span at bounding box center [116, 306] width 8 height 6
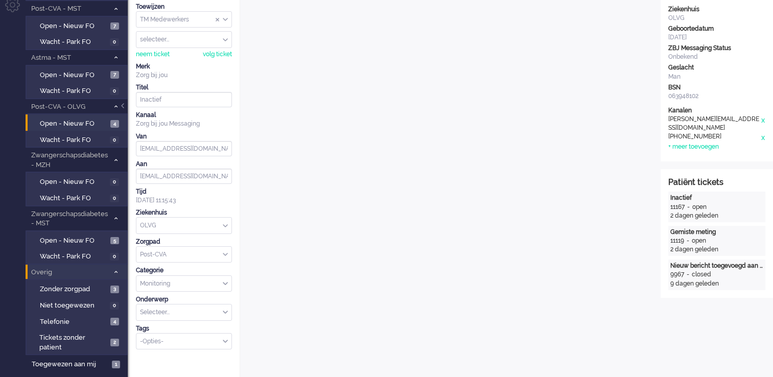
scroll to position [103, 0]
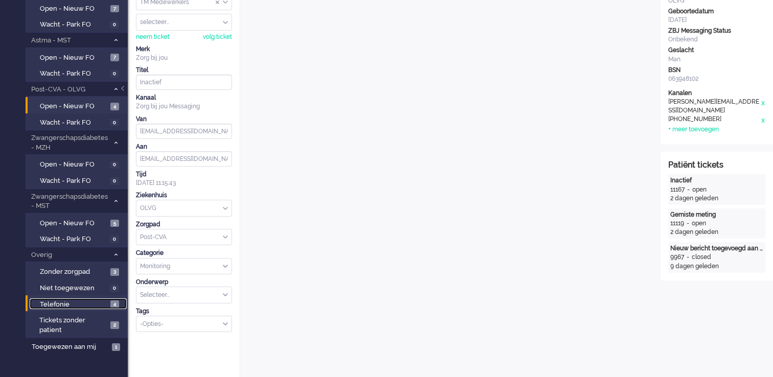
click at [102, 304] on span "Telefonie" at bounding box center [74, 305] width 68 height 10
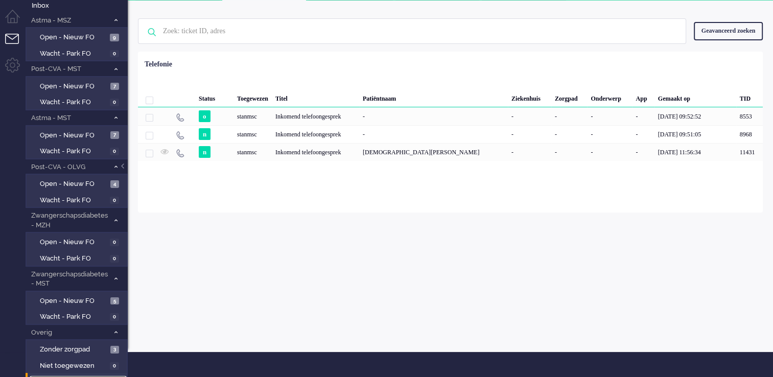
scroll to position [76, 0]
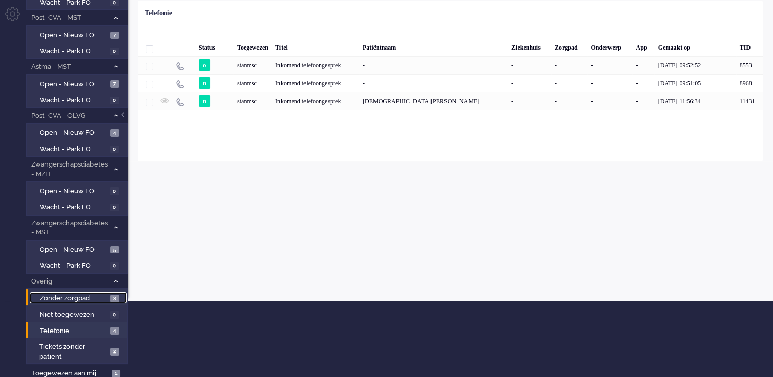
click at [112, 297] on span "3" at bounding box center [114, 299] width 9 height 8
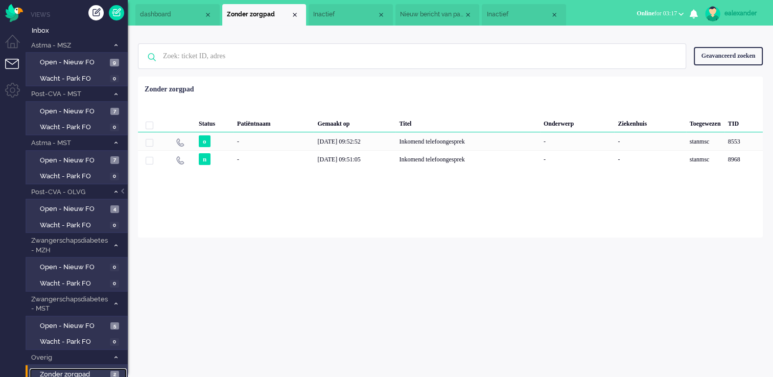
click at [527, 10] on span "Inactief" at bounding box center [518, 14] width 64 height 9
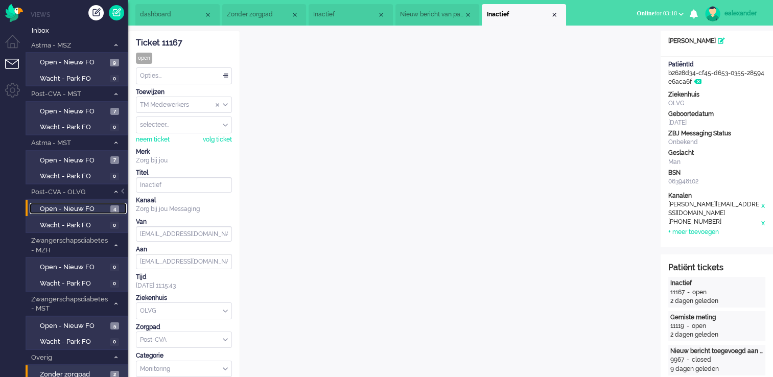
drag, startPoint x: 75, startPoint y: 206, endPoint x: 108, endPoint y: 206, distance: 33.2
click at [75, 206] on span "Open - Nieuw FO" at bounding box center [74, 209] width 68 height 10
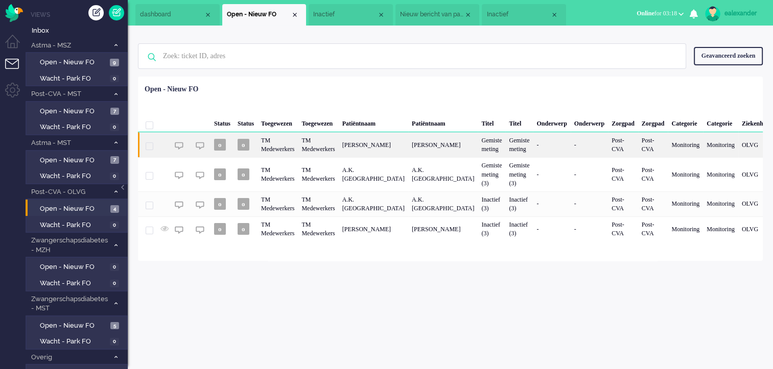
click at [484, 146] on div "Gemiste meting" at bounding box center [491, 144] width 28 height 25
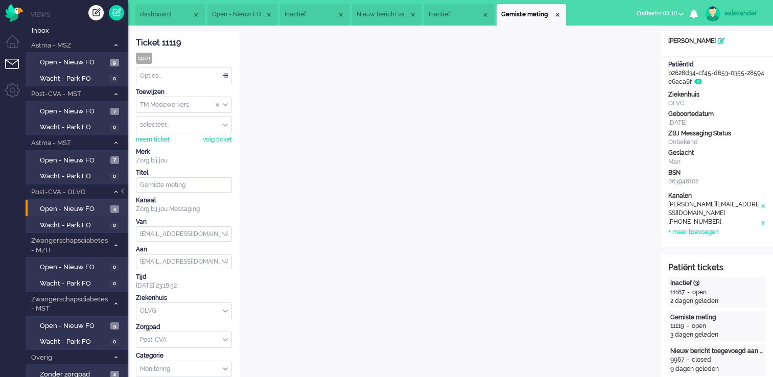
click at [229, 6] on li "Open - Nieuw FO" at bounding box center [241, 14] width 69 height 21
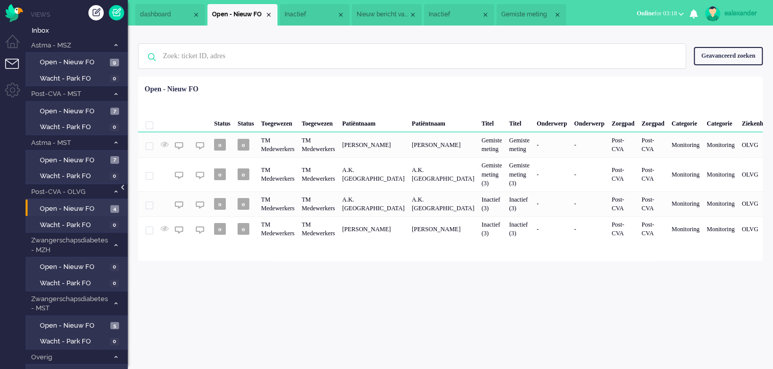
click at [124, 190] on div at bounding box center [123, 192] width 5 height 15
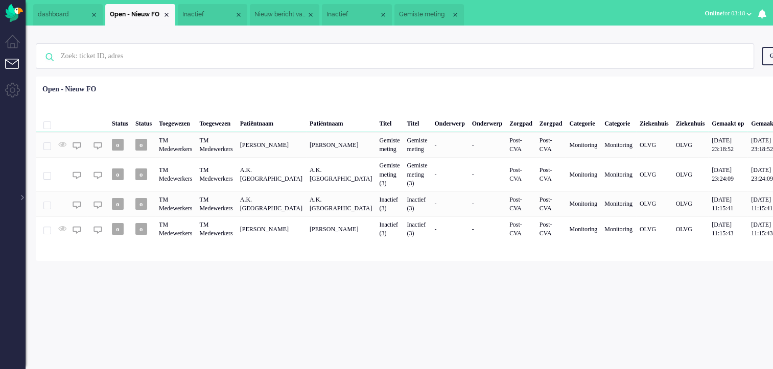
drag, startPoint x: 426, startPoint y: 11, endPoint x: 468, endPoint y: 41, distance: 51.6
click at [427, 11] on span "Gemiste meting" at bounding box center [425, 14] width 52 height 9
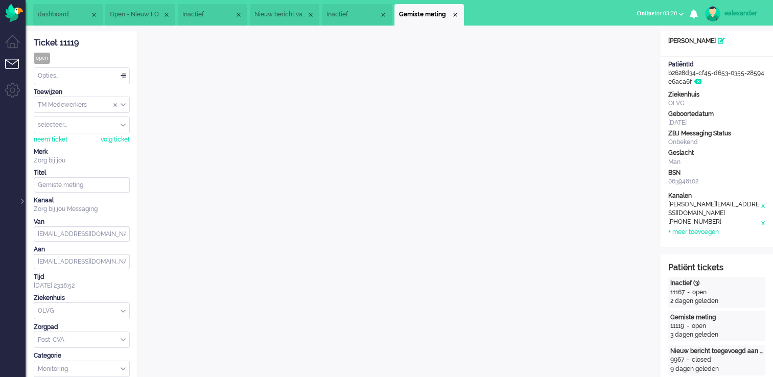
click at [146, 11] on span "Open - Nieuw FO" at bounding box center [136, 14] width 52 height 9
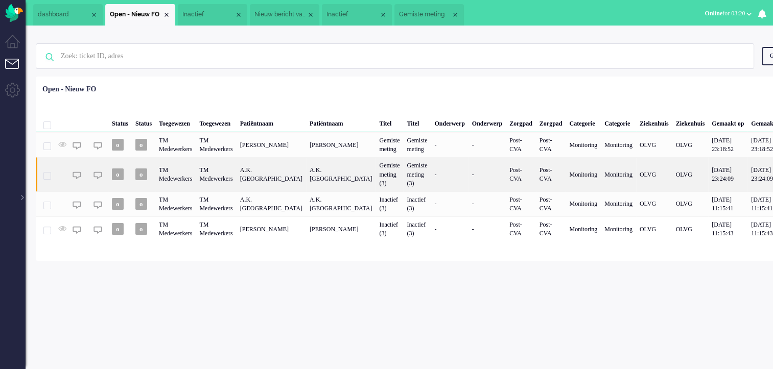
click at [394, 173] on div "Gemiste meting (3)" at bounding box center [389, 174] width 28 height 34
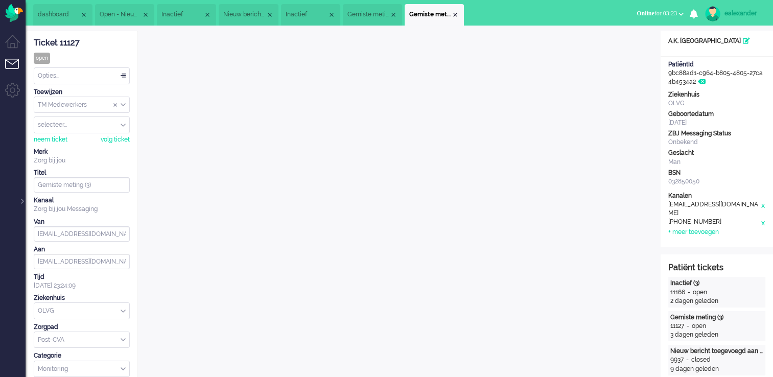
click at [376, 8] on li "Gemiste meting" at bounding box center [372, 14] width 59 height 21
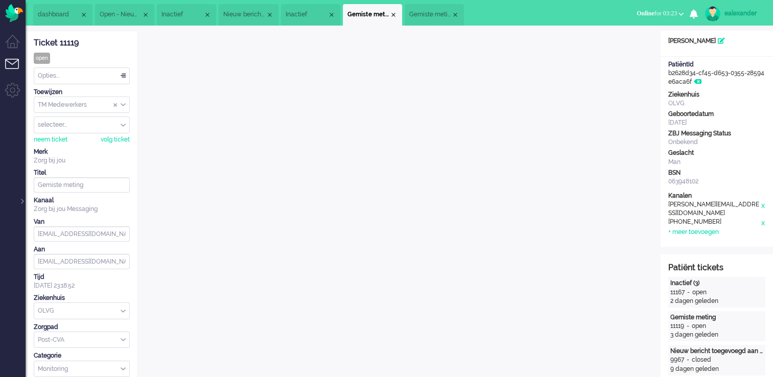
click at [123, 123] on div "selecteer..." at bounding box center [81, 125] width 95 height 16
click at [93, 154] on li "annemariehmsc" at bounding box center [81, 155] width 95 height 15
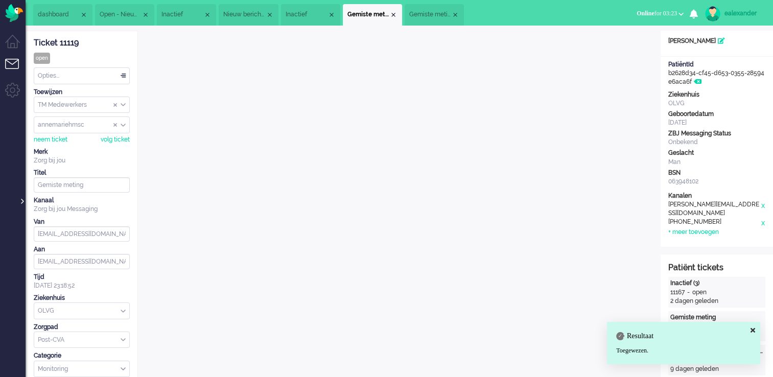
click at [20, 202] on div at bounding box center [21, 195] width 5 height 15
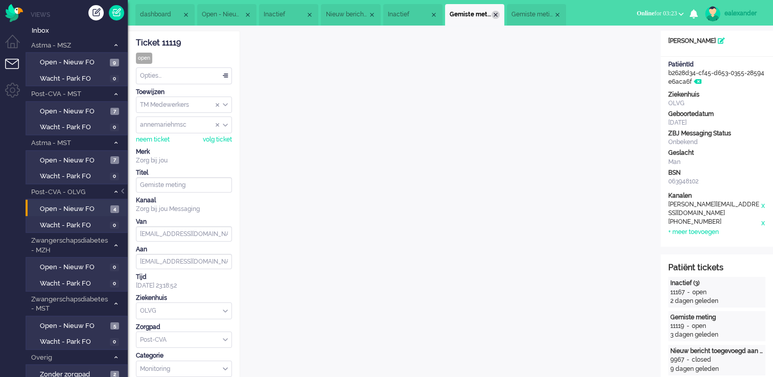
click at [499, 14] on div "Close tab" at bounding box center [495, 15] width 8 height 8
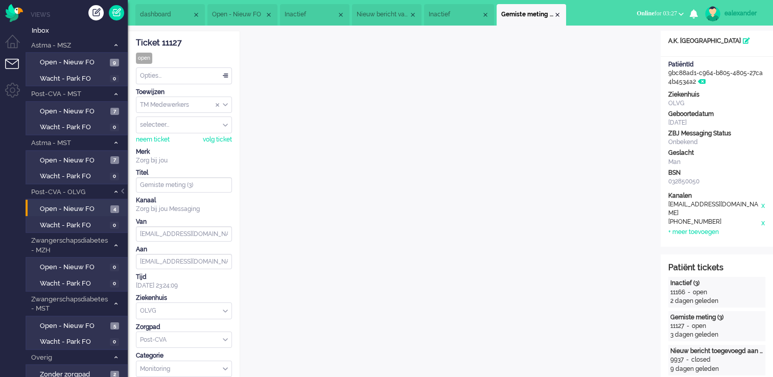
click at [386, 11] on span "Nieuw bericht van patiënt" at bounding box center [382, 14] width 52 height 9
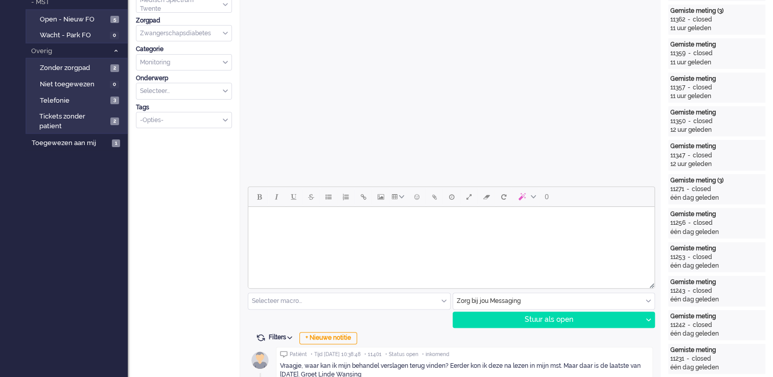
scroll to position [408, 0]
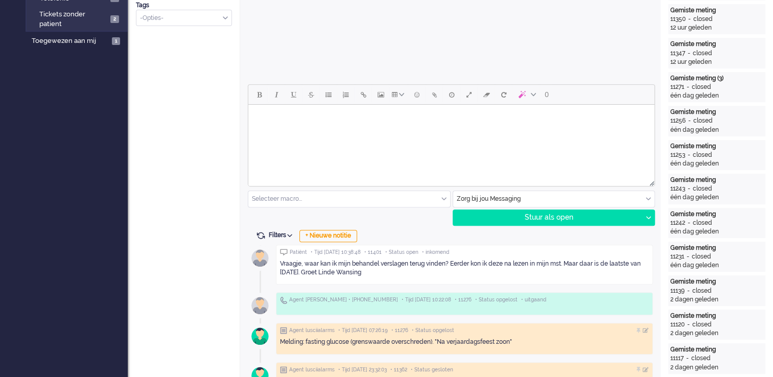
drag, startPoint x: 280, startPoint y: 262, endPoint x: 360, endPoint y: 274, distance: 80.9
click at [360, 274] on div "Vraagje, waar kan ik mijn behandel verslagen terug vinden? Eerder kon ik deze n…" at bounding box center [464, 267] width 369 height 17
copy div "Vraagje, waar kan ik mijn behandel verslagen terug vinden? Eerder kon ik deze n…"
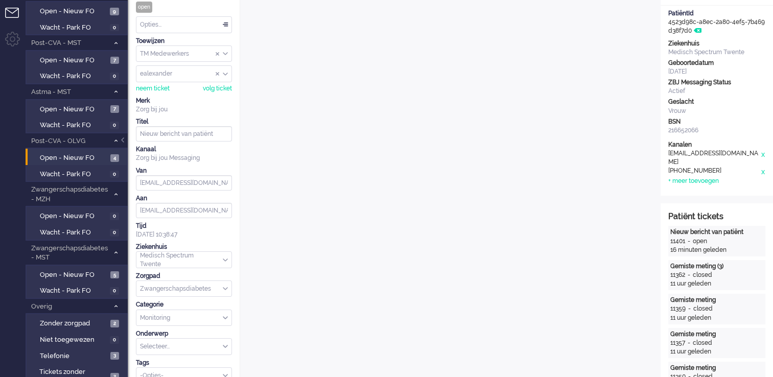
scroll to position [0, 0]
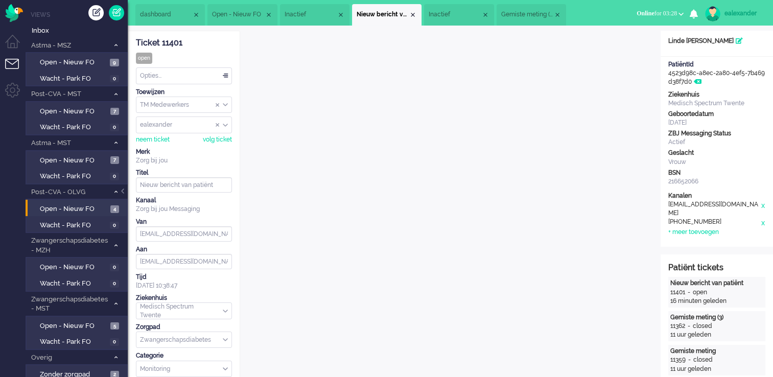
click at [448, 10] on li "Inactief" at bounding box center [458, 14] width 69 height 21
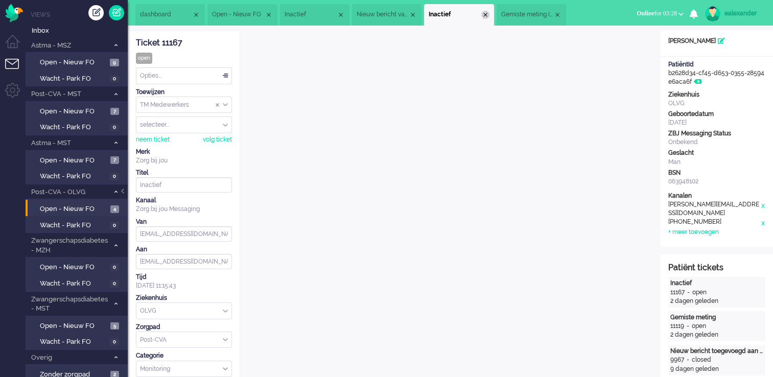
click at [489, 15] on div "Close tab" at bounding box center [485, 15] width 8 height 8
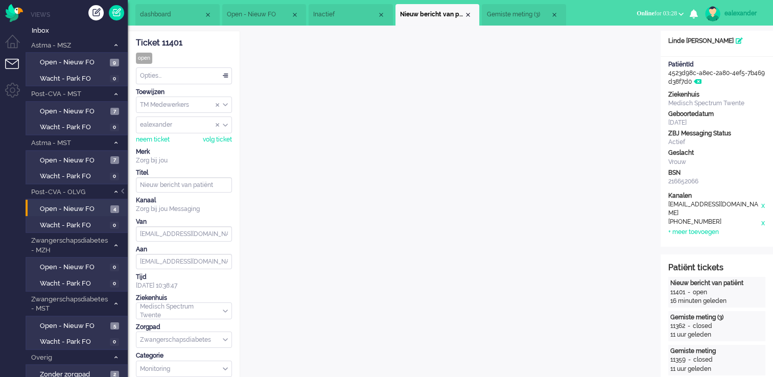
click at [252, 7] on li "Open - Nieuw FO" at bounding box center [264, 14] width 84 height 21
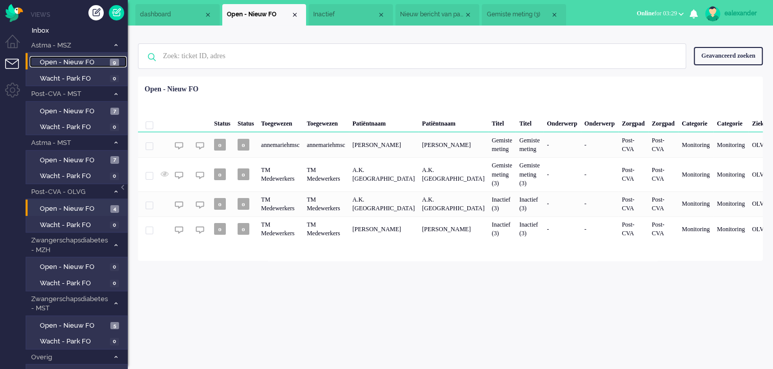
click at [114, 66] on span "9" at bounding box center [114, 63] width 9 height 8
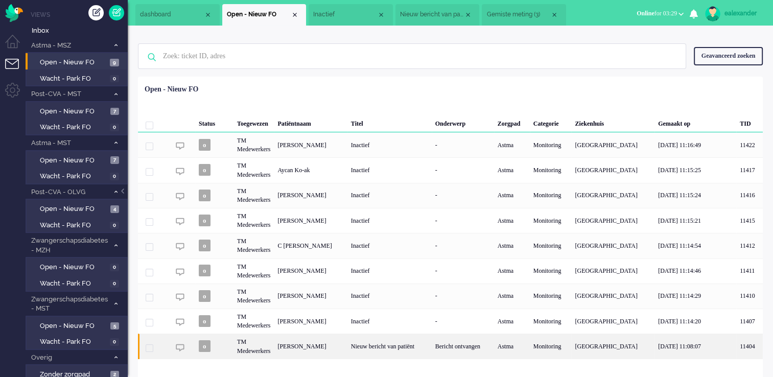
click at [426, 348] on div "Nieuw bericht van patiënt" at bounding box center [389, 345] width 84 height 25
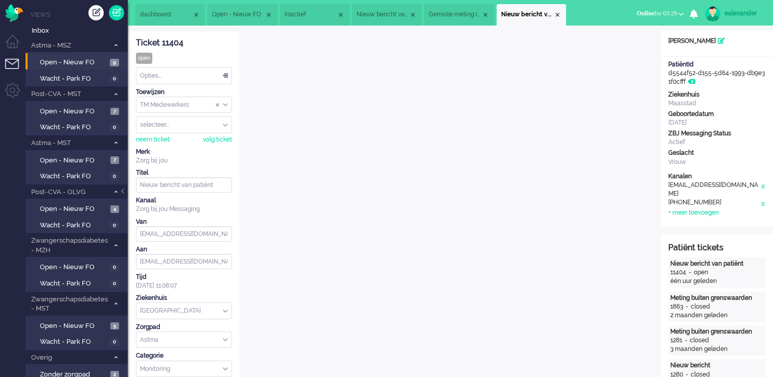
click at [223, 104] on div "TM Medewerkers" at bounding box center [183, 105] width 95 height 16
click at [212, 138] on li "TM Verpleegkundigen" at bounding box center [183, 135] width 95 height 15
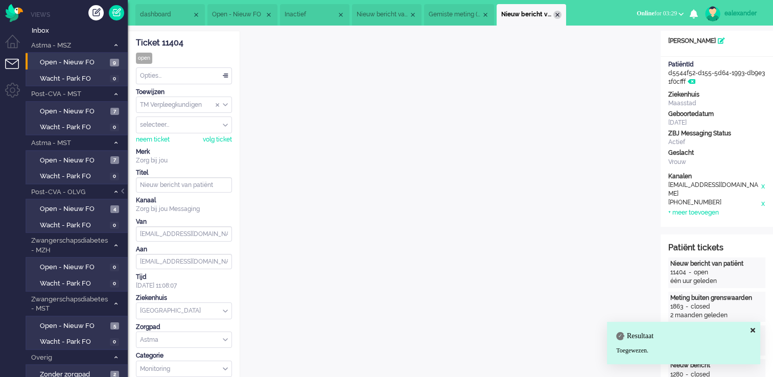
click at [561, 12] on div "Close tab" at bounding box center [557, 15] width 8 height 8
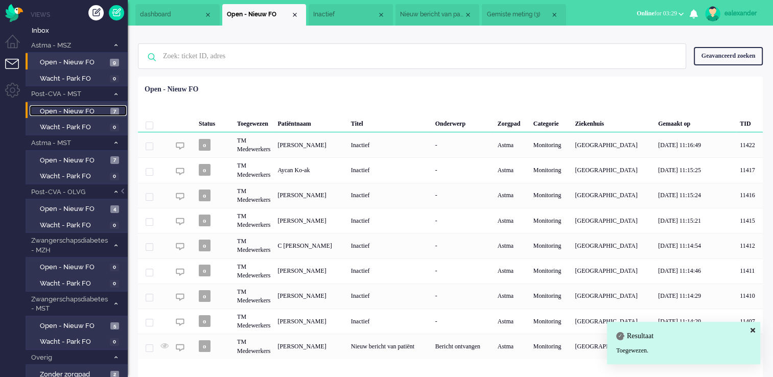
click at [98, 109] on span "Open - Nieuw FO" at bounding box center [74, 112] width 68 height 10
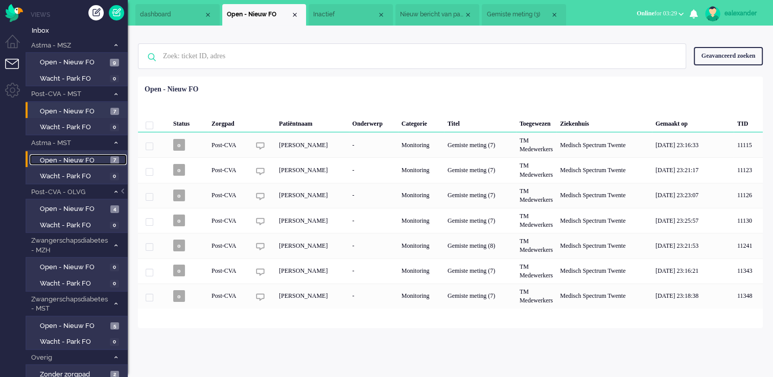
click at [96, 159] on span "Open - Nieuw FO" at bounding box center [74, 161] width 68 height 10
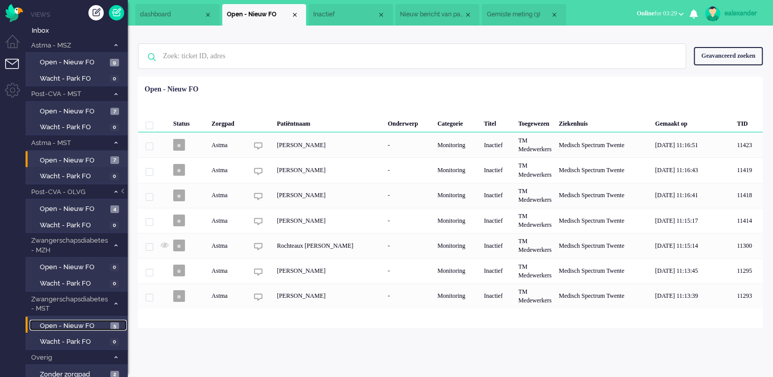
click at [73, 321] on span "Open - Nieuw FO" at bounding box center [74, 326] width 68 height 10
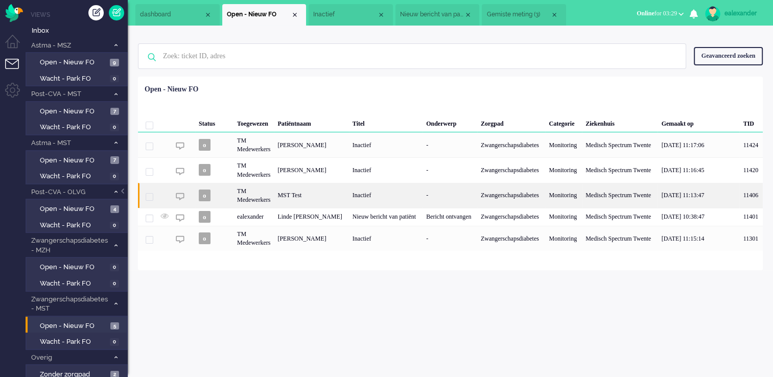
click at [402, 202] on div "Inactief" at bounding box center [386, 195] width 74 height 25
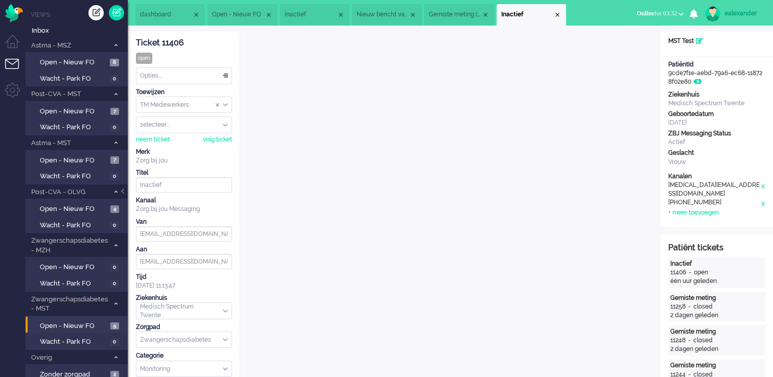
click at [370, 14] on span "Nieuw bericht van patiënt" at bounding box center [382, 14] width 52 height 9
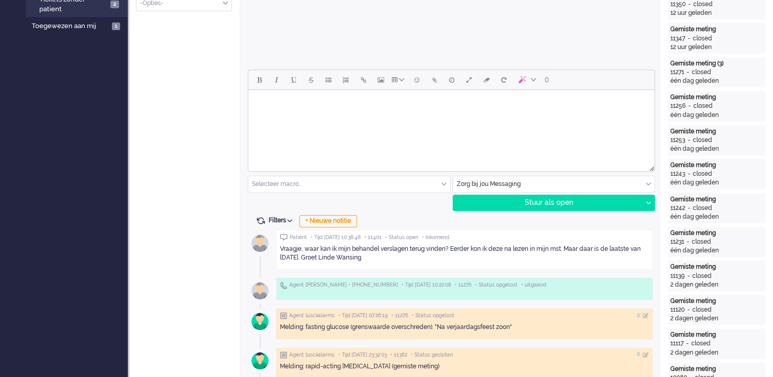
scroll to position [357, 0]
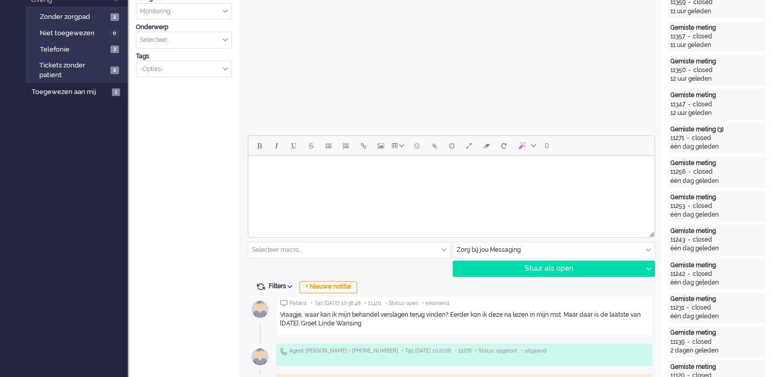
click at [444, 182] on html at bounding box center [451, 169] width 406 height 26
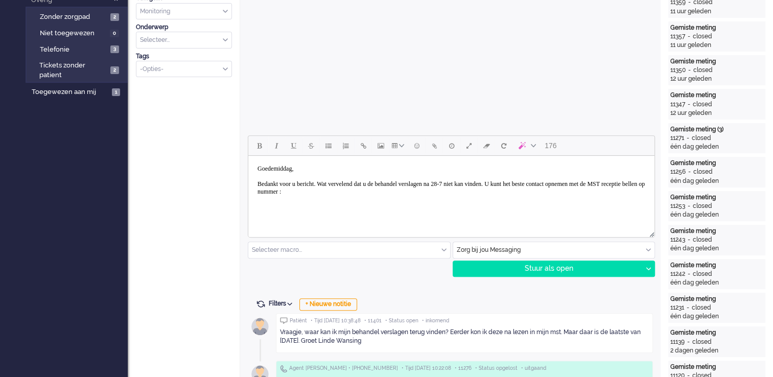
click at [427, 197] on body "Goedemiddag, Bedankt voor u bericht. Wat vervelend dat u de behandel verslagen …" at bounding box center [451, 180] width 398 height 41
click at [412, 190] on body "Goedemiddag, Bedankt voor u bericht. Wat vervelend dat u de behandel verslagen …" at bounding box center [451, 180] width 398 height 41
click at [480, 191] on body "Goedemiddag, Bedankt voor u bericht. Wat vervelend dat u de behandel verslagen …" at bounding box center [451, 180] width 398 height 41
click at [469, 191] on body "Goedemiddag, Bedankt voor u bericht. Wat vervelend dat u de behandel verslagen …" at bounding box center [451, 180] width 398 height 41
click at [464, 191] on body "Goedemiddag, Bedankt voor u bericht. Wat vervelend dat u de behandel verslagen …" at bounding box center [451, 180] width 398 height 41
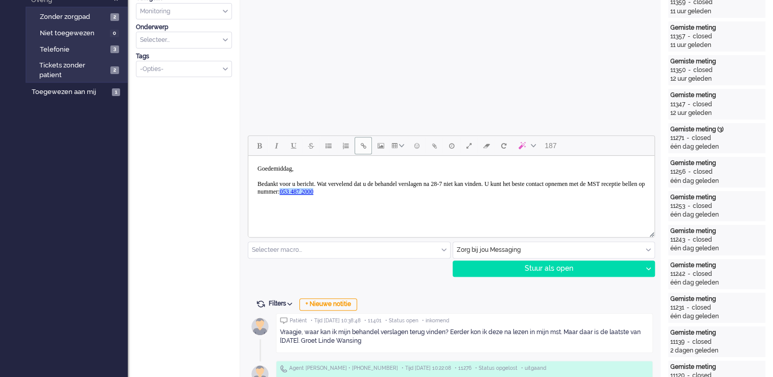
drag, startPoint x: 463, startPoint y: 190, endPoint x: 456, endPoint y: 190, distance: 6.6
click at [458, 190] on body "Goedemiddag, Bedankt voor u bericht. Wat vervelend dat u de behandel verslagen …" at bounding box center [451, 180] width 398 height 41
click at [480, 192] on body "Goedemiddag, Bedankt voor u bericht. Wat vervelend dat u de behandel verslagen …" at bounding box center [451, 180] width 398 height 41
drag, startPoint x: 460, startPoint y: 191, endPoint x: 414, endPoint y: 191, distance: 46.0
click at [414, 191] on body "Goedemiddag, Bedankt voor u bericht. Wat vervelend dat u de behandel verslagen …" at bounding box center [451, 180] width 398 height 41
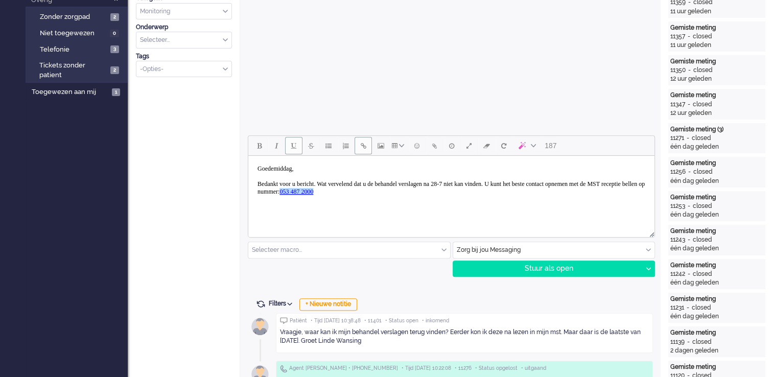
click at [294, 148] on span "Underline" at bounding box center [293, 145] width 5 height 8
click at [482, 199] on body "Goedemiddag, Bedankt voor u bericht. Wat vervelend dat u de behandel verslagen …" at bounding box center [451, 180] width 398 height 41
drag, startPoint x: 466, startPoint y: 193, endPoint x: 413, endPoint y: 196, distance: 53.2
click at [413, 196] on body "Goedemiddag, Bedankt voor u bericht. Wat vervelend dat u de behandel verslagen …" at bounding box center [451, 180] width 398 height 41
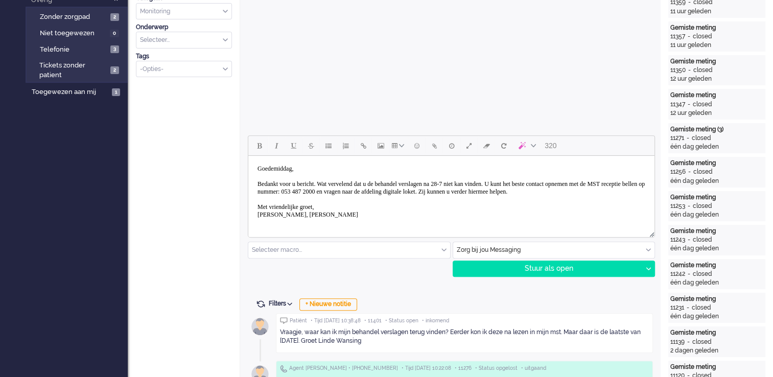
click at [584, 192] on body "Goedemiddag, Bedankt voor u bericht. Wat vervelend dat u de behandel verslagen …" at bounding box center [451, 192] width 398 height 64
click at [548, 274] on div "Stuur als open" at bounding box center [547, 268] width 189 height 15
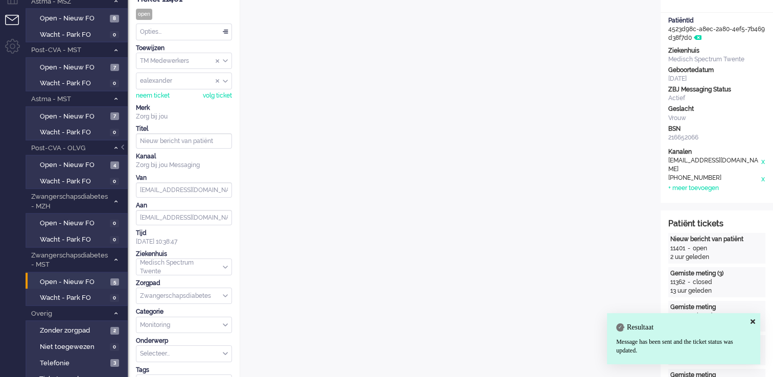
scroll to position [0, 0]
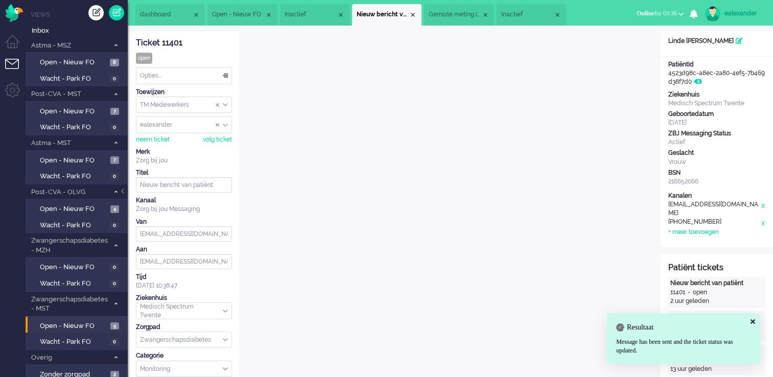
click at [225, 73] on div "Opties..." at bounding box center [183, 76] width 95 height 16
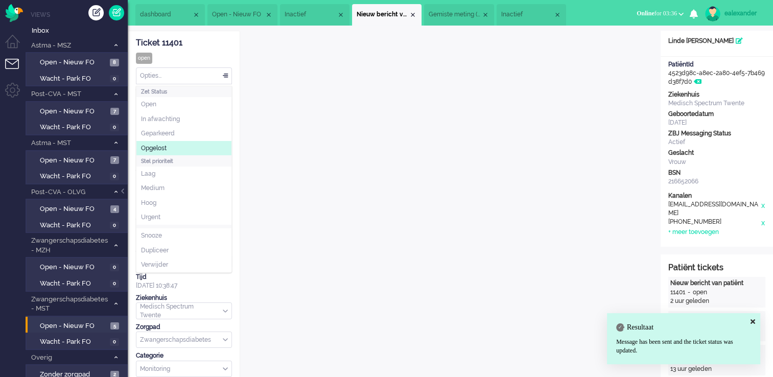
click at [200, 145] on li "Opgelost" at bounding box center [183, 148] width 95 height 15
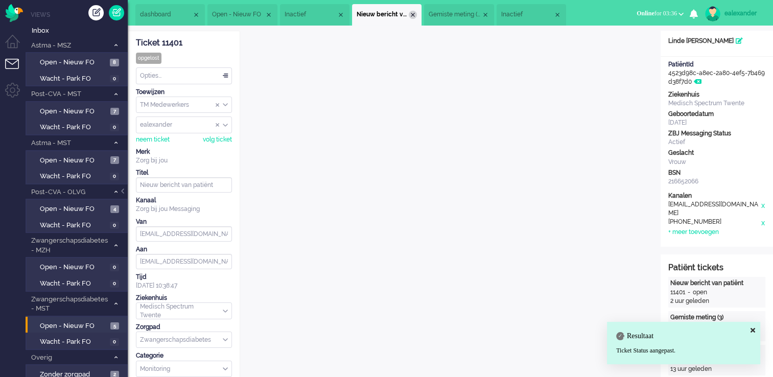
click at [416, 11] on div "Close tab" at bounding box center [412, 15] width 8 height 8
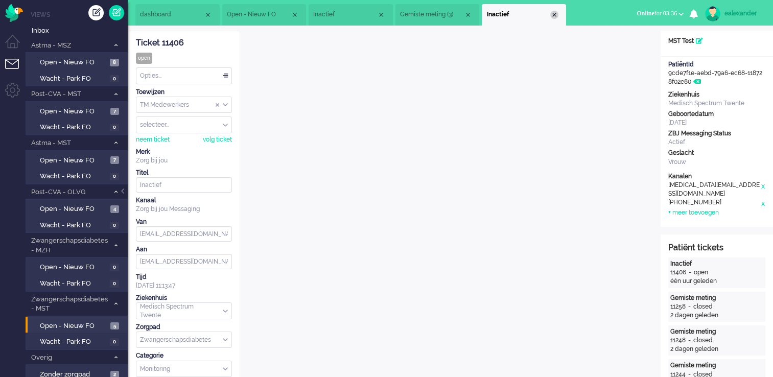
click at [558, 13] on div "Close tab" at bounding box center [554, 15] width 8 height 8
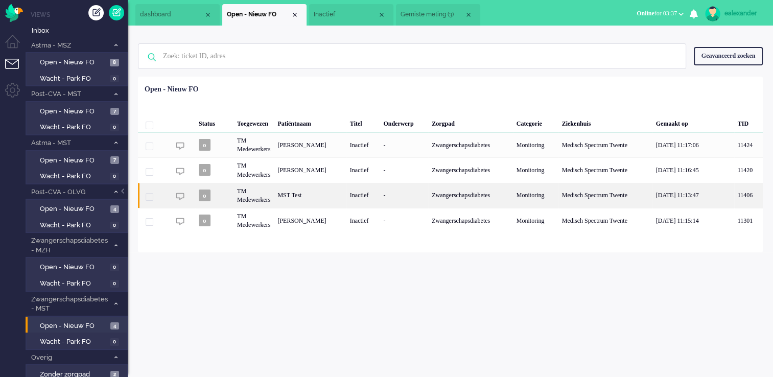
click at [462, 199] on div "Zwangerschapsdiabetes" at bounding box center [470, 195] width 85 height 25
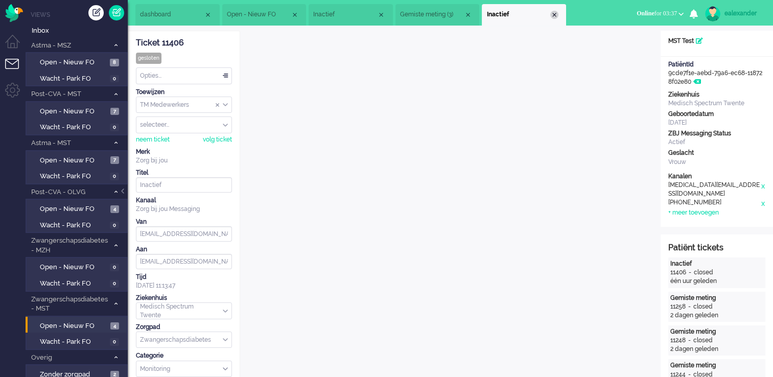
click at [556, 14] on div "Close tab" at bounding box center [554, 15] width 8 height 8
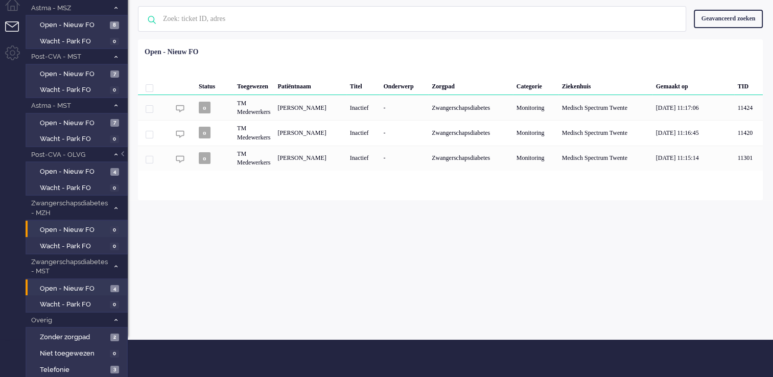
scroll to position [76, 0]
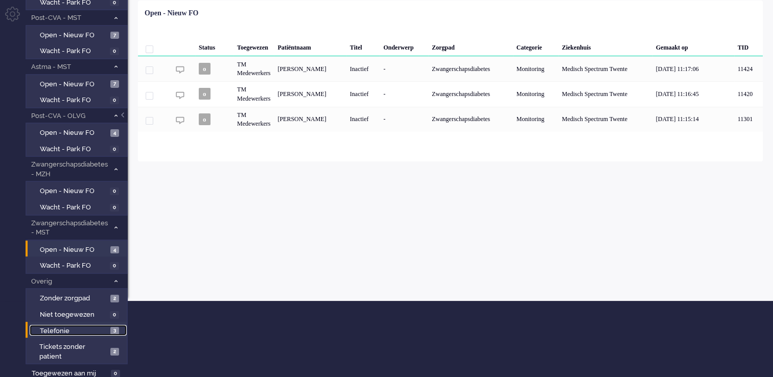
click at [100, 326] on span "Telefonie" at bounding box center [74, 331] width 68 height 10
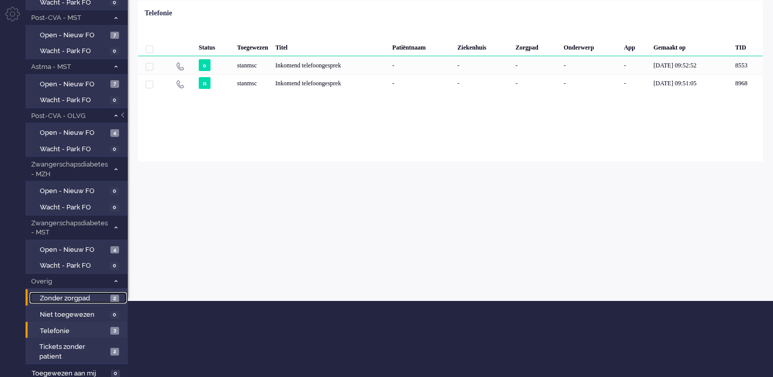
click at [108, 295] on link "Zonder zorgpad 2" at bounding box center [78, 297] width 97 height 11
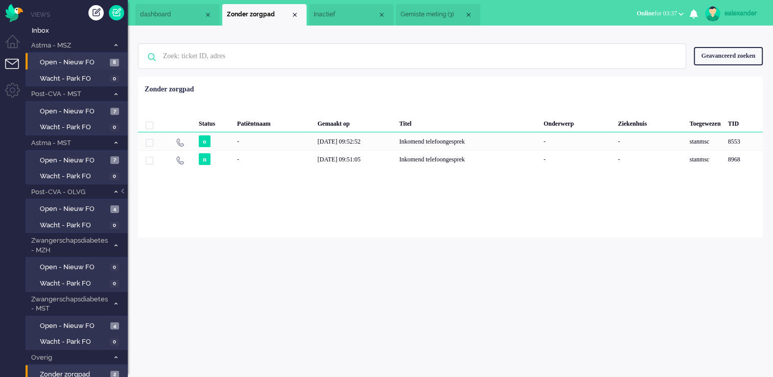
click at [109, 55] on li "Open - Nieuw FO 8" at bounding box center [76, 61] width 101 height 16
click at [109, 56] on link "Open - Nieuw FO 8" at bounding box center [78, 61] width 97 height 11
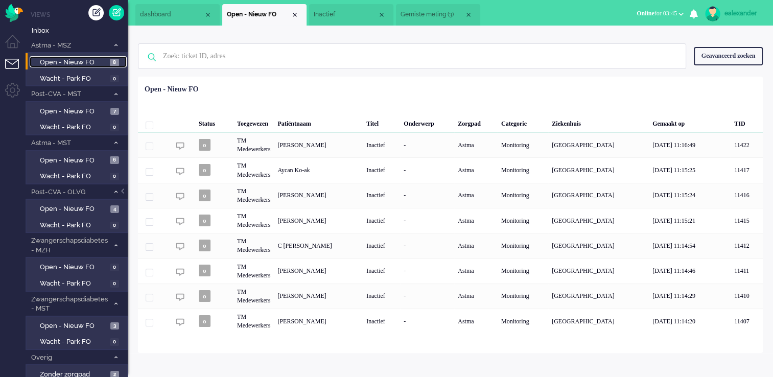
drag, startPoint x: 432, startPoint y: 12, endPoint x: 454, endPoint y: 15, distance: 22.2
click at [432, 13] on span "Gemiste meting (3)" at bounding box center [432, 14] width 64 height 9
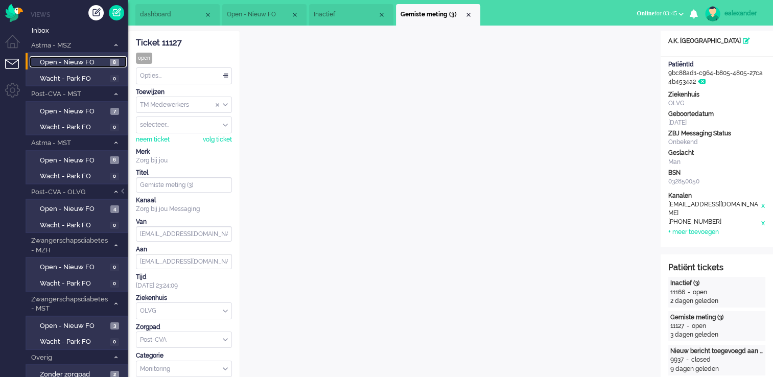
click at [469, 15] on div "Close tab" at bounding box center [468, 15] width 8 height 8
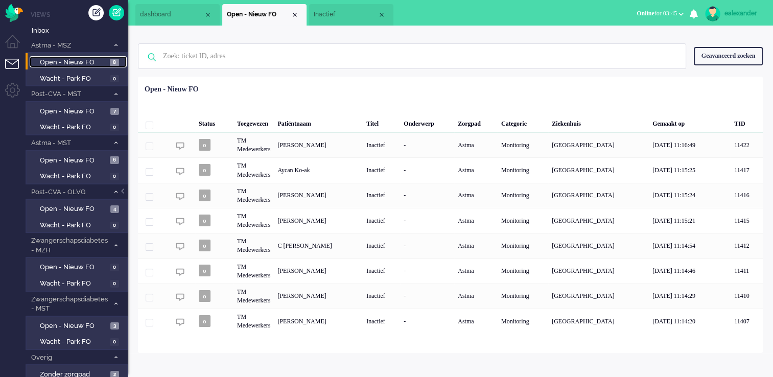
drag, startPoint x: 332, startPoint y: 13, endPoint x: 359, endPoint y: 13, distance: 27.1
click at [332, 13] on span "Inactief" at bounding box center [346, 14] width 64 height 9
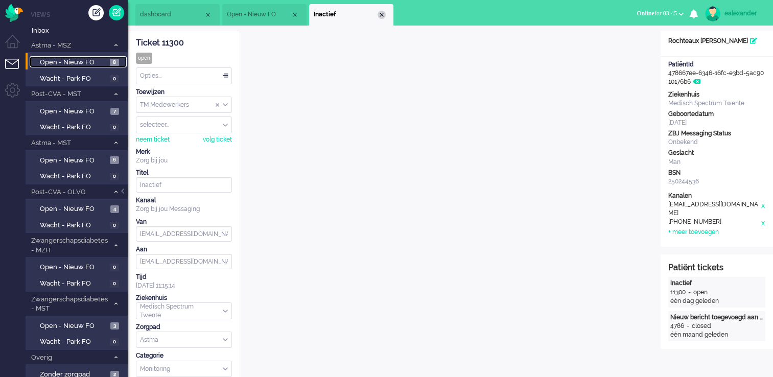
click at [382, 14] on div "Close tab" at bounding box center [381, 15] width 8 height 8
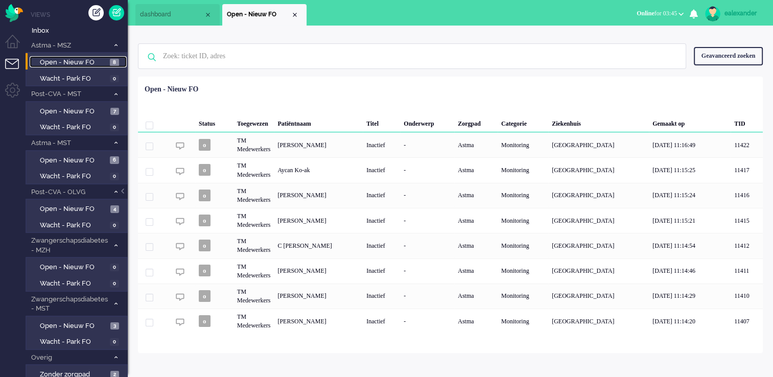
click at [88, 60] on span "Open - Nieuw FO" at bounding box center [73, 63] width 67 height 10
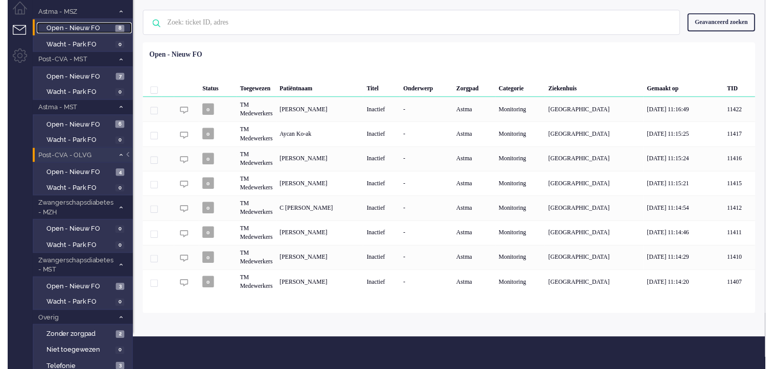
scroll to position [51, 0]
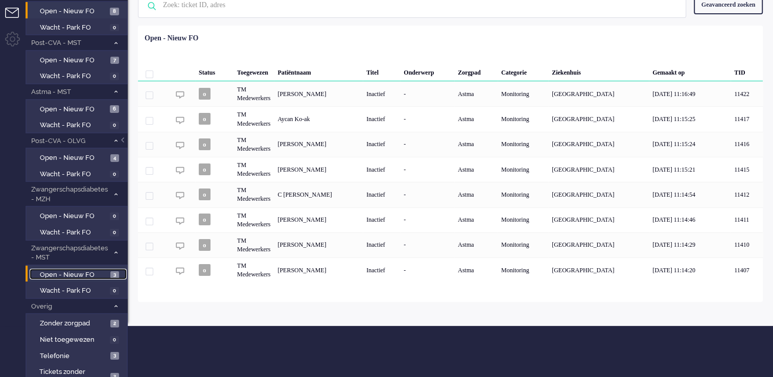
click at [85, 271] on span "Open - Nieuw FO" at bounding box center [74, 275] width 68 height 10
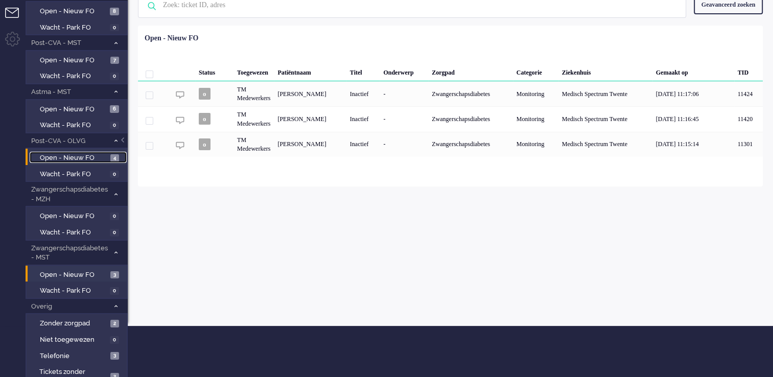
click at [81, 154] on span "Open - Nieuw FO" at bounding box center [74, 158] width 68 height 10
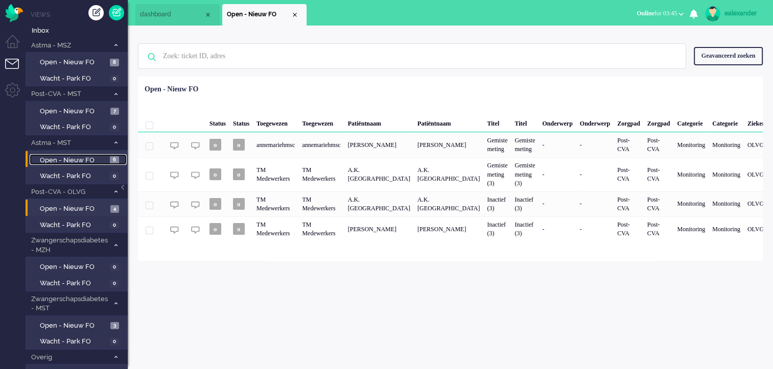
click at [84, 154] on link "Open - Nieuw FO 6" at bounding box center [78, 159] width 97 height 11
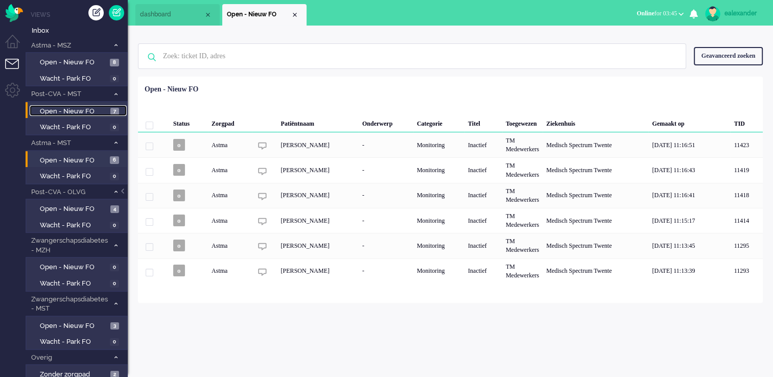
click at [88, 110] on span "Open - Nieuw FO" at bounding box center [74, 112] width 68 height 10
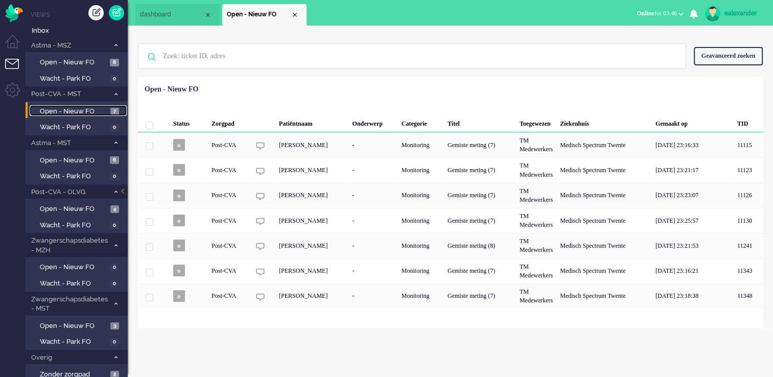
click at [167, 23] on li "dashboard" at bounding box center [177, 14] width 84 height 21
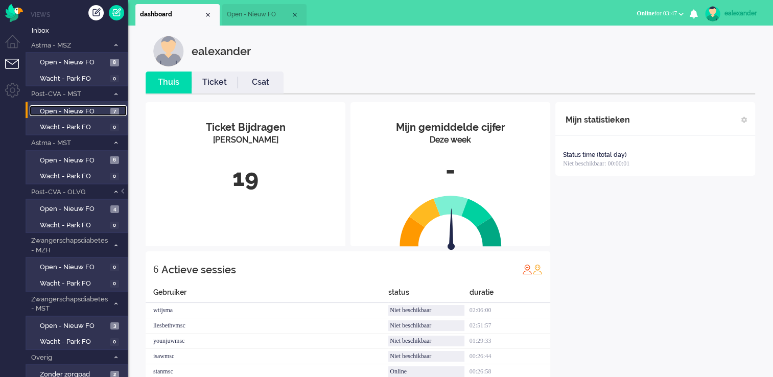
click at [244, 17] on span "Open - Nieuw FO" at bounding box center [259, 14] width 64 height 9
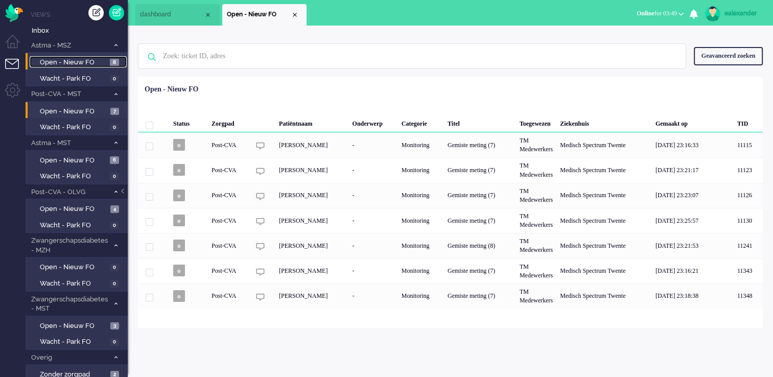
click at [82, 59] on span "Open - Nieuw FO" at bounding box center [73, 63] width 67 height 10
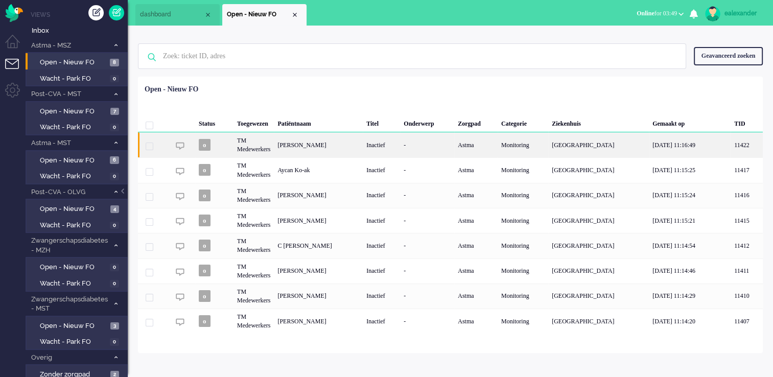
click at [327, 144] on div "[PERSON_NAME]" at bounding box center [318, 144] width 89 height 25
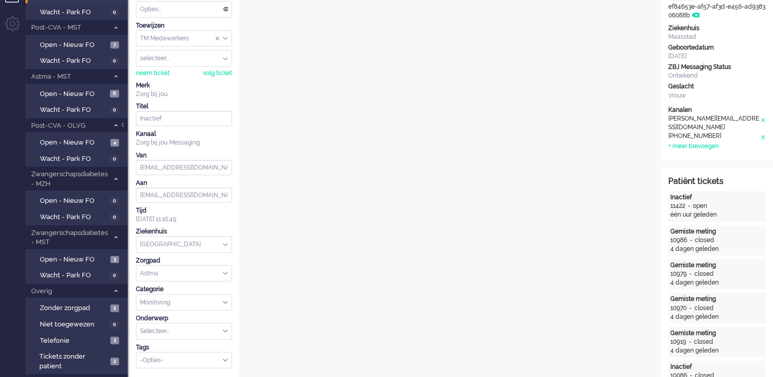
scroll to position [31, 0]
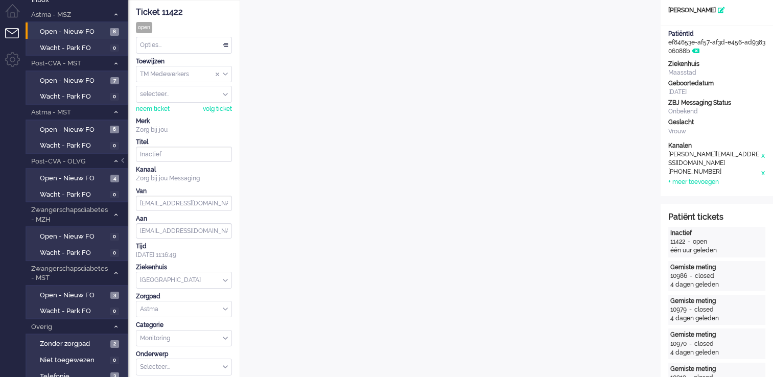
drag, startPoint x: 124, startPoint y: 160, endPoint x: 133, endPoint y: 163, distance: 10.2
click at [124, 160] on div at bounding box center [123, 165] width 5 height 15
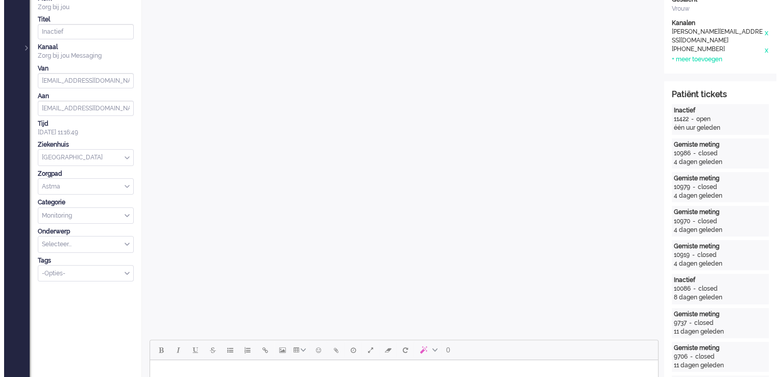
scroll to position [0, 0]
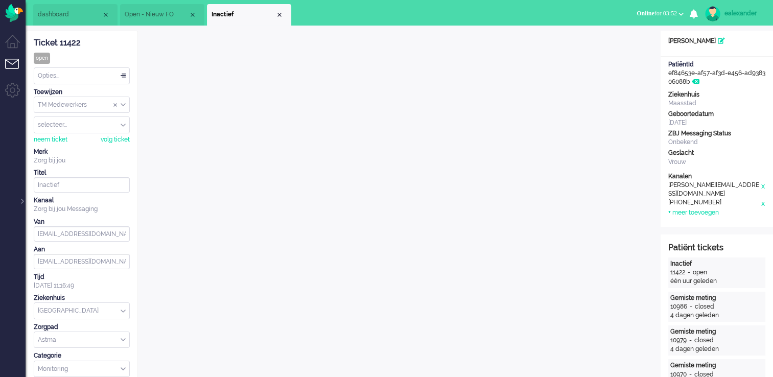
drag, startPoint x: 83, startPoint y: 42, endPoint x: 31, endPoint y: 43, distance: 52.6
copy div "Ticket 11422"
click at [281, 12] on div "Close tab" at bounding box center [279, 15] width 8 height 8
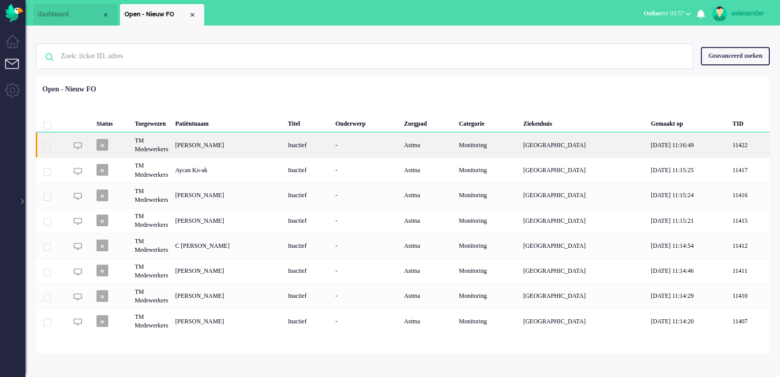
click at [200, 149] on div "[PERSON_NAME]" at bounding box center [228, 144] width 113 height 25
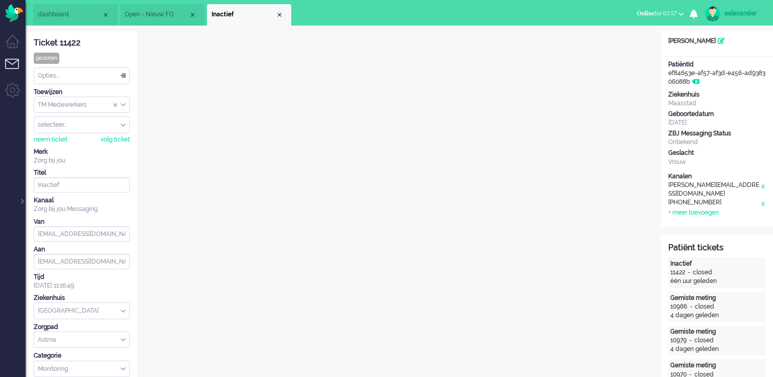
click at [286, 14] on li "Inactief" at bounding box center [249, 14] width 84 height 21
click at [280, 15] on div "Close tab" at bounding box center [279, 15] width 8 height 8
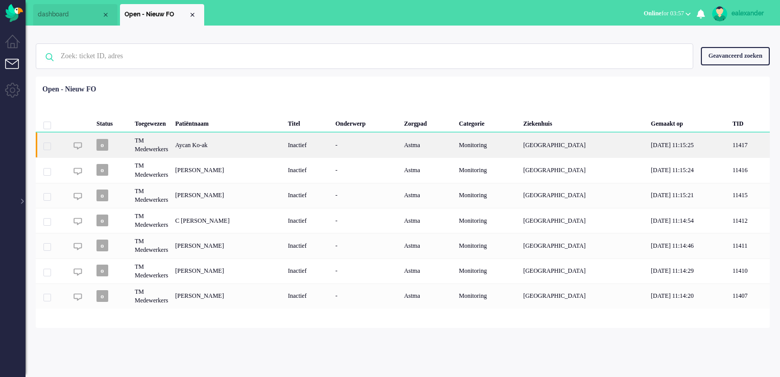
click at [234, 150] on div "Aycan Ko-ak" at bounding box center [228, 144] width 113 height 25
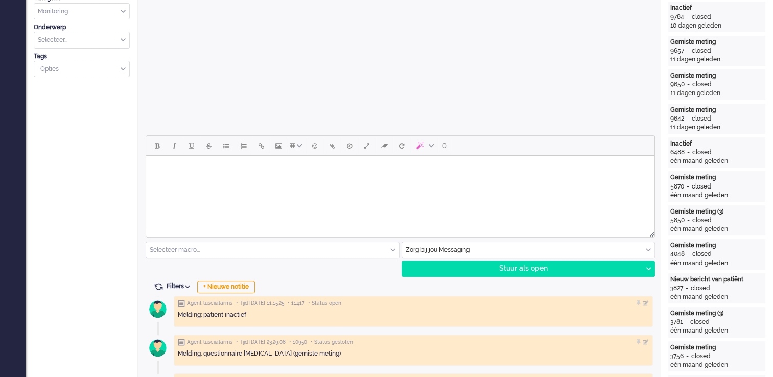
scroll to position [306, 0]
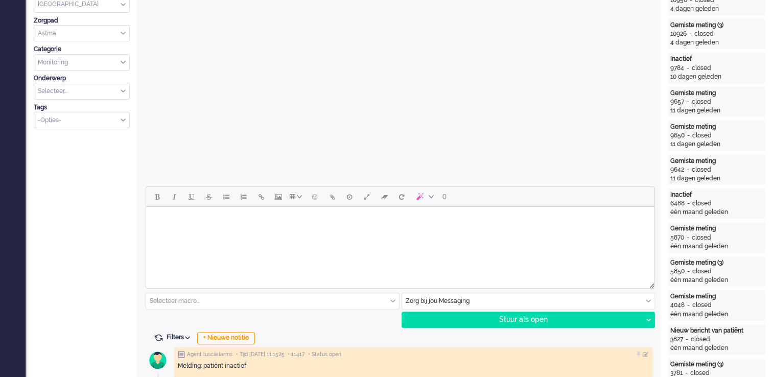
click at [482, 233] on html at bounding box center [400, 220] width 508 height 26
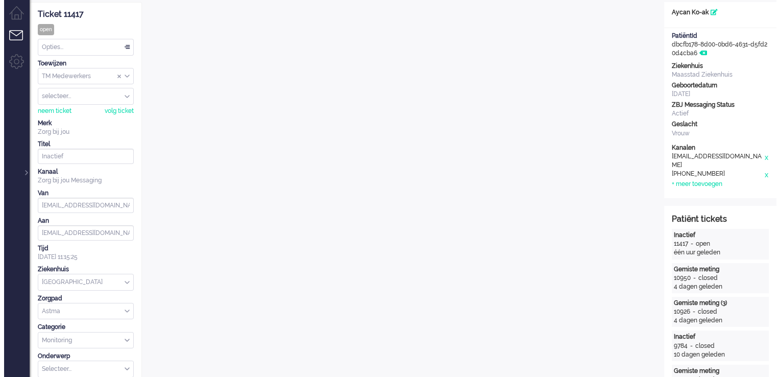
scroll to position [0, 0]
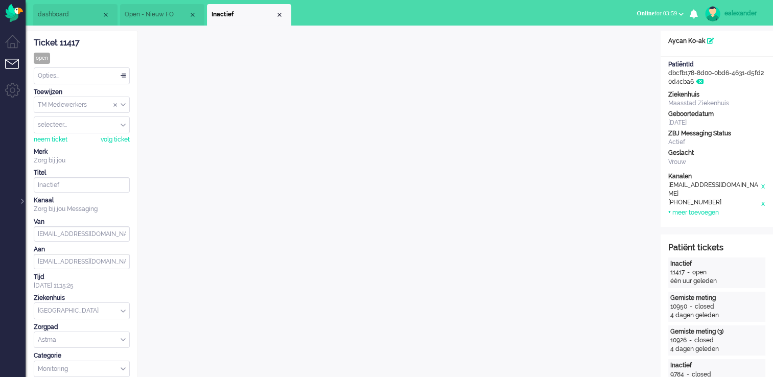
drag, startPoint x: 86, startPoint y: 42, endPoint x: 35, endPoint y: 43, distance: 50.6
click at [35, 43] on div "Ticket 11417" at bounding box center [82, 43] width 96 height 12
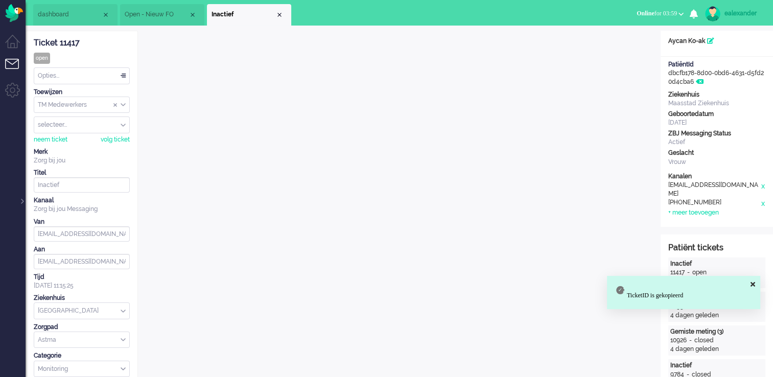
copy div "Ticket 11417"
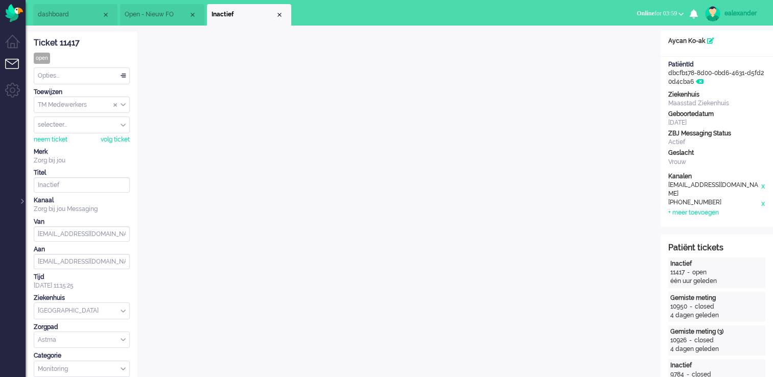
click at [112, 75] on div "Opties..." at bounding box center [81, 76] width 95 height 16
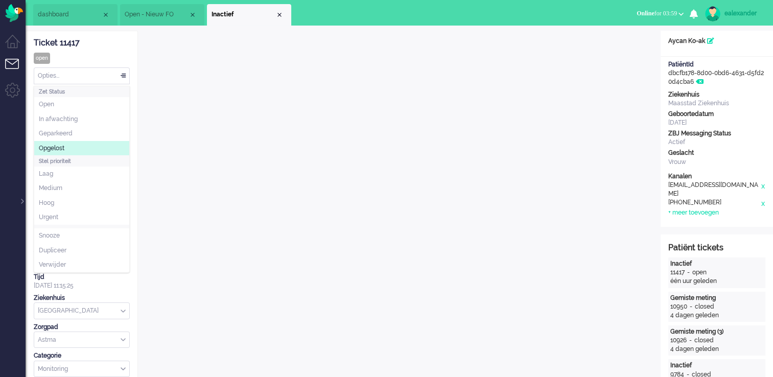
click at [75, 143] on li "Opgelost" at bounding box center [81, 148] width 95 height 15
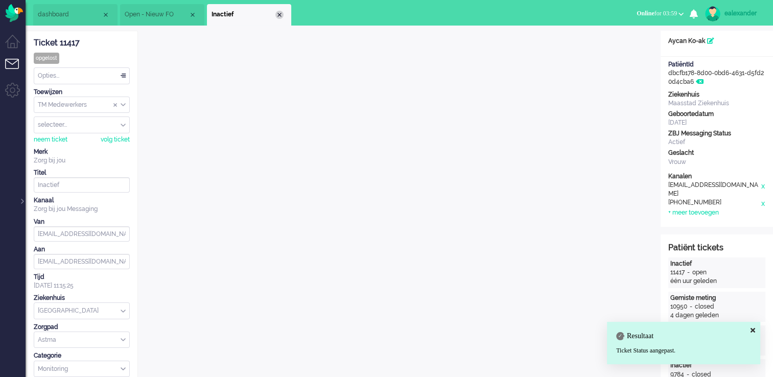
click at [280, 12] on div "Close tab" at bounding box center [279, 15] width 8 height 8
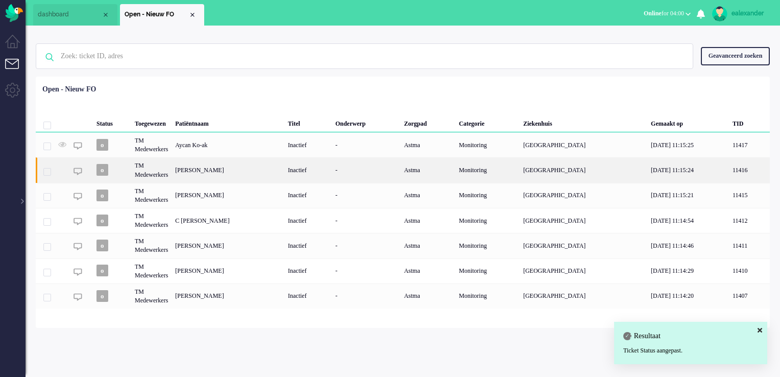
click at [227, 175] on div "[PERSON_NAME]" at bounding box center [228, 169] width 113 height 25
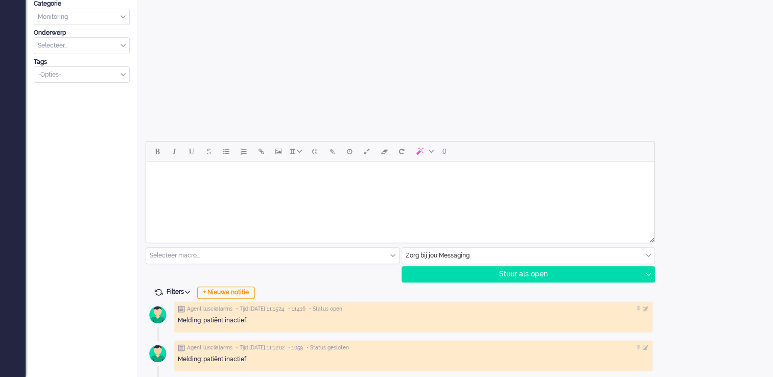
scroll to position [353, 0]
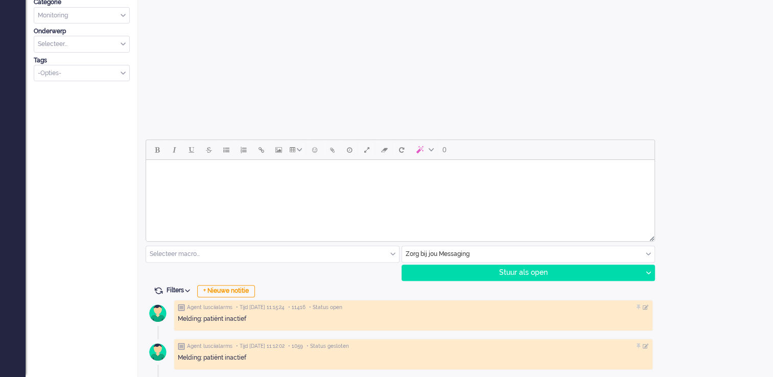
click at [511, 186] on html at bounding box center [400, 173] width 508 height 26
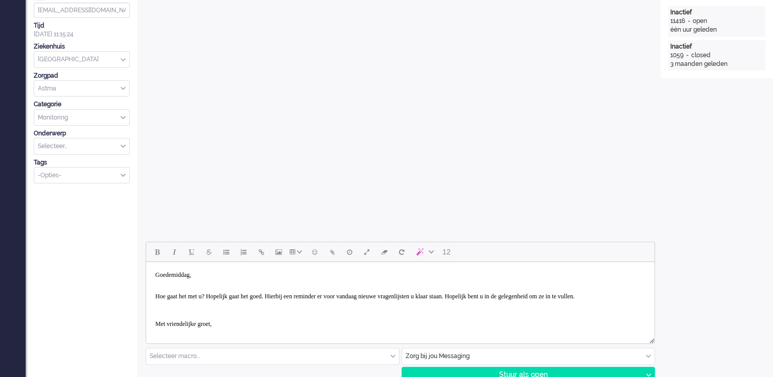
scroll to position [39, 0]
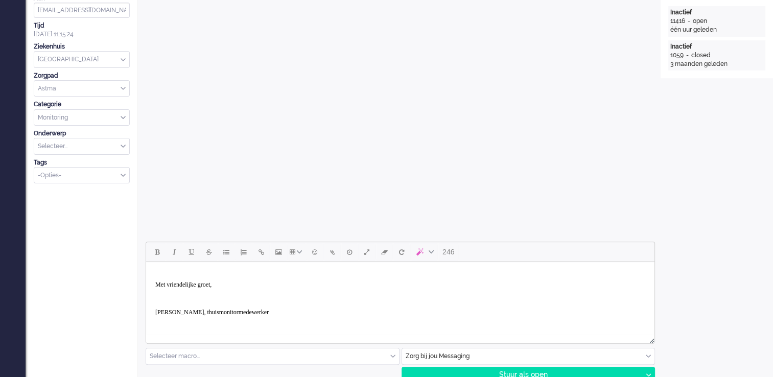
click at [173, 275] on p "Rich Text Area. Press ALT-0 for help." at bounding box center [400, 271] width 490 height 8
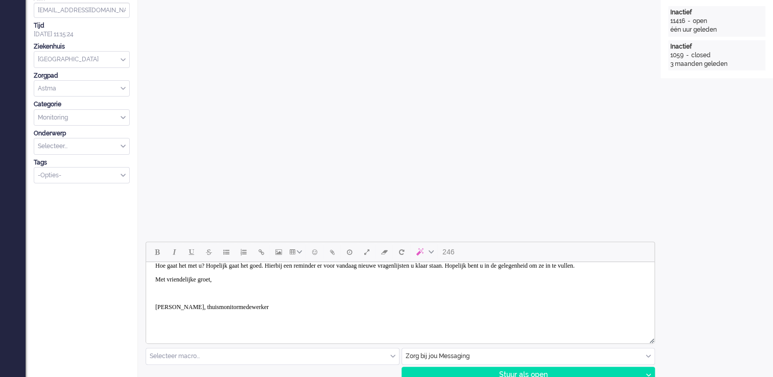
click at [172, 293] on p "Rich Text Area. Press ALT-0 for help." at bounding box center [400, 294] width 490 height 8
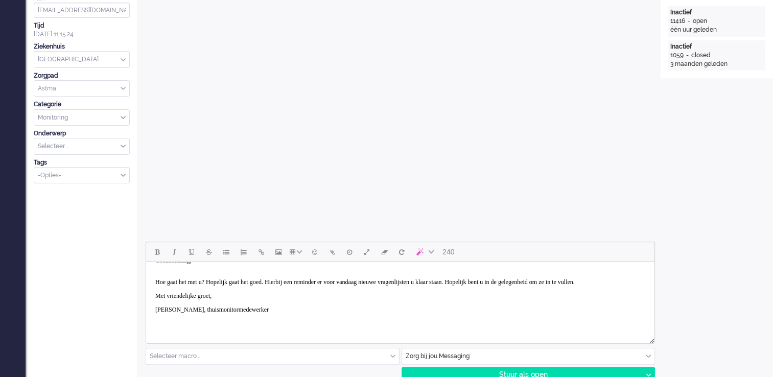
scroll to position [22, 0]
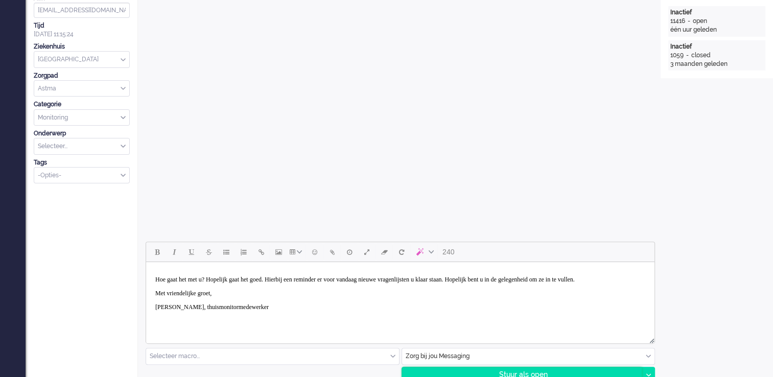
click at [547, 373] on div "Stuur als open" at bounding box center [522, 374] width 240 height 15
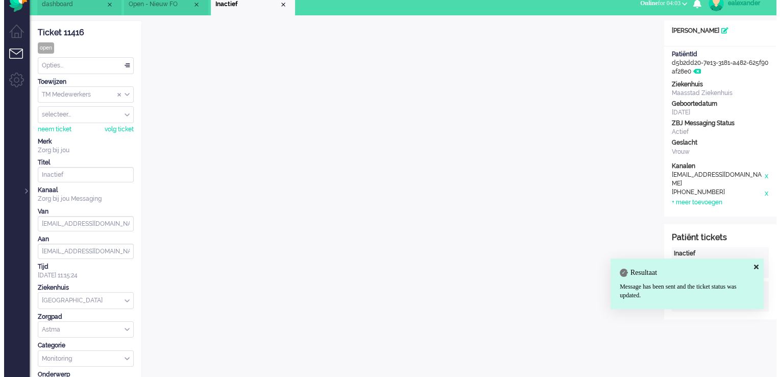
scroll to position [0, 0]
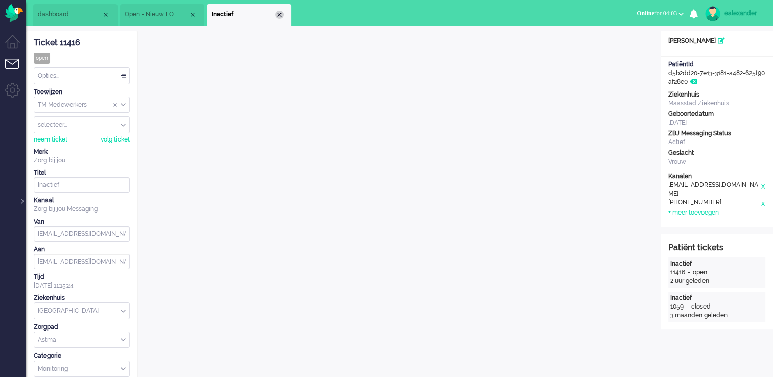
click at [281, 16] on div "Close tab" at bounding box center [279, 15] width 8 height 8
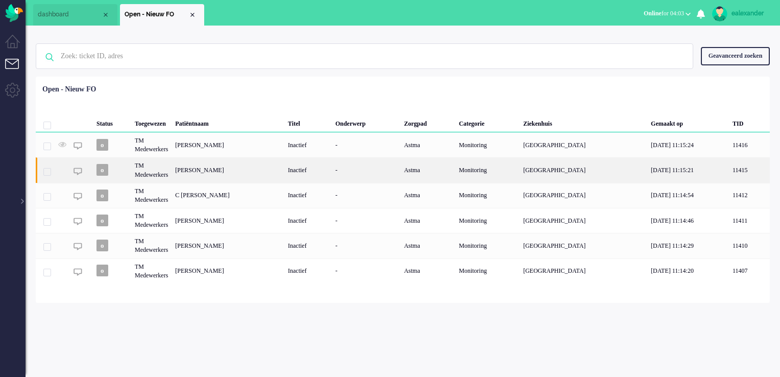
click at [211, 175] on div "[PERSON_NAME]" at bounding box center [228, 169] width 113 height 25
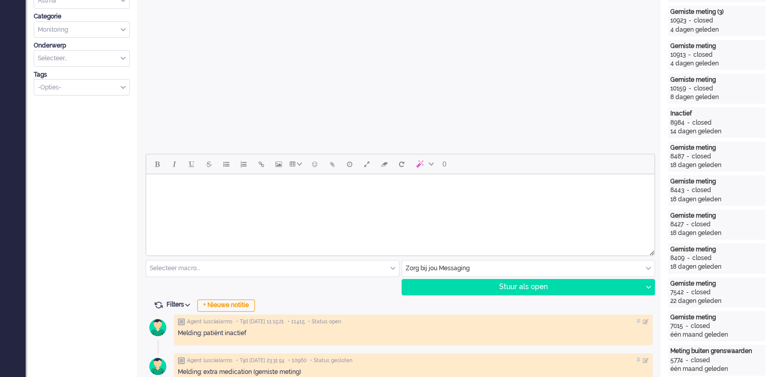
scroll to position [357, 0]
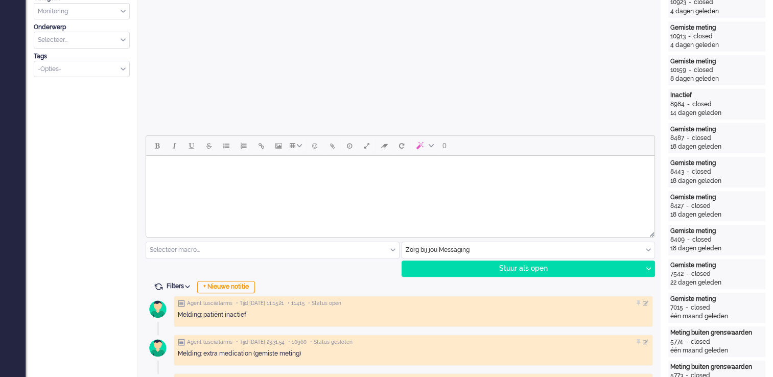
click at [439, 180] on html at bounding box center [400, 169] width 508 height 26
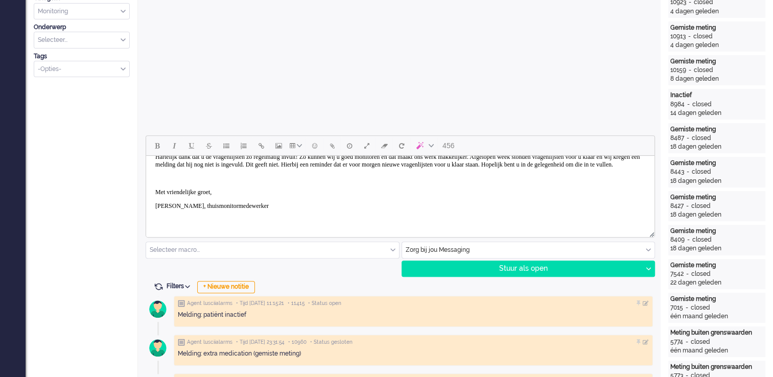
click at [172, 182] on p "Rich Text Area. Press ALT-0 for help." at bounding box center [400, 179] width 490 height 8
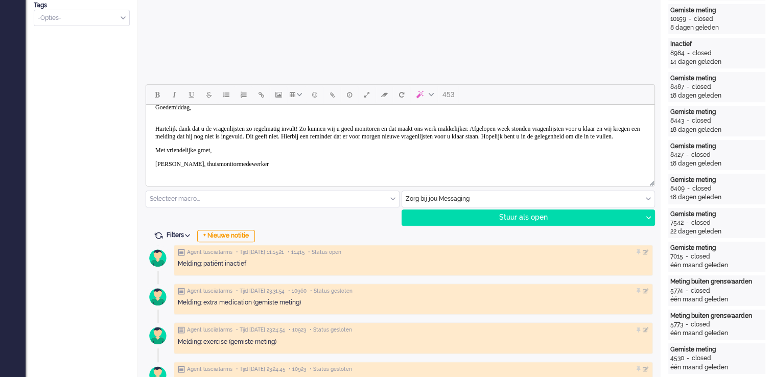
scroll to position [0, 0]
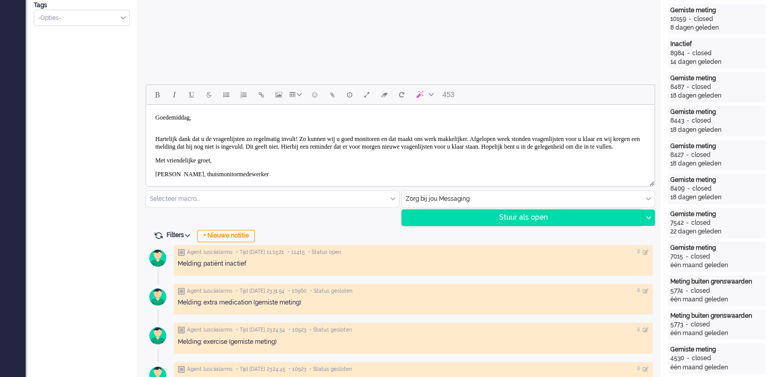
click at [526, 212] on div "Stuur als open" at bounding box center [522, 217] width 240 height 15
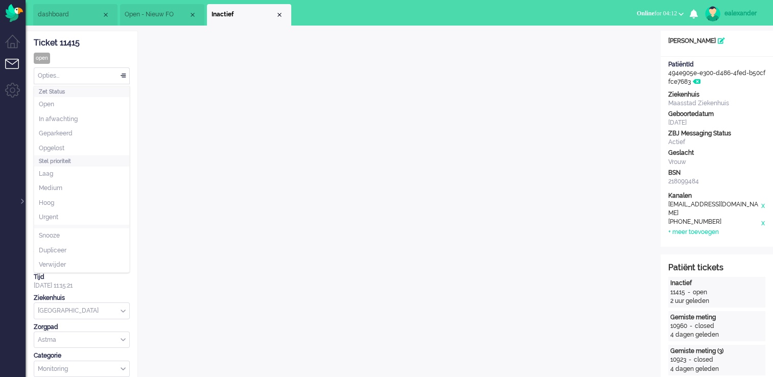
click at [123, 77] on div "Opties..." at bounding box center [81, 76] width 95 height 16
click at [94, 148] on li "Opgelost" at bounding box center [81, 148] width 95 height 15
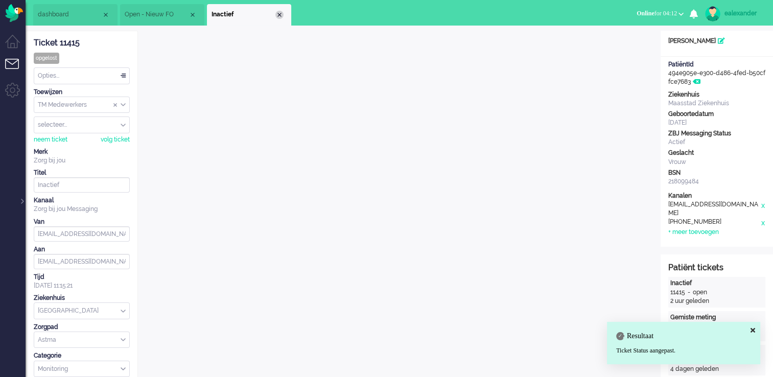
click at [279, 15] on div "Close tab" at bounding box center [279, 15] width 8 height 8
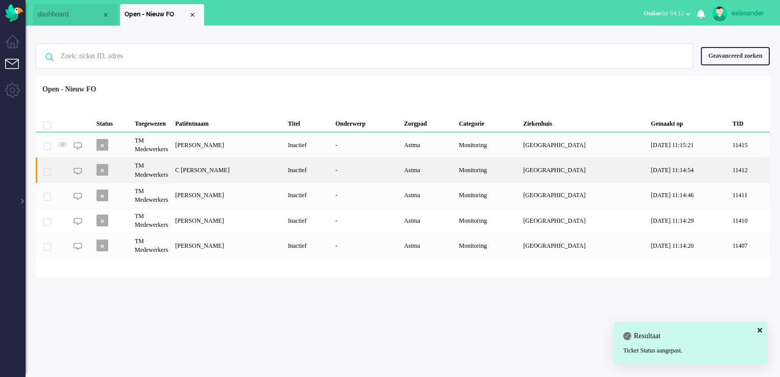
click at [232, 170] on div "C [PERSON_NAME]" at bounding box center [228, 169] width 113 height 25
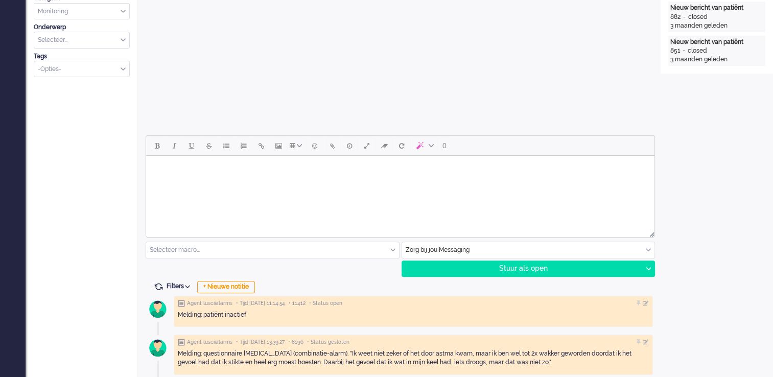
scroll to position [306, 0]
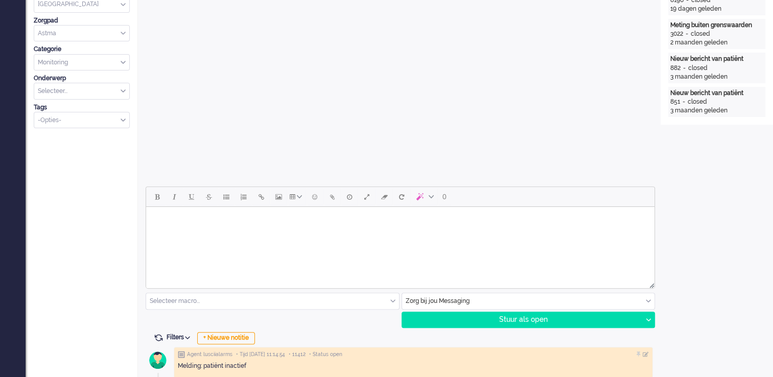
click at [273, 220] on body "Rich Text Area. Press ALT-0 for help." at bounding box center [400, 220] width 500 height 18
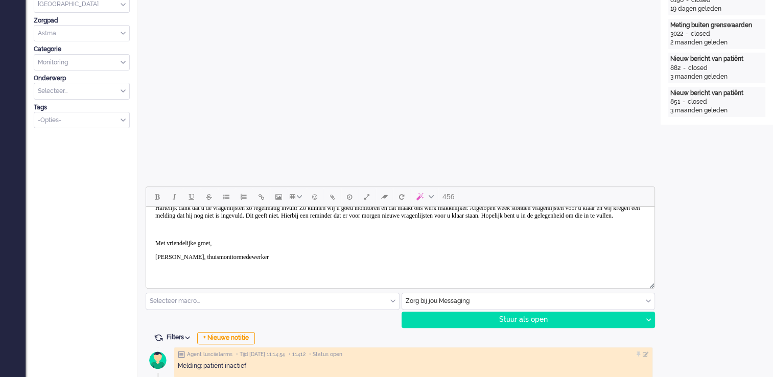
click at [185, 228] on body "Goedemiddag, Hartelijk dank dat u de vragenlijsten zo regelmatig invult! Zo kun…" at bounding box center [400, 229] width 500 height 102
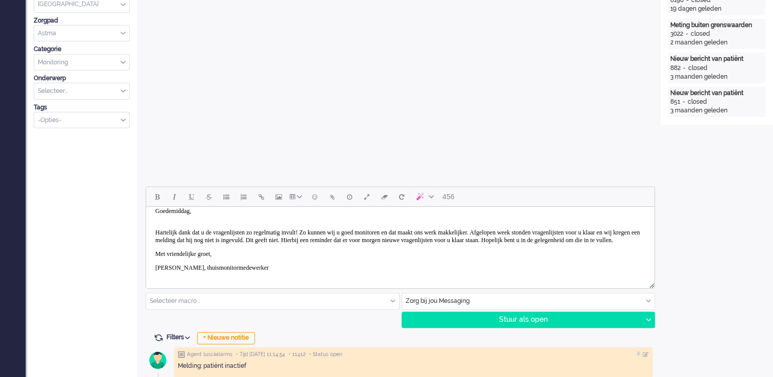
scroll to position [0, 0]
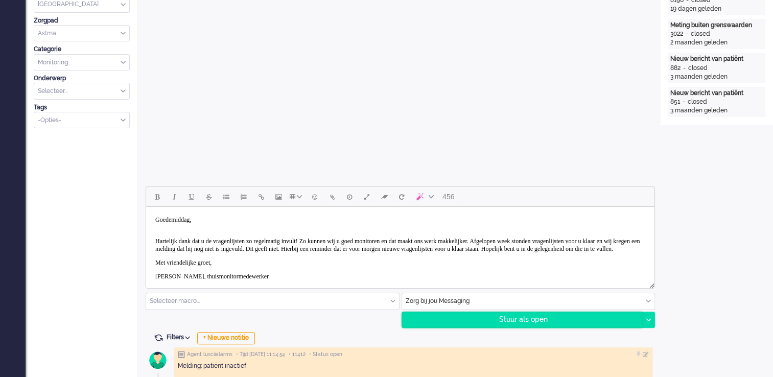
click at [523, 322] on div "Stuur als open" at bounding box center [522, 319] width 240 height 15
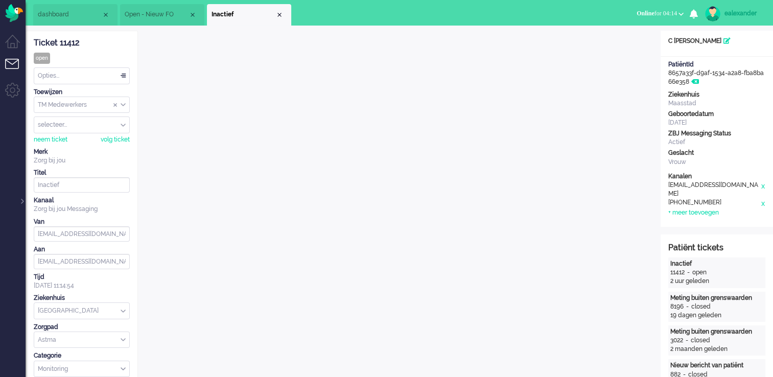
click at [114, 77] on div "Opties..." at bounding box center [81, 76] width 95 height 16
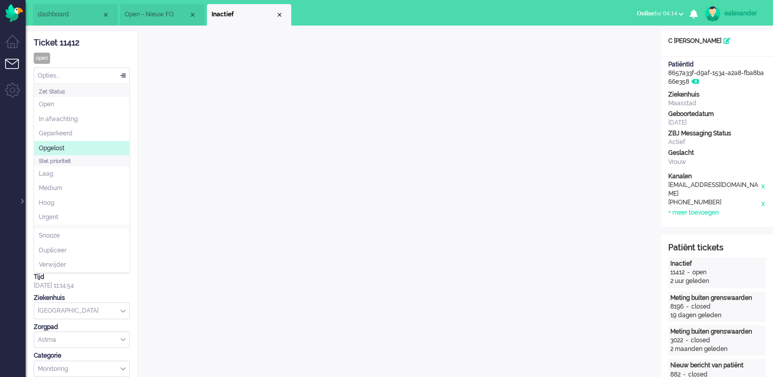
click at [83, 145] on li "Opgelost" at bounding box center [81, 148] width 95 height 15
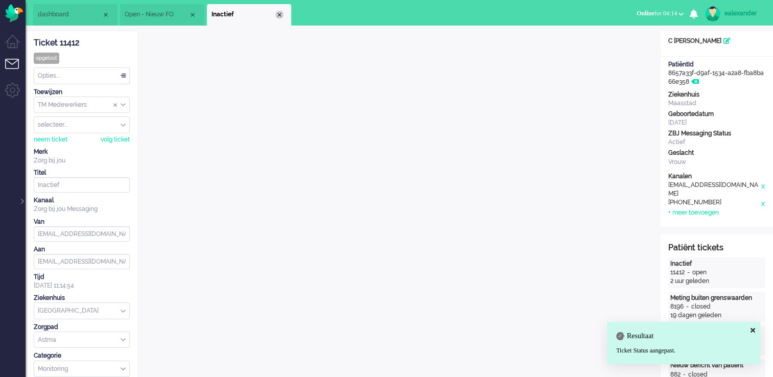
click at [279, 15] on div "Close tab" at bounding box center [279, 15] width 8 height 8
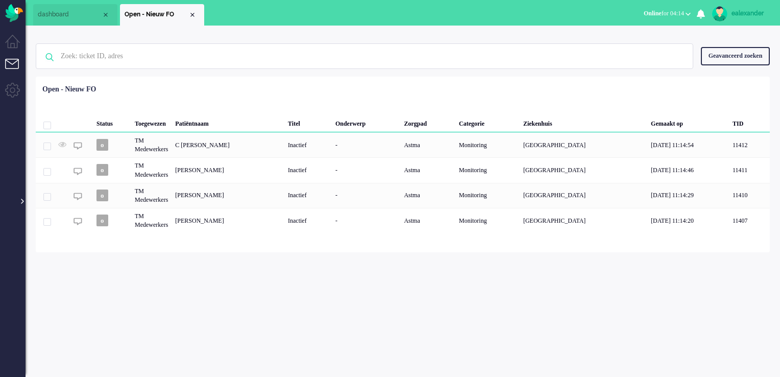
click at [21, 203] on div at bounding box center [21, 195] width 5 height 15
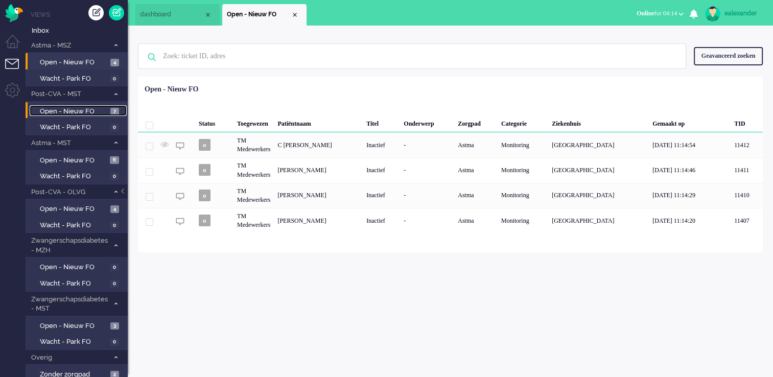
click at [102, 110] on span "Open - Nieuw FO" at bounding box center [74, 112] width 68 height 10
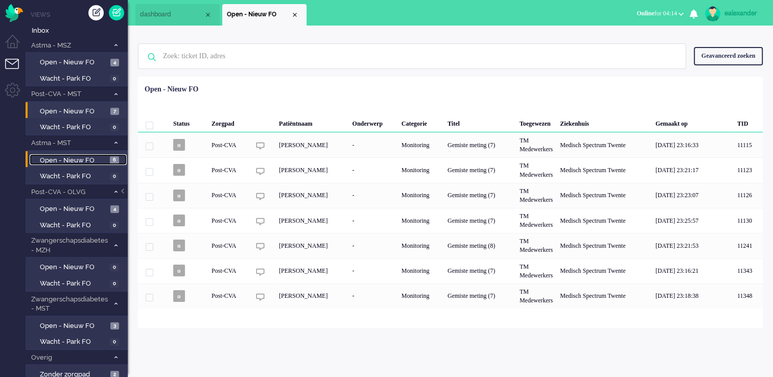
click at [92, 160] on span "Open - Nieuw FO" at bounding box center [73, 161] width 67 height 10
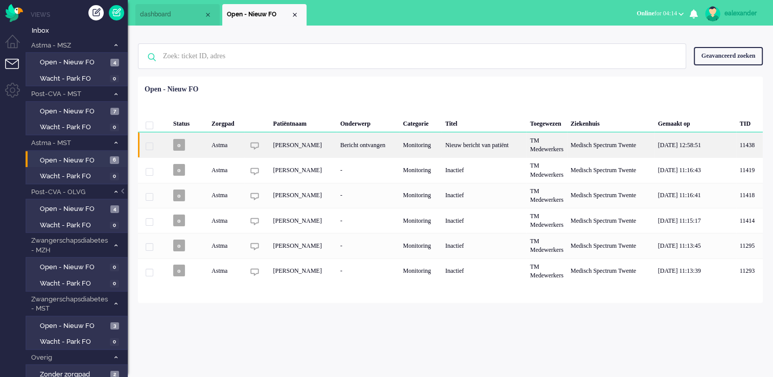
click at [477, 147] on div "Nieuw bericht van patiënt" at bounding box center [483, 144] width 85 height 25
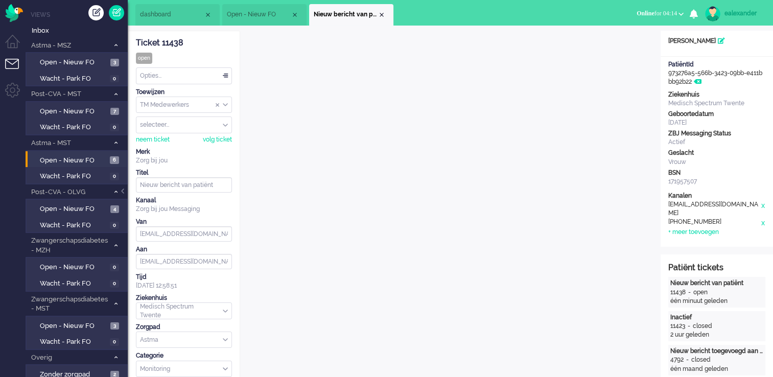
click at [226, 105] on div "TM Medewerkers" at bounding box center [183, 105] width 95 height 16
click at [213, 136] on li "TM Verpleegkundigen" at bounding box center [183, 135] width 95 height 15
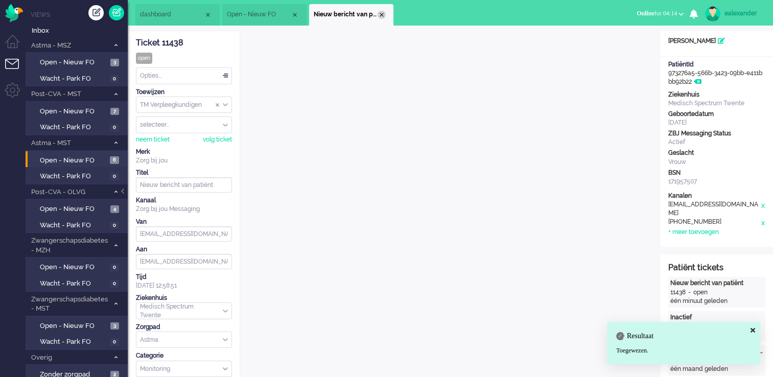
click at [378, 15] on div "Close tab" at bounding box center [381, 15] width 8 height 8
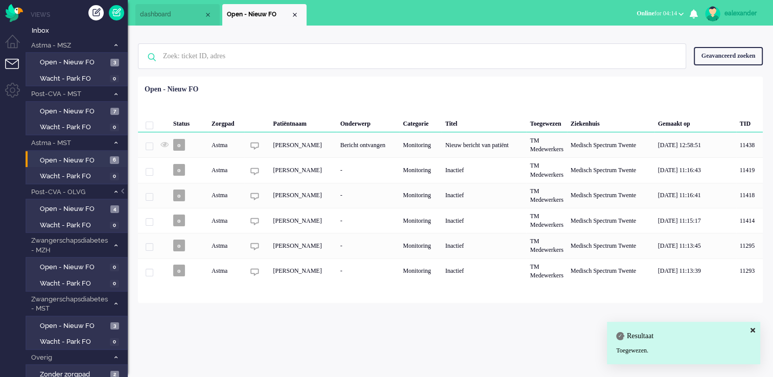
click at [670, 14] on span "Online for 04:14" at bounding box center [656, 13] width 40 height 7
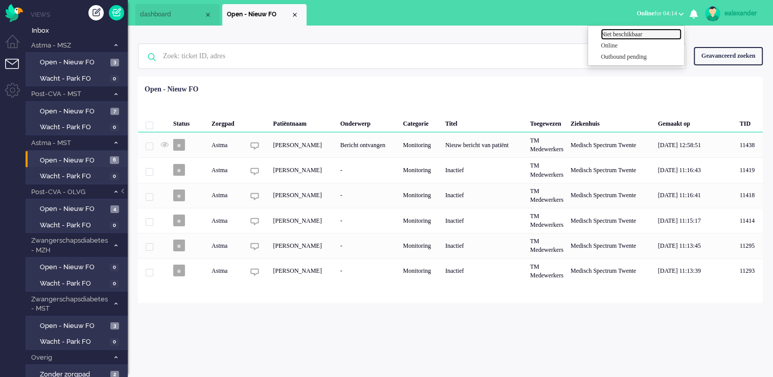
click at [645, 36] on label "Niet beschikbaar" at bounding box center [640, 34] width 81 height 9
click at [736, 15] on div "ealexander" at bounding box center [743, 13] width 38 height 10
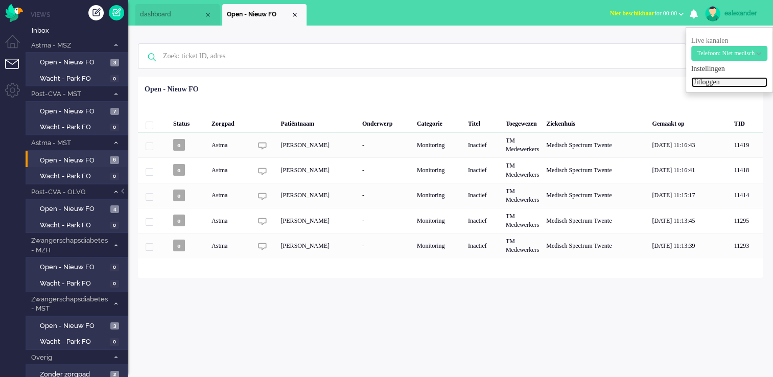
click at [705, 80] on link "Uitloggen" at bounding box center [729, 82] width 76 height 10
